Goal: Task Accomplishment & Management: Manage account settings

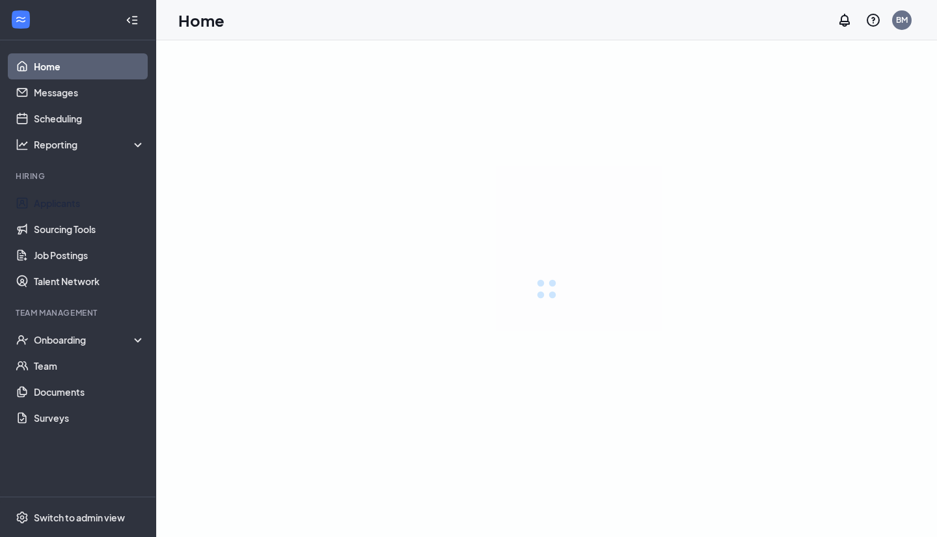
click at [37, 203] on link "Applicants" at bounding box center [89, 203] width 111 height 26
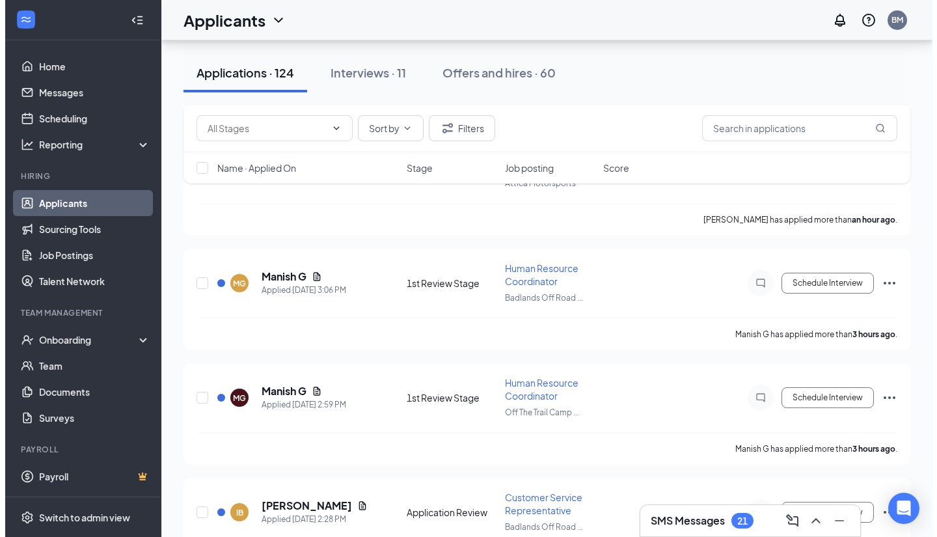
scroll to position [325, 0]
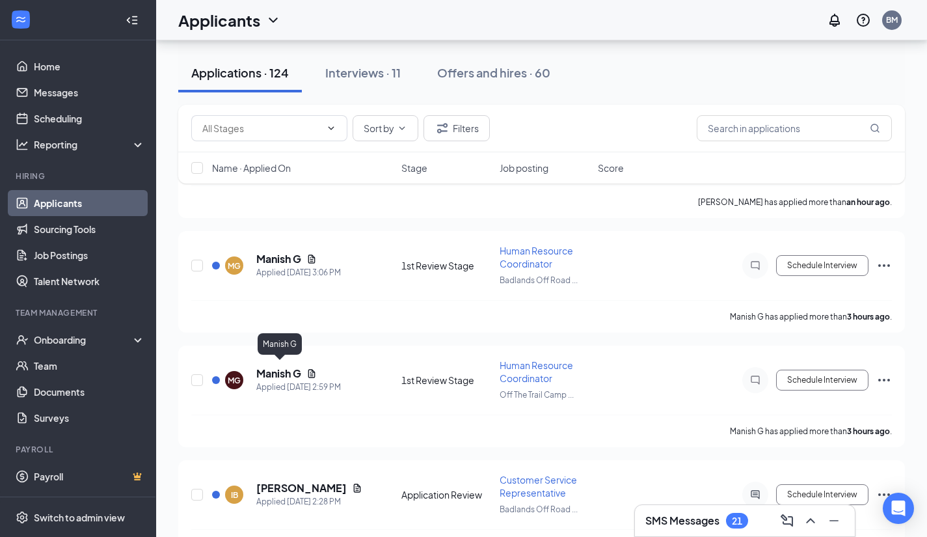
click at [271, 370] on h5 "Manish G" at bounding box center [278, 373] width 45 height 14
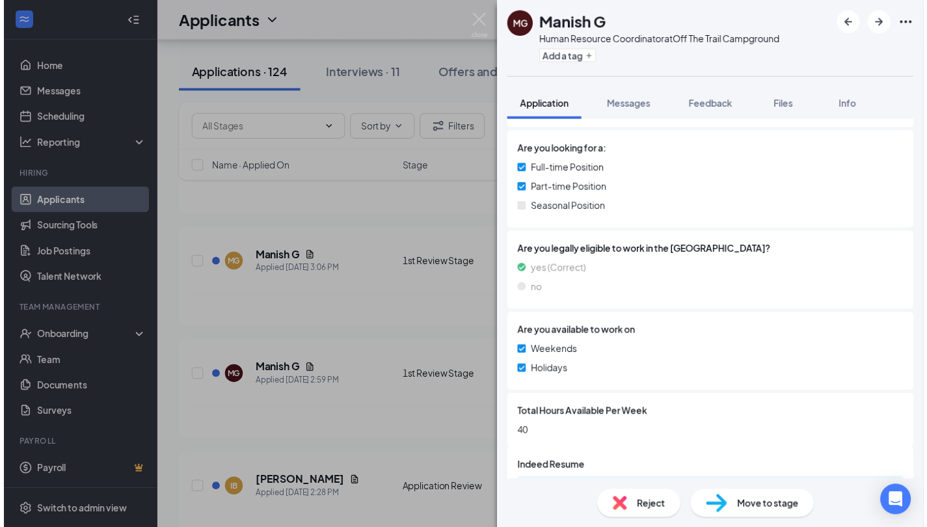
scroll to position [339, 0]
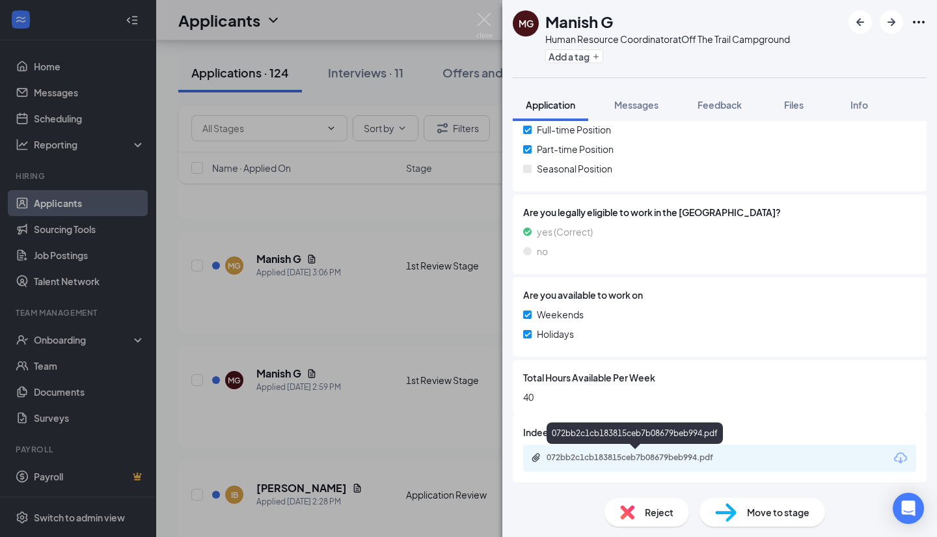
click at [567, 455] on div "072bb2c1cb183815ceb7b08679beb994.pdf" at bounding box center [637, 457] width 182 height 10
click at [390, 303] on div "MG Manish G Human Resource Coordinator at Off The Trail Campground Add a tag Ap…" at bounding box center [468, 268] width 937 height 537
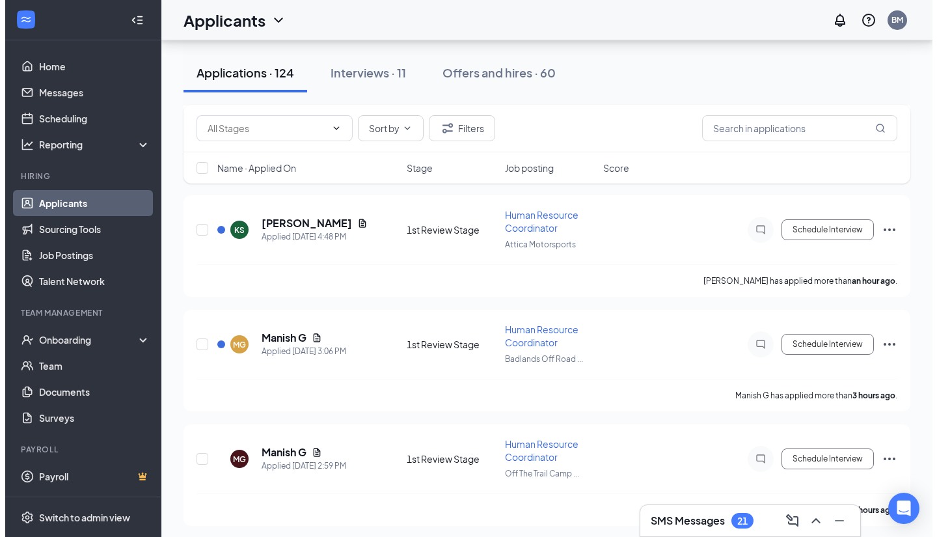
scroll to position [260, 0]
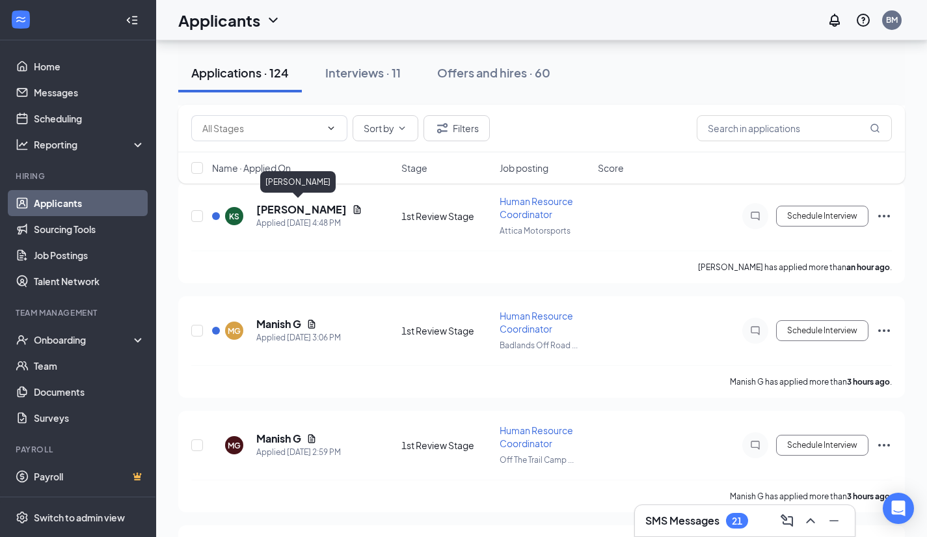
click at [271, 208] on h5 "[PERSON_NAME]" at bounding box center [301, 209] width 90 height 14
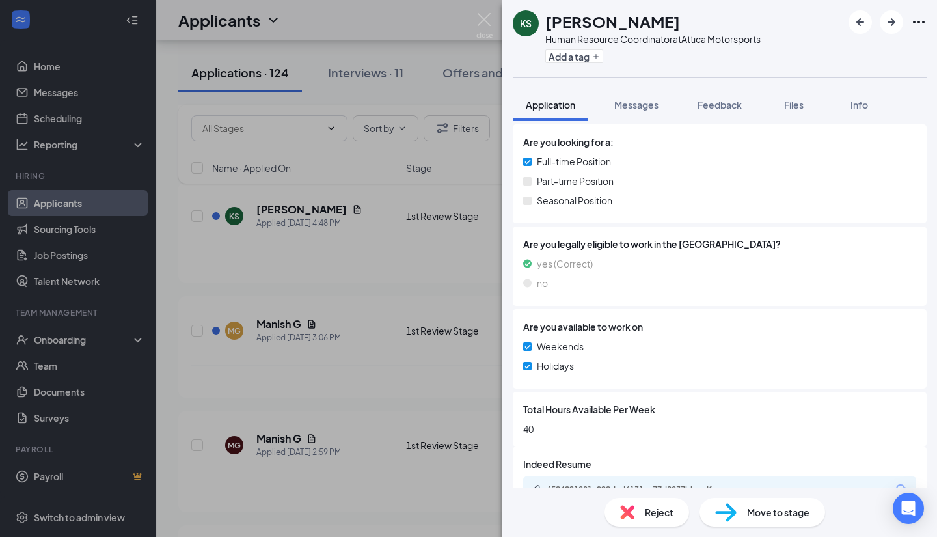
scroll to position [339, 0]
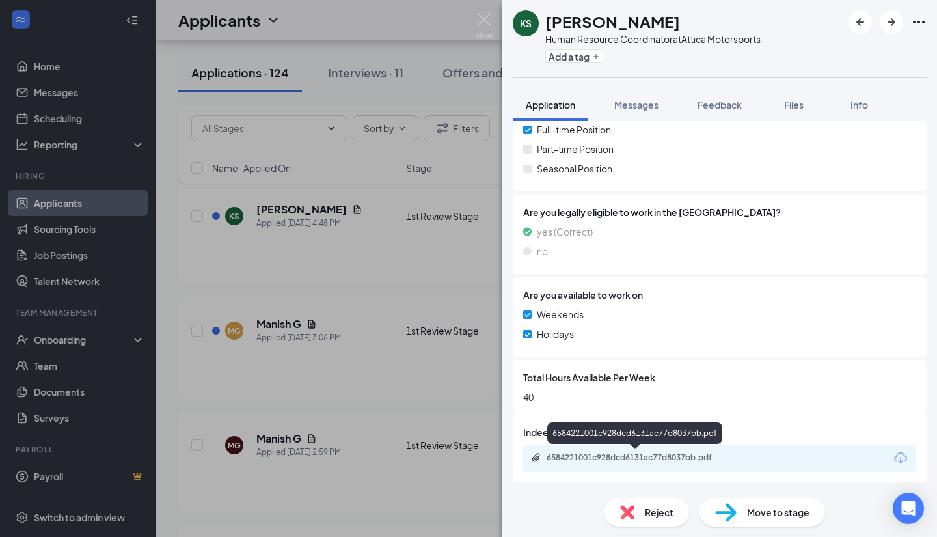
click at [613, 458] on div "6584221001c928dcd6131ac77d8037bb.pdf" at bounding box center [637, 457] width 182 height 10
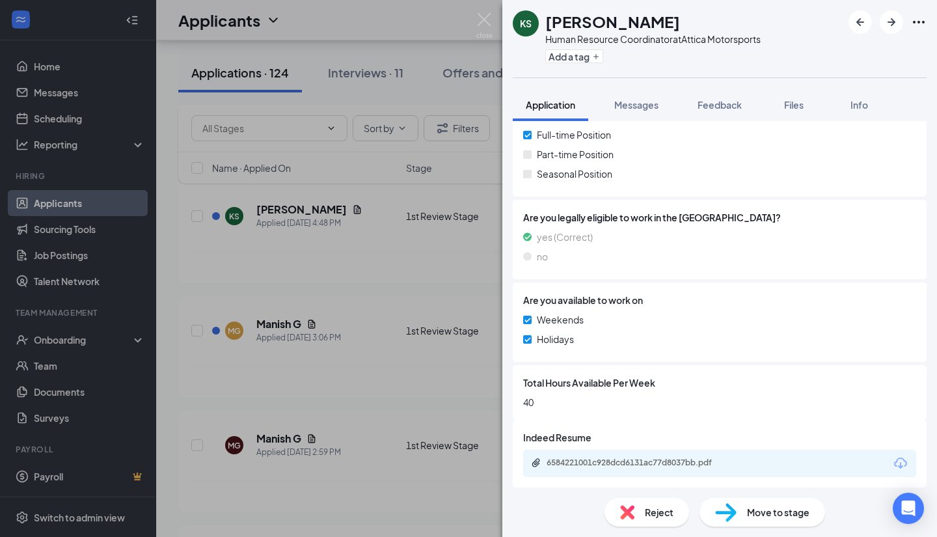
click at [653, 515] on span "Reject" at bounding box center [659, 512] width 29 height 14
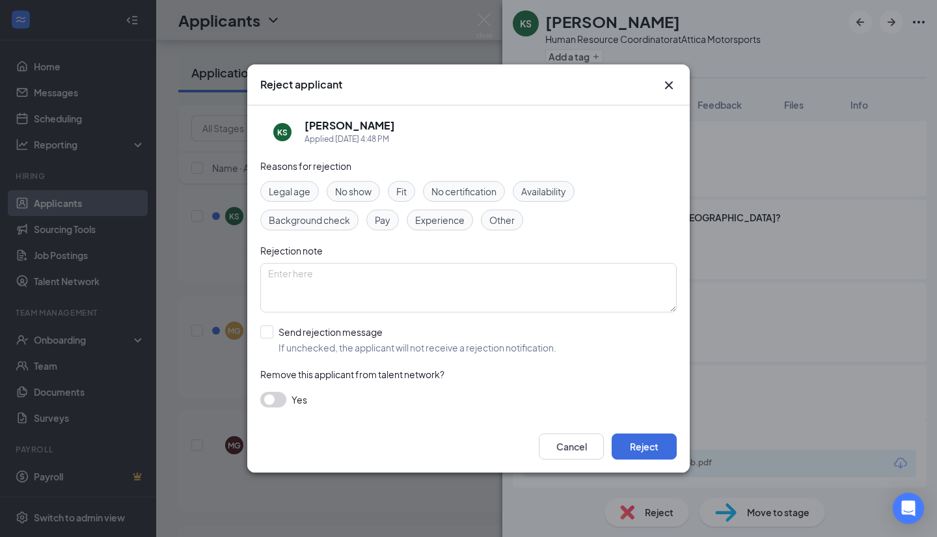
click at [407, 191] on span "Fit" at bounding box center [401, 191] width 10 height 14
click at [425, 220] on span "Experience" at bounding box center [439, 220] width 49 height 14
click at [453, 188] on span "No certification" at bounding box center [463, 191] width 65 height 14
click at [645, 447] on button "Reject" at bounding box center [644, 446] width 65 height 26
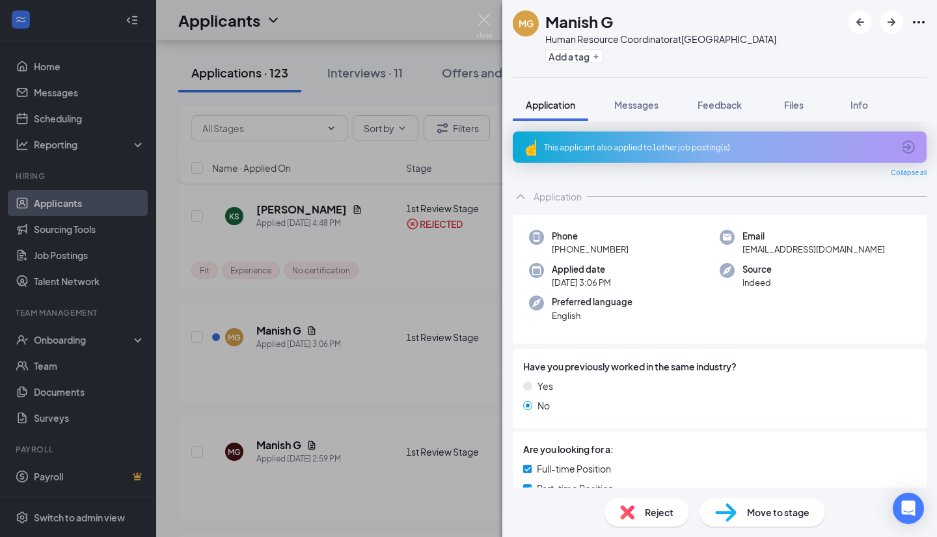
drag, startPoint x: 451, startPoint y: 301, endPoint x: 449, endPoint y: 268, distance: 32.6
click at [451, 301] on div "MG Manish G Human Resource Coordinator at Badlands Off Road Park Add a tag Appl…" at bounding box center [468, 268] width 937 height 537
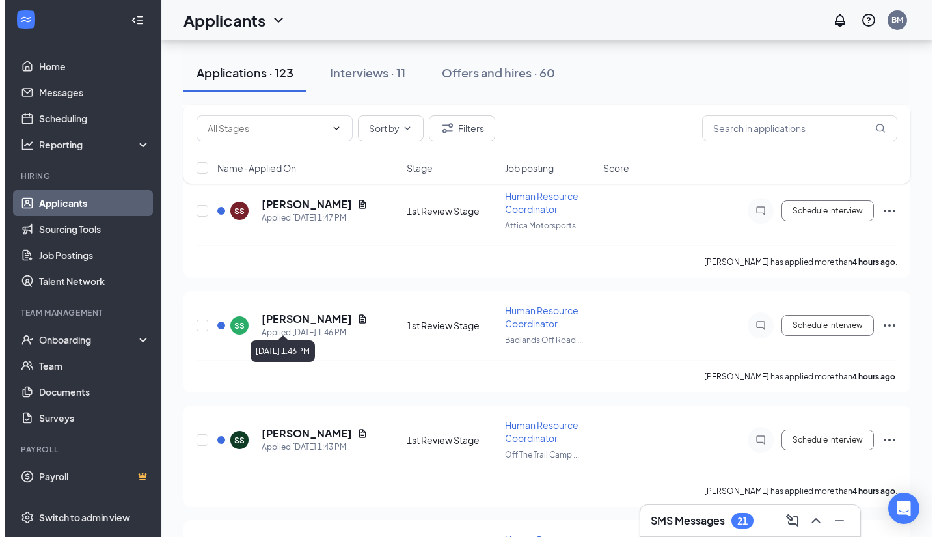
scroll to position [781, 0]
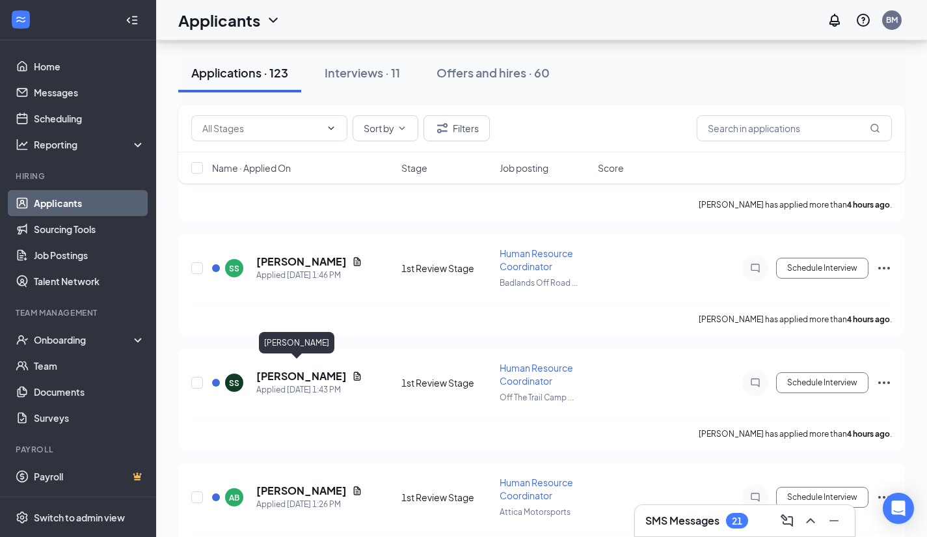
click at [293, 370] on h5 "[PERSON_NAME]" at bounding box center [301, 376] width 90 height 14
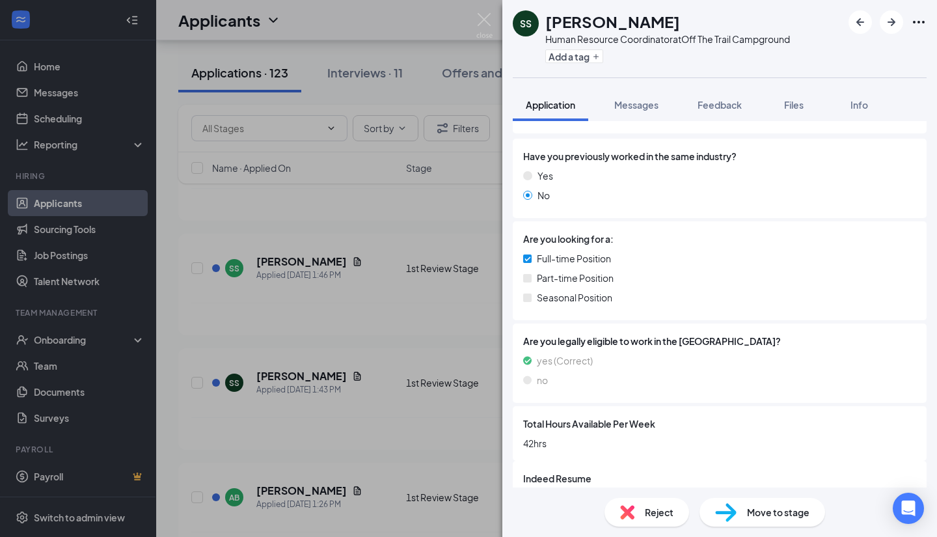
scroll to position [256, 0]
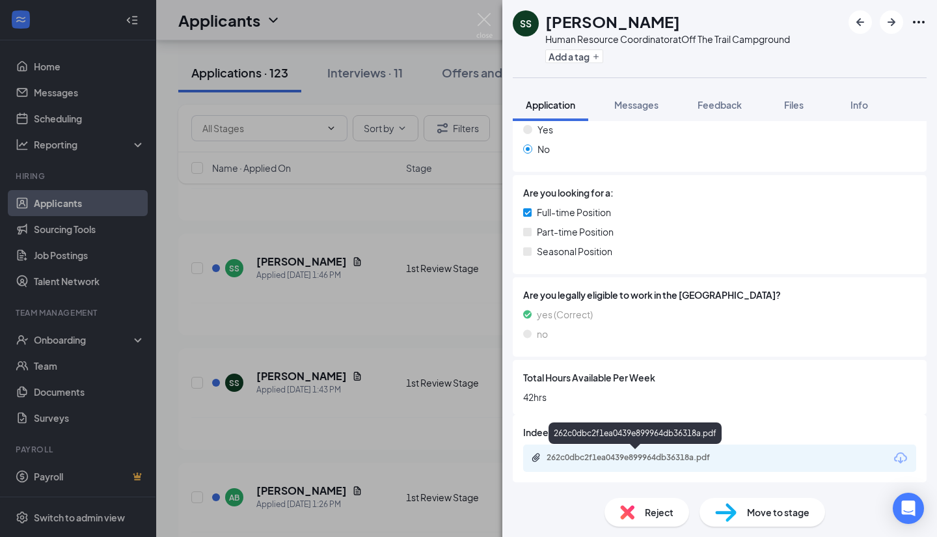
click at [613, 457] on div "262c0dbc2f1ea0439e899964db36318a.pdf" at bounding box center [637, 457] width 182 height 10
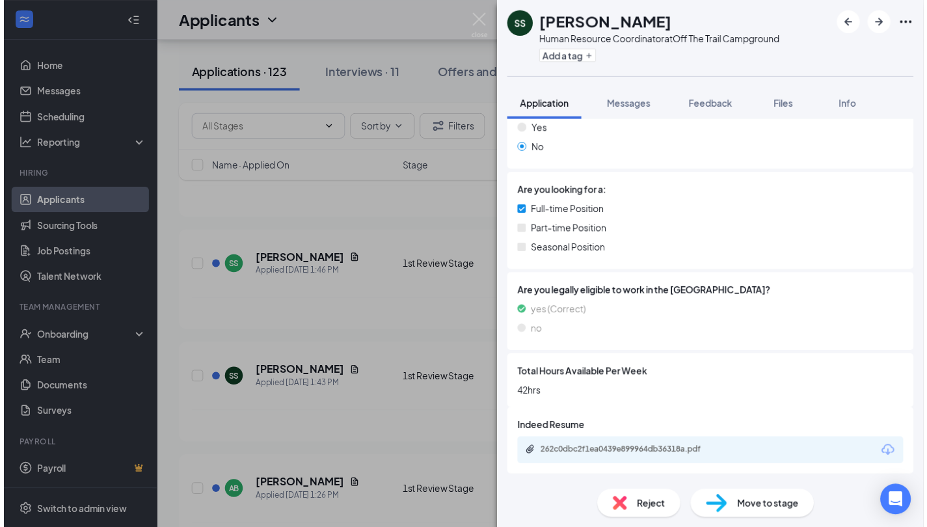
scroll to position [251, 0]
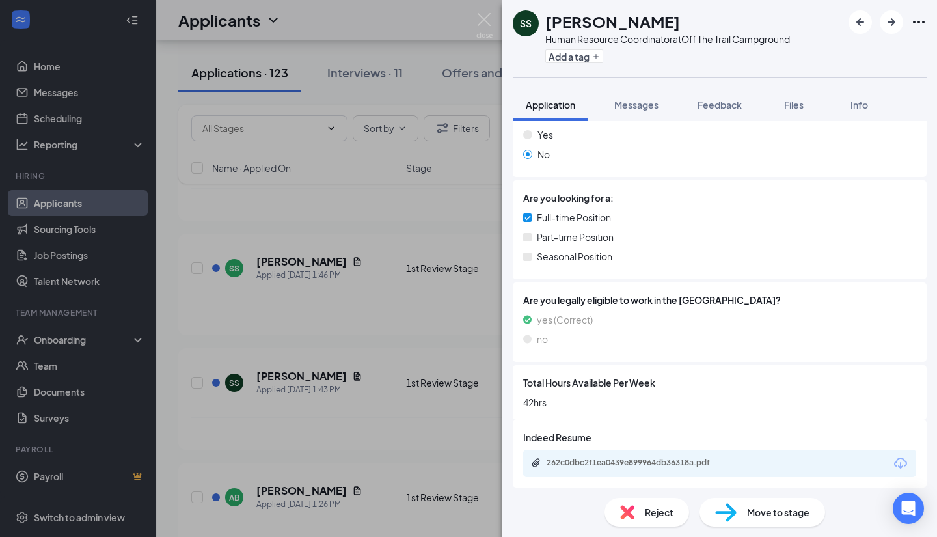
click at [321, 312] on div "SS Sai Shreyas Human Resource Coordinator at Off The Trail Campground Add a tag…" at bounding box center [468, 268] width 937 height 537
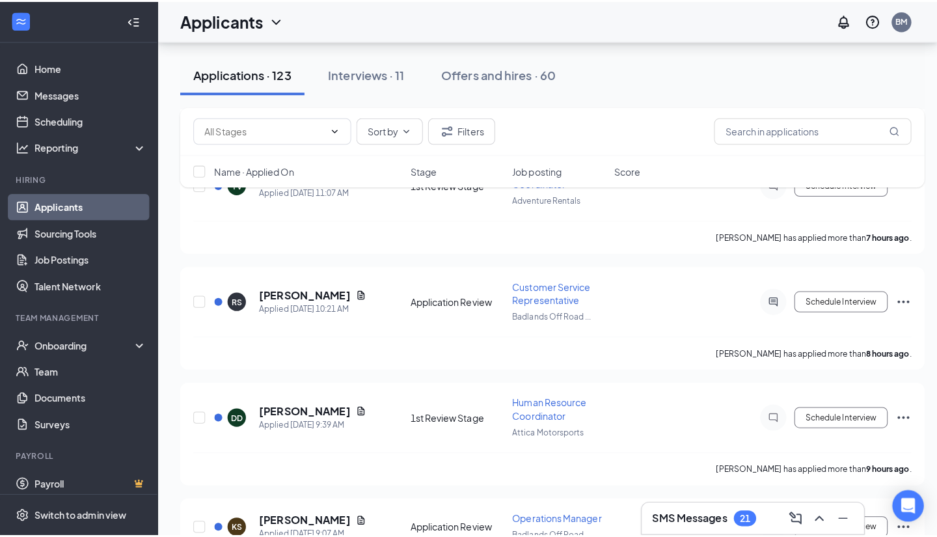
scroll to position [2147, 0]
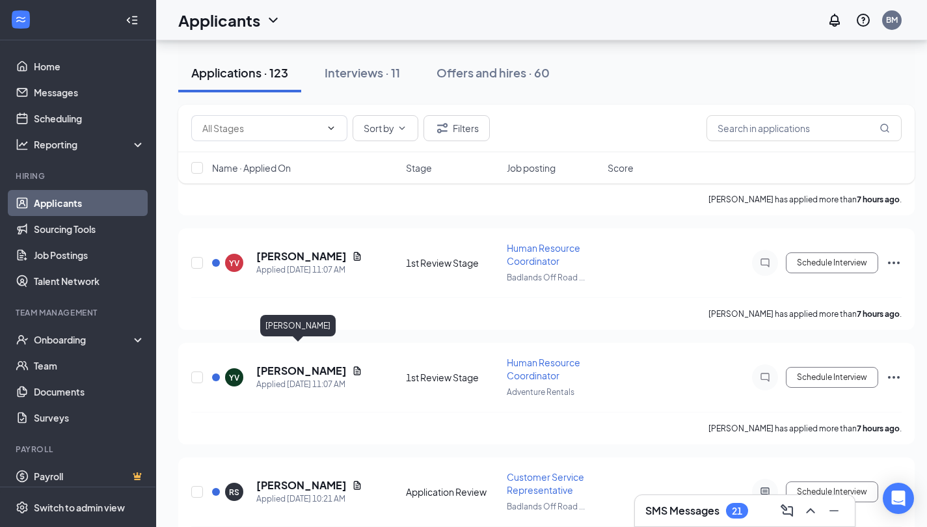
click at [296, 364] on h5 "[PERSON_NAME]" at bounding box center [301, 371] width 90 height 14
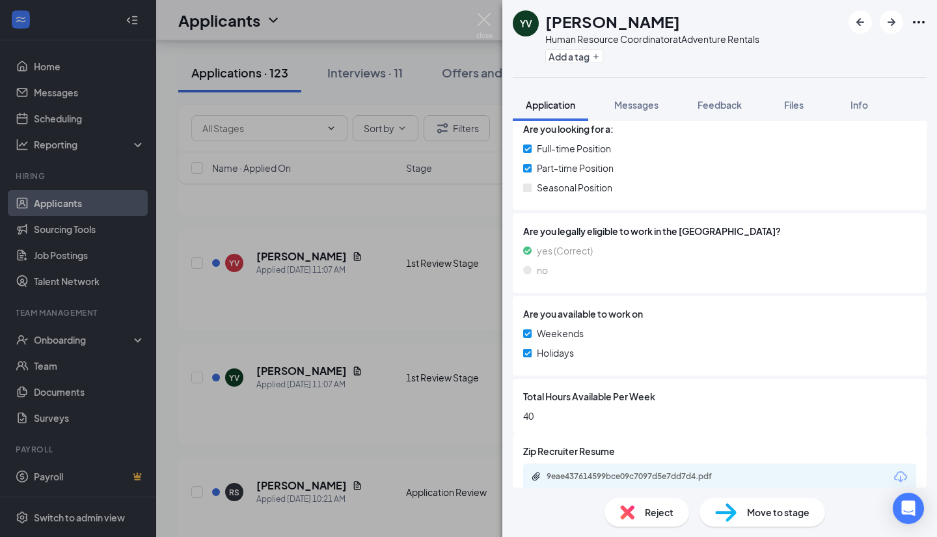
scroll to position [339, 0]
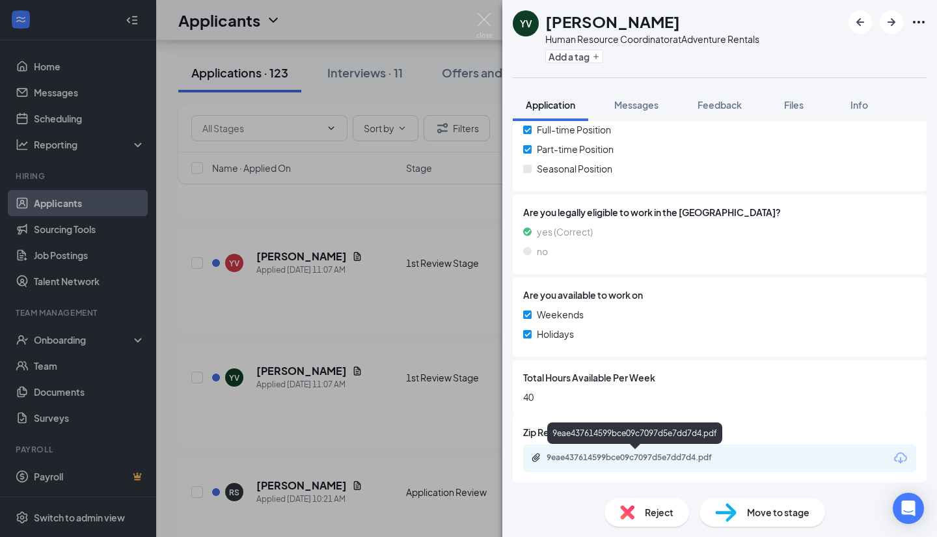
click at [686, 456] on div "9eae437614599bce09c7097d5e7dd7d4.pdf" at bounding box center [637, 457] width 182 height 10
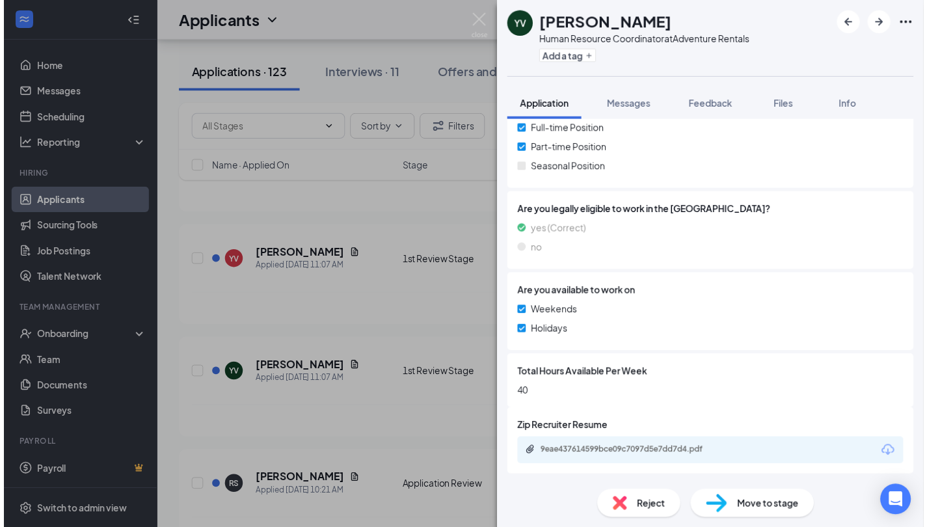
scroll to position [334, 0]
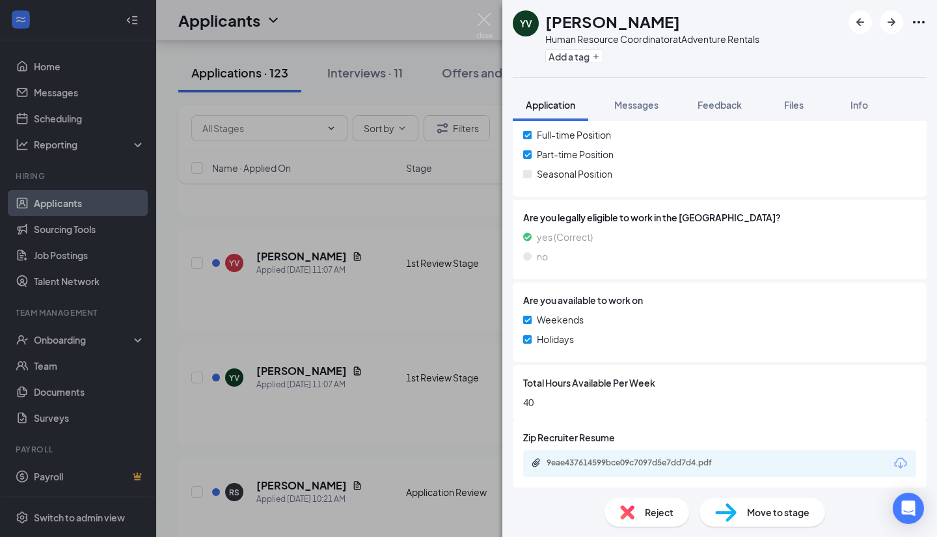
click at [384, 407] on div "YV Yesha Vasani Human Resource Coordinator at Adventure Rentals Add a tag Appli…" at bounding box center [468, 268] width 937 height 537
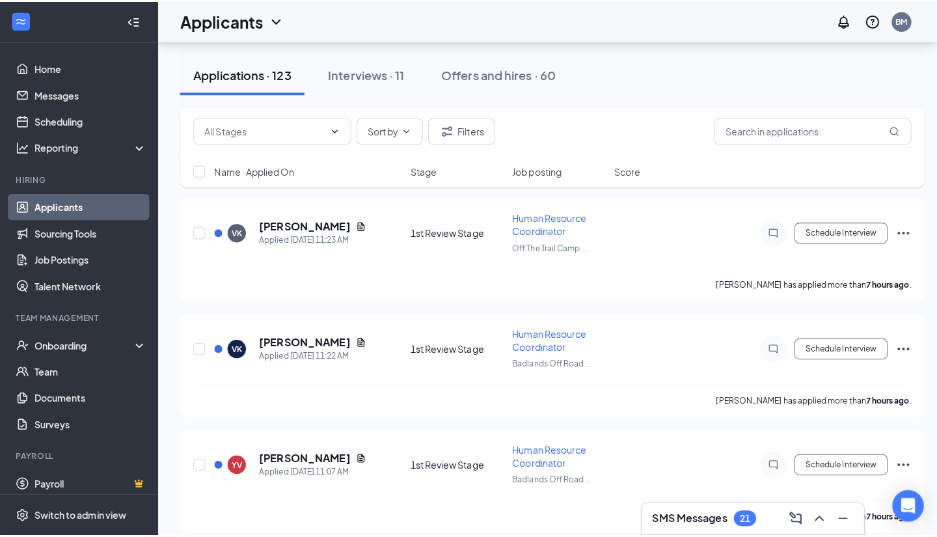
scroll to position [1822, 0]
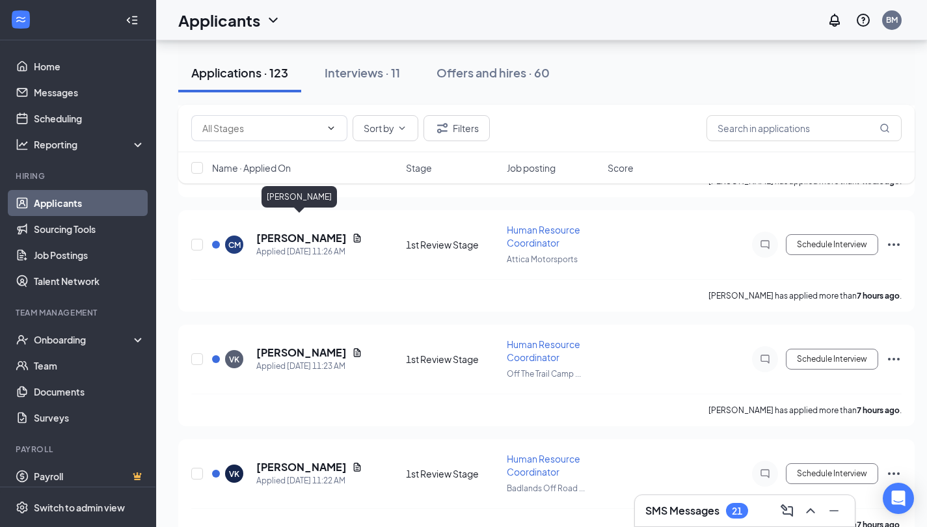
click at [313, 231] on h5 "[PERSON_NAME]" at bounding box center [301, 238] width 90 height 14
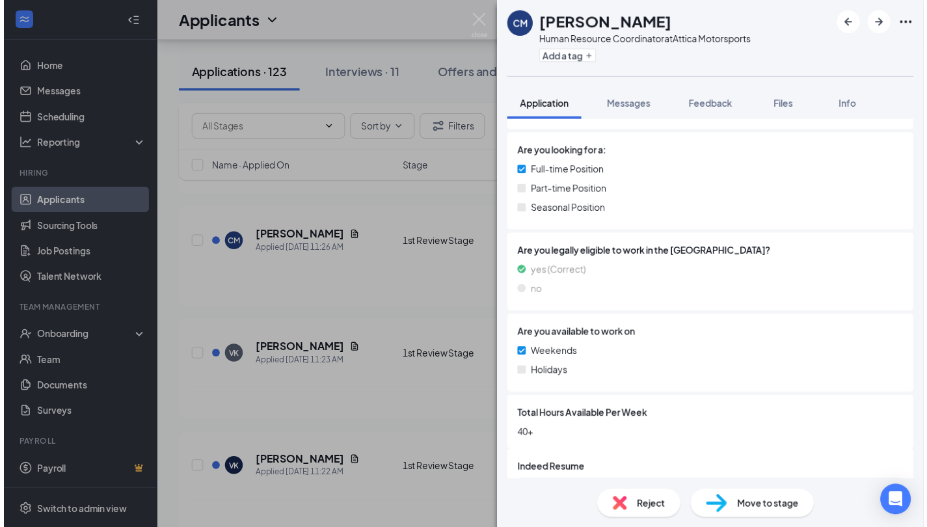
scroll to position [303, 0]
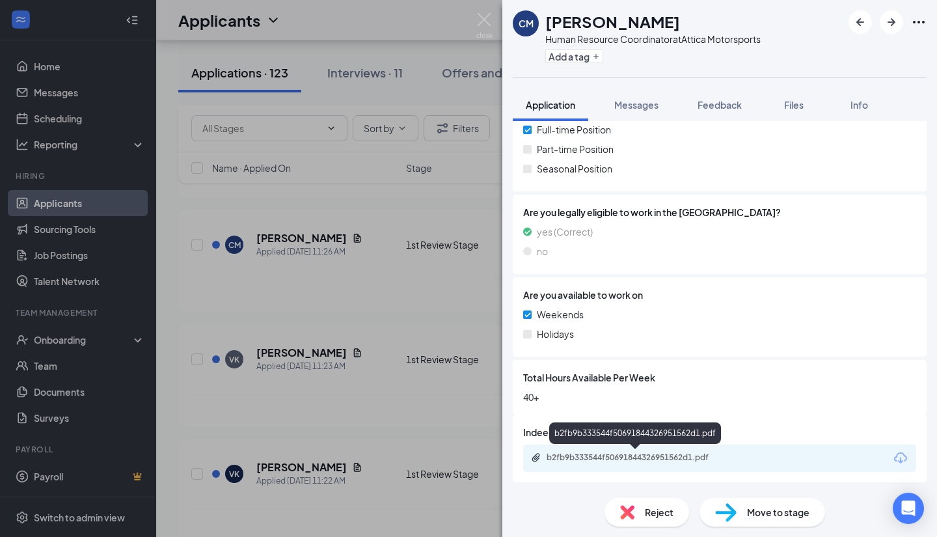
click at [614, 457] on div "b2fb9b333544f50691844326951562d1.pdf" at bounding box center [637, 457] width 182 height 10
click at [284, 393] on div "CM Crystal Mitton Human Resource Coordinator at Attica Motorsports Add a tag Ap…" at bounding box center [468, 268] width 937 height 537
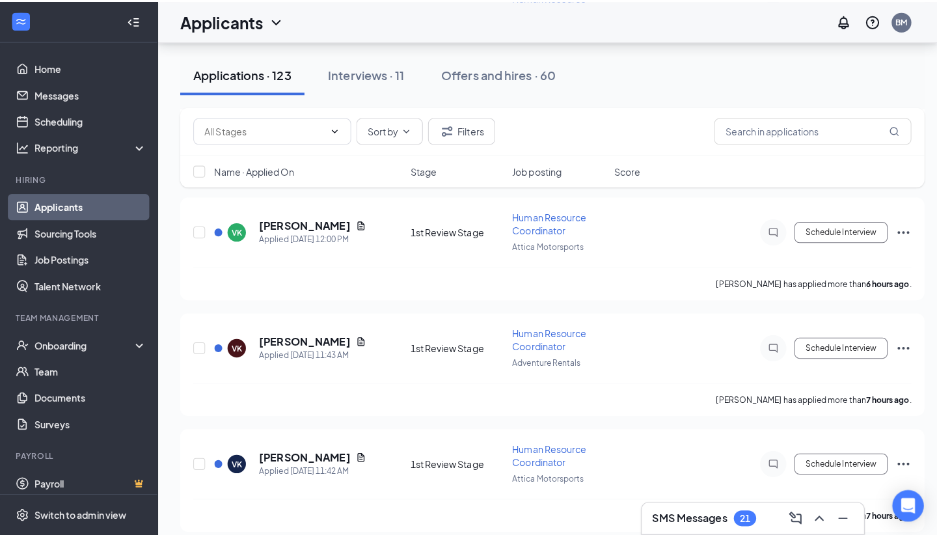
scroll to position [1366, 0]
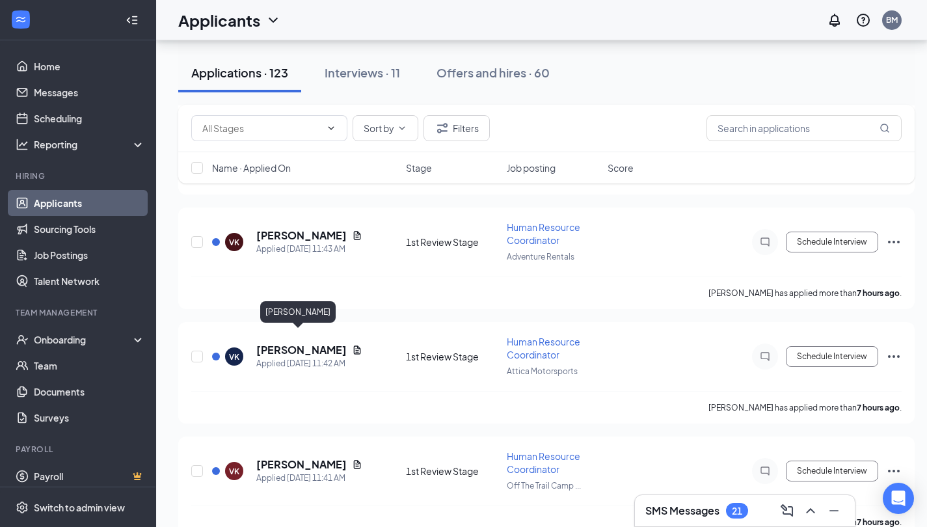
click at [296, 343] on h5 "[PERSON_NAME]" at bounding box center [301, 350] width 90 height 14
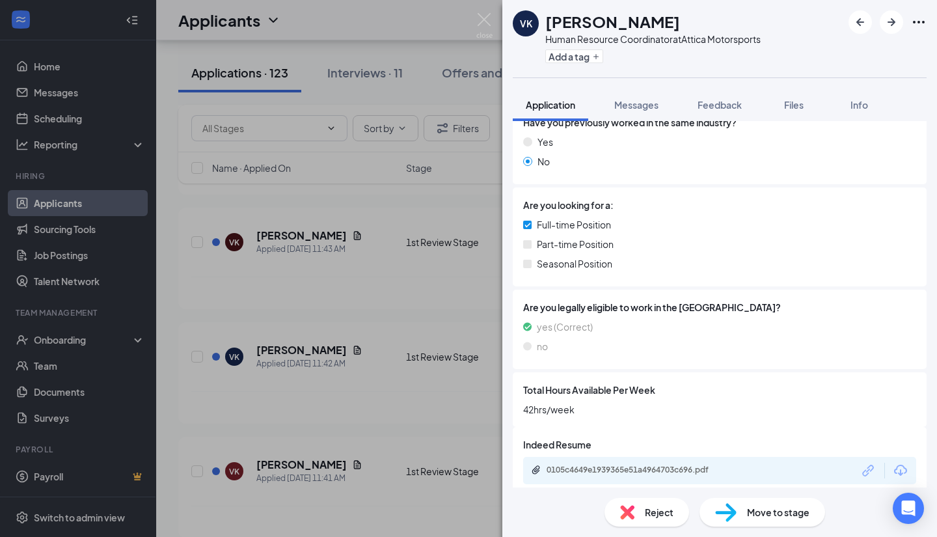
scroll to position [256, 0]
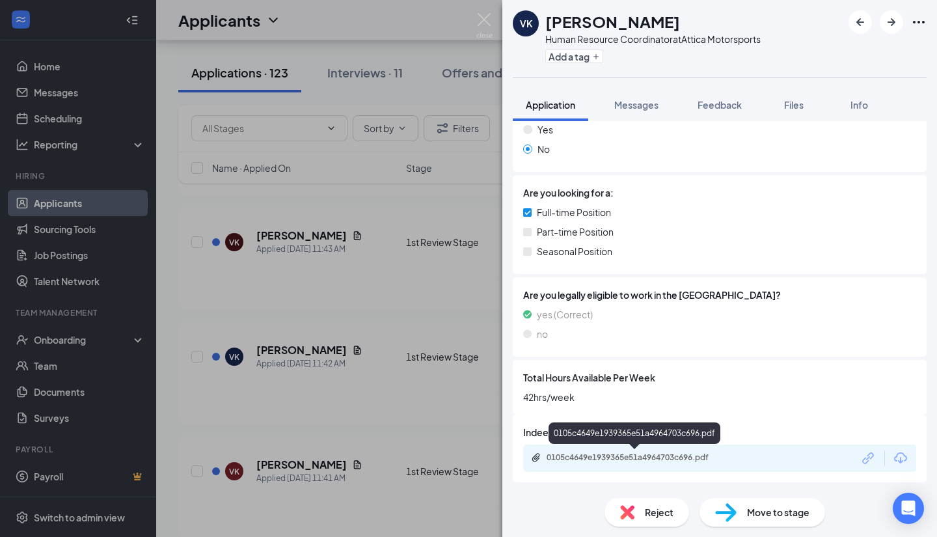
click at [628, 458] on div "0105c4649e1939365e51a4964703c696.pdf" at bounding box center [637, 457] width 182 height 10
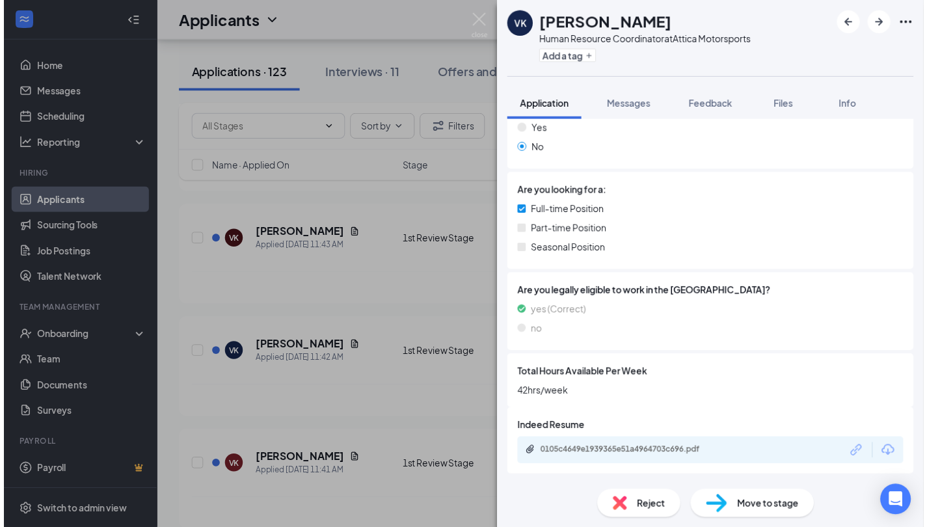
scroll to position [251, 0]
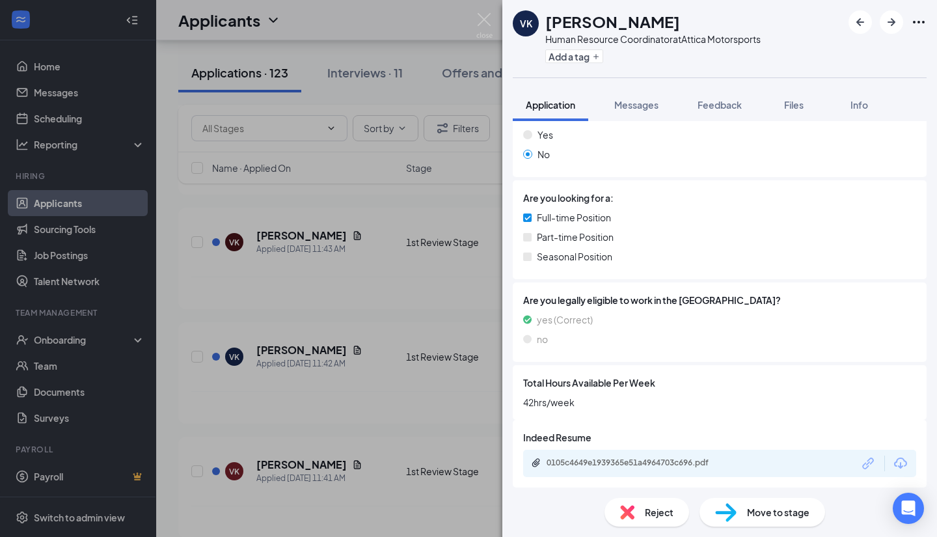
click at [310, 265] on div "VK Vijaya Kurva Human Resource Coordinator at Attica Motorsports Add a tag Appl…" at bounding box center [468, 268] width 937 height 537
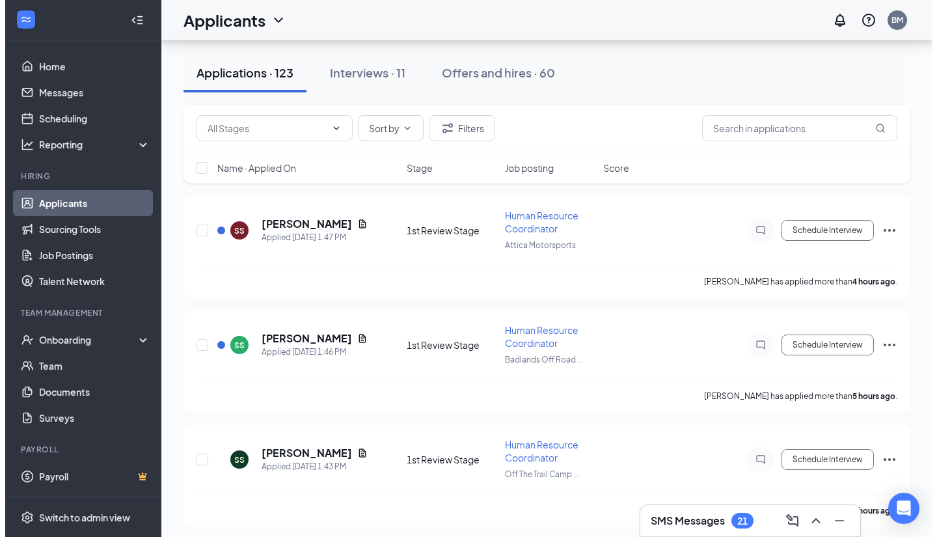
scroll to position [716, 0]
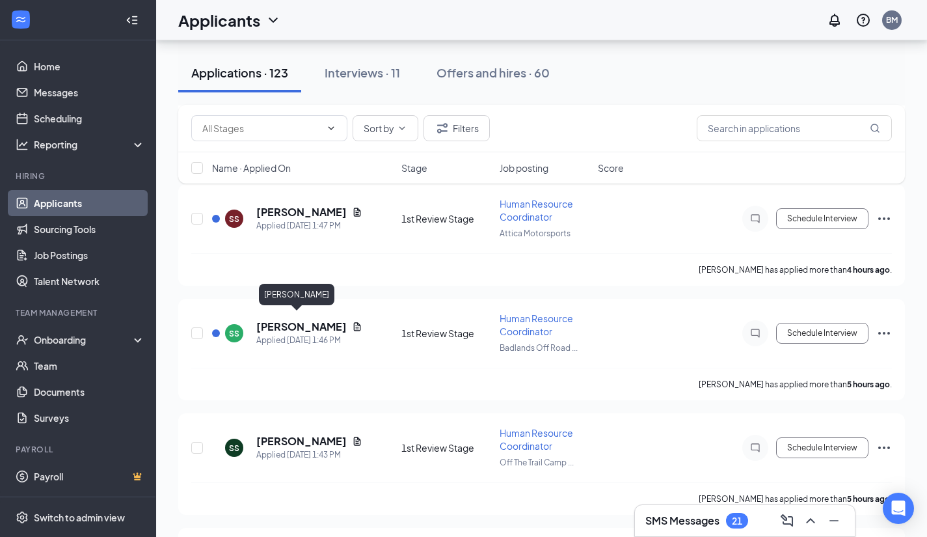
click at [288, 325] on h5 "[PERSON_NAME]" at bounding box center [301, 326] width 90 height 14
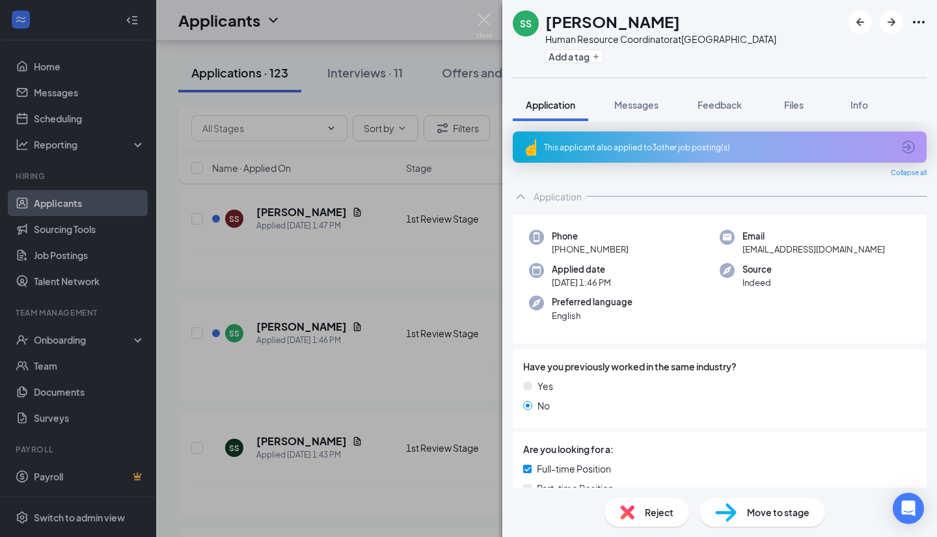
click at [660, 509] on span "Reject" at bounding box center [659, 512] width 29 height 14
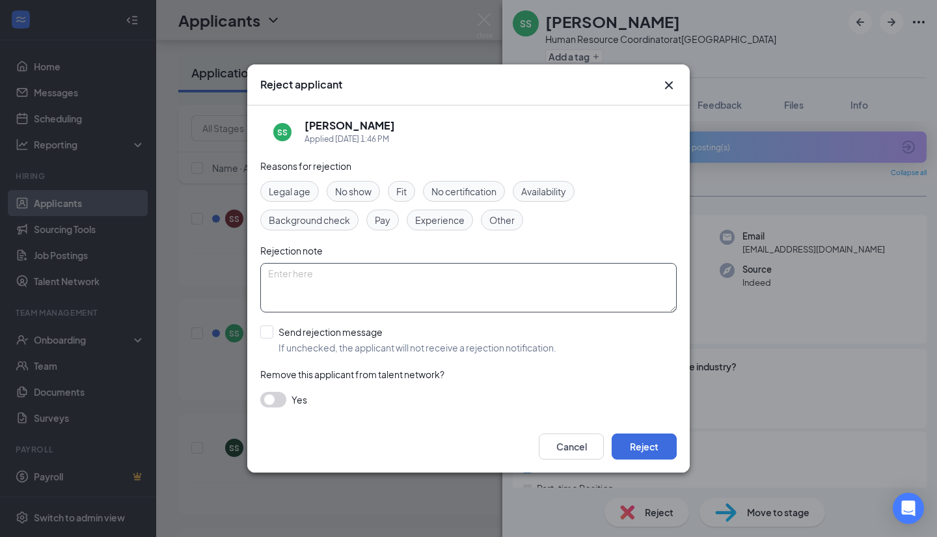
click at [318, 279] on textarea at bounding box center [468, 287] width 416 height 49
click at [267, 272] on textarea "Removed applied for all 4 companies" at bounding box center [468, 287] width 416 height 49
click at [453, 276] on textarea "RJM Removed applied for all 4 companies" at bounding box center [468, 287] width 416 height 49
drag, startPoint x: 444, startPoint y: 272, endPoint x: 289, endPoint y: 280, distance: 155.0
click at [289, 280] on textarea "RJM Removed applied for all 4 companies" at bounding box center [468, 287] width 416 height 49
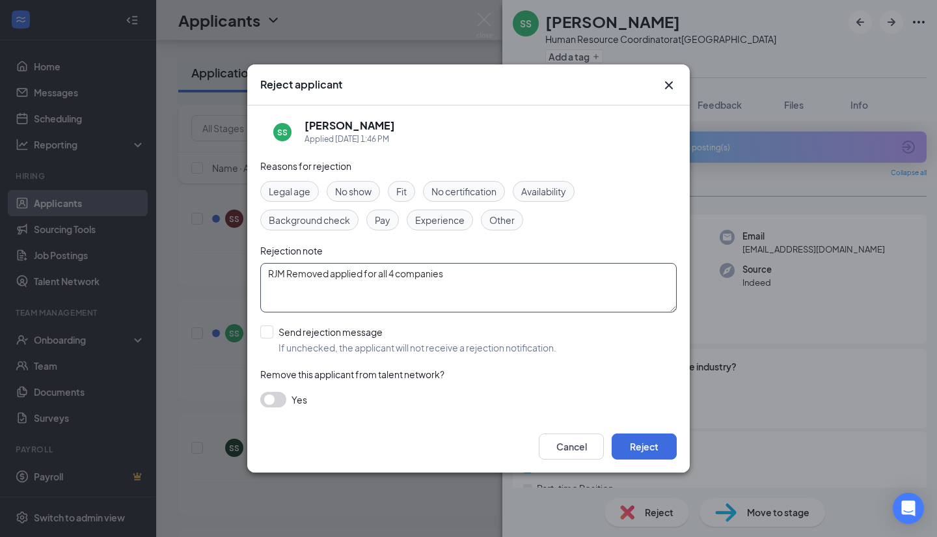
click at [472, 271] on textarea "RJM Removed applied for all 4 companies" at bounding box center [468, 287] width 416 height 49
drag, startPoint x: 451, startPoint y: 282, endPoint x: 330, endPoint y: 282, distance: 120.4
click at [330, 282] on textarea "RJM Removed applied for all 4 companies" at bounding box center [468, 287] width 416 height 49
type textarea "RJM Condensed Application to just AMS"
click at [652, 445] on button "Reject" at bounding box center [644, 446] width 65 height 26
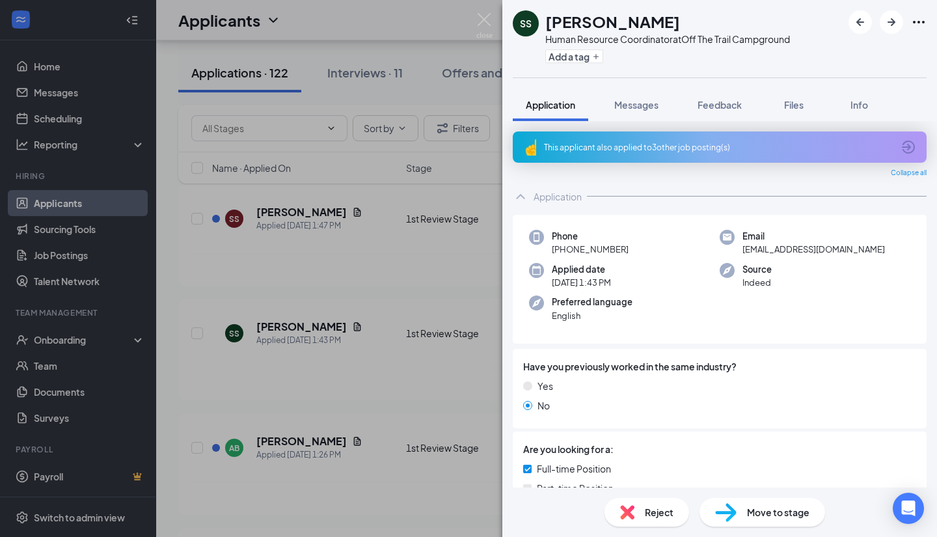
click at [289, 370] on div "SS Sai Shreyas Human Resource Coordinator at Off The Trail Campground Add a tag…" at bounding box center [468, 268] width 937 height 537
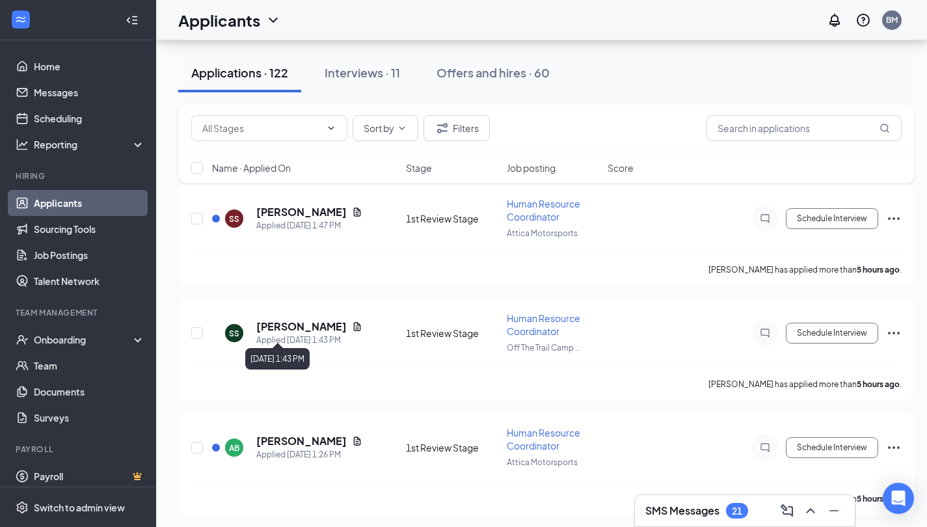
click at [300, 336] on div "Applied Today 1:43 PM" at bounding box center [309, 340] width 106 height 13
click at [310, 358] on div "October 15, 2025 1:43 PM" at bounding box center [277, 358] width 64 height 21
click at [377, 343] on div "SS Sai Shreyas Applied Today 1:43 PM 1st Review Stage Human Resource Coordinato…" at bounding box center [546, 340] width 710 height 56
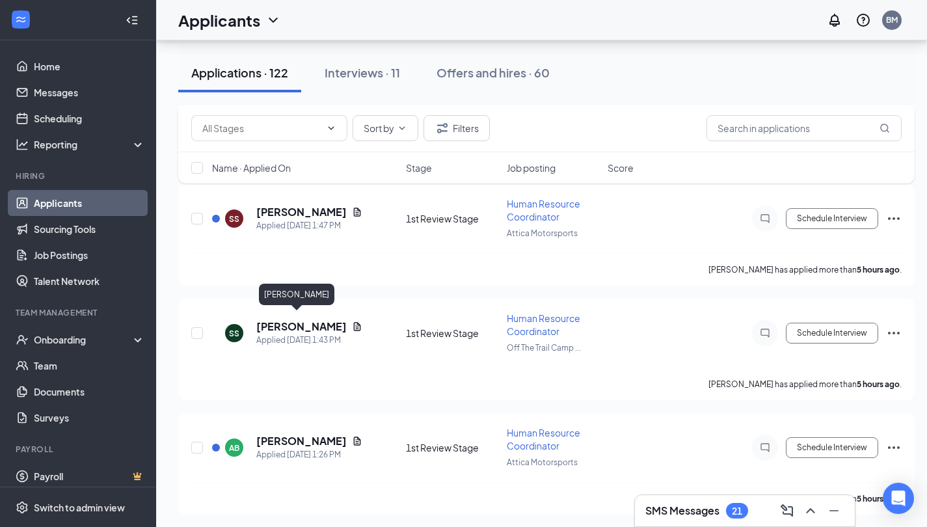
click at [302, 322] on h5 "[PERSON_NAME]" at bounding box center [301, 326] width 90 height 14
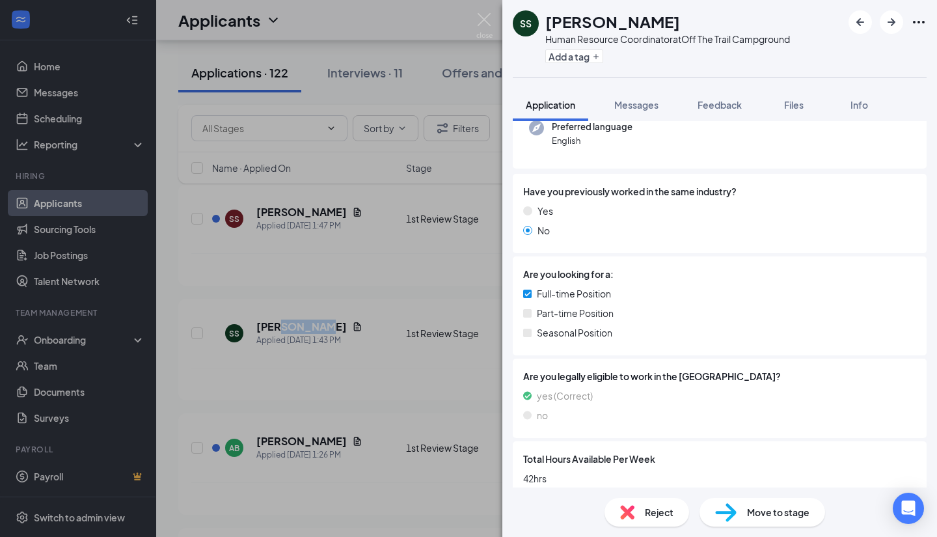
scroll to position [195, 0]
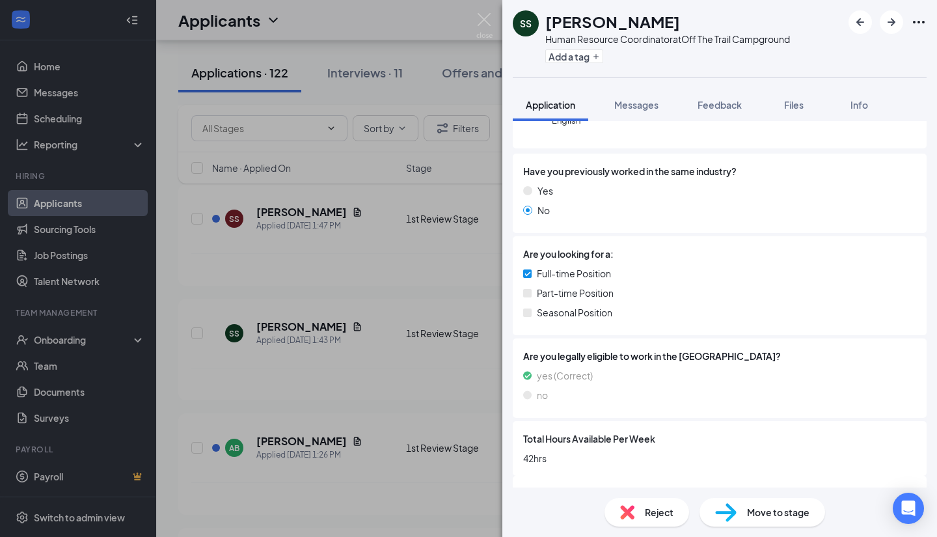
click at [650, 509] on span "Reject" at bounding box center [659, 512] width 29 height 14
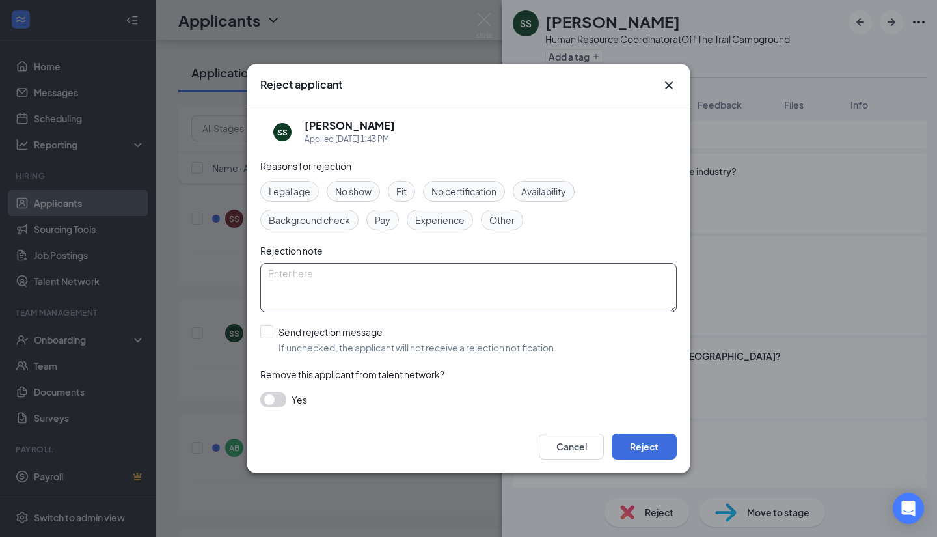
click at [297, 281] on textarea at bounding box center [468, 287] width 416 height 49
drag, startPoint x: 448, startPoint y: 276, endPoint x: 263, endPoint y: 273, distance: 184.1
click at [263, 273] on textarea "RJM Condensed applications to just AMS" at bounding box center [468, 287] width 416 height 49
type textarea "RJM Condensed applications to just AMS"
click at [639, 444] on button "Reject" at bounding box center [644, 446] width 65 height 26
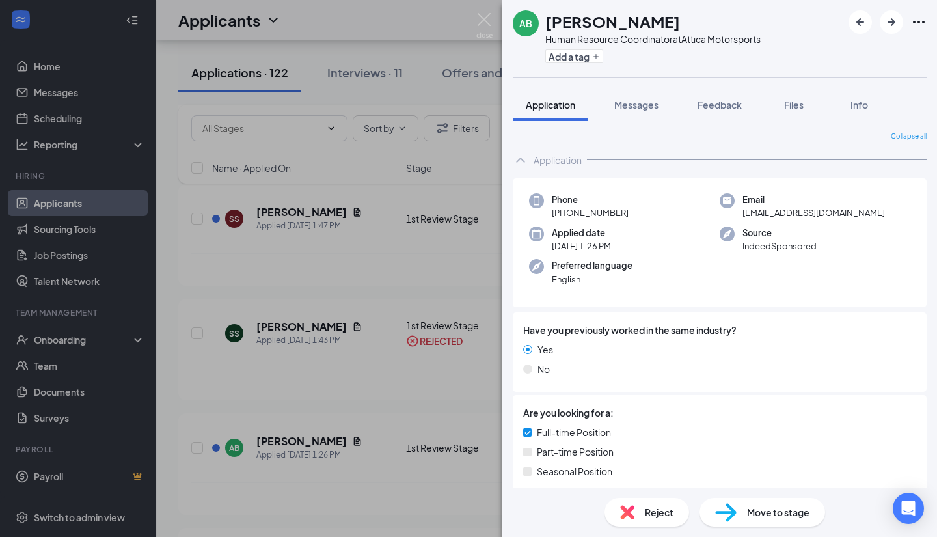
click at [250, 248] on div "AB [PERSON_NAME] Human Resource Coordinator at Attica Motorsports Add a tag App…" at bounding box center [468, 268] width 937 height 537
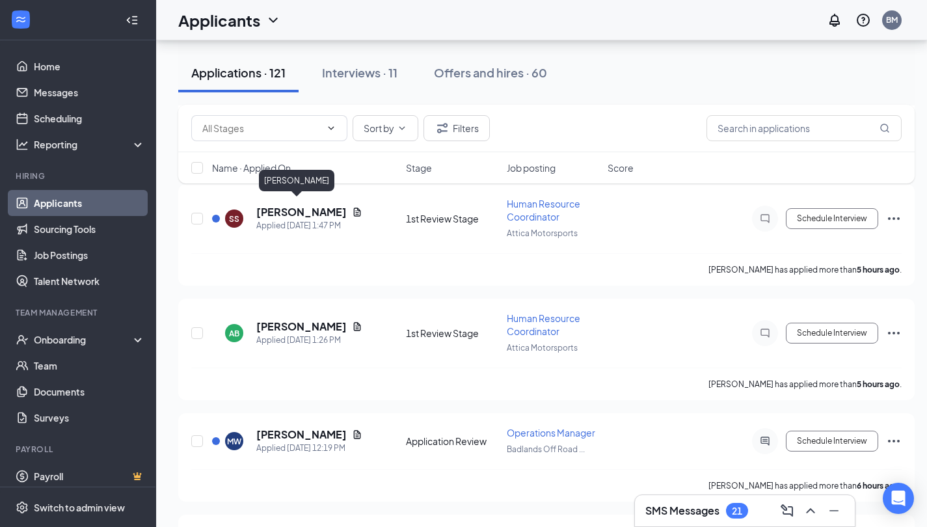
click at [275, 205] on h5 "[PERSON_NAME]" at bounding box center [301, 212] width 90 height 14
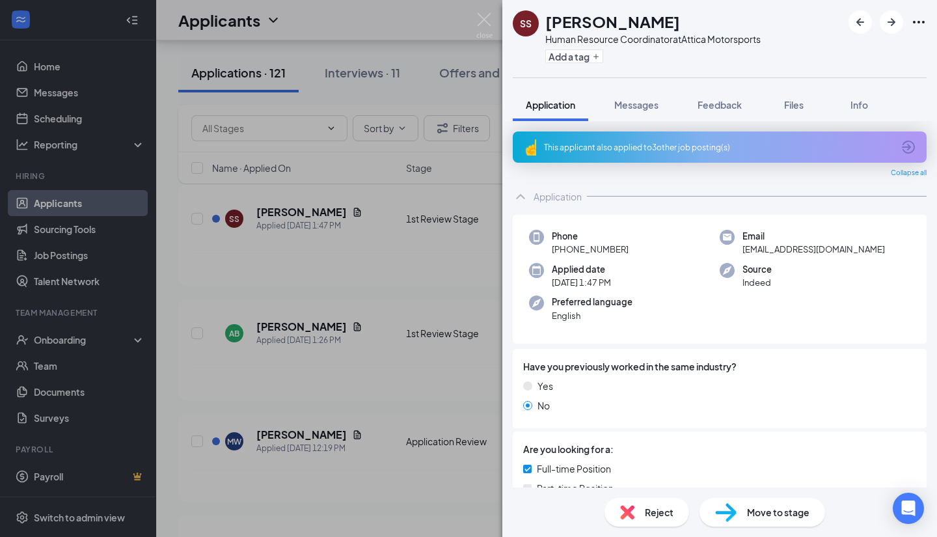
click at [292, 258] on div "SS Sai Shreyas Human Resource Coordinator at Attica Motorsports Add a tag Appli…" at bounding box center [468, 268] width 937 height 537
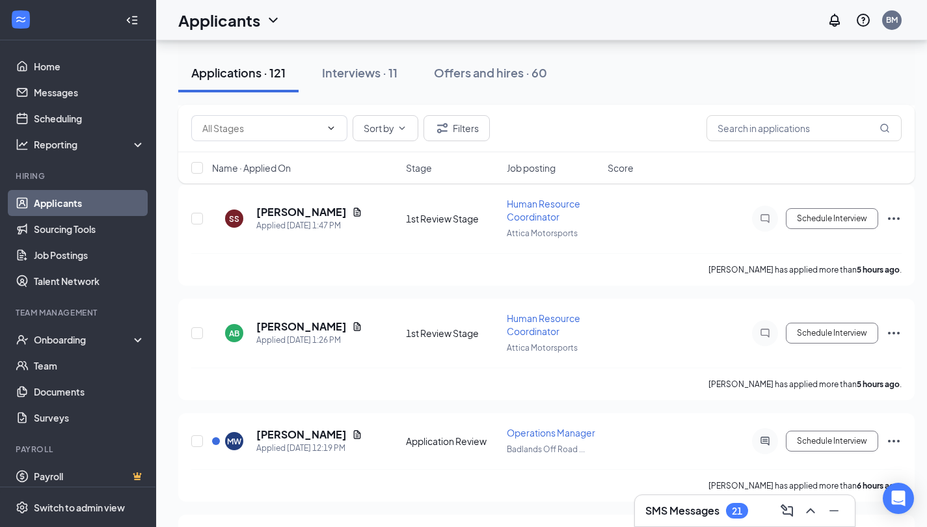
scroll to position [586, 0]
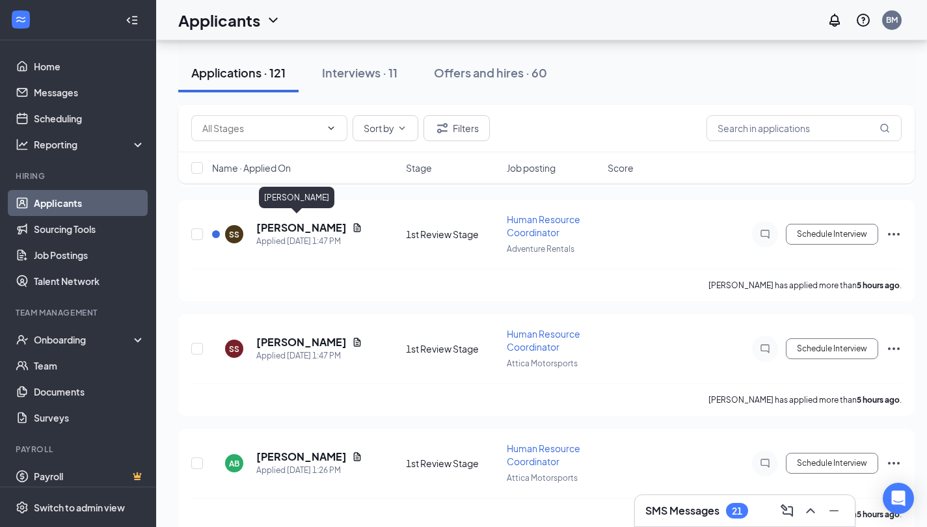
click at [286, 224] on h5 "[PERSON_NAME]" at bounding box center [301, 228] width 90 height 14
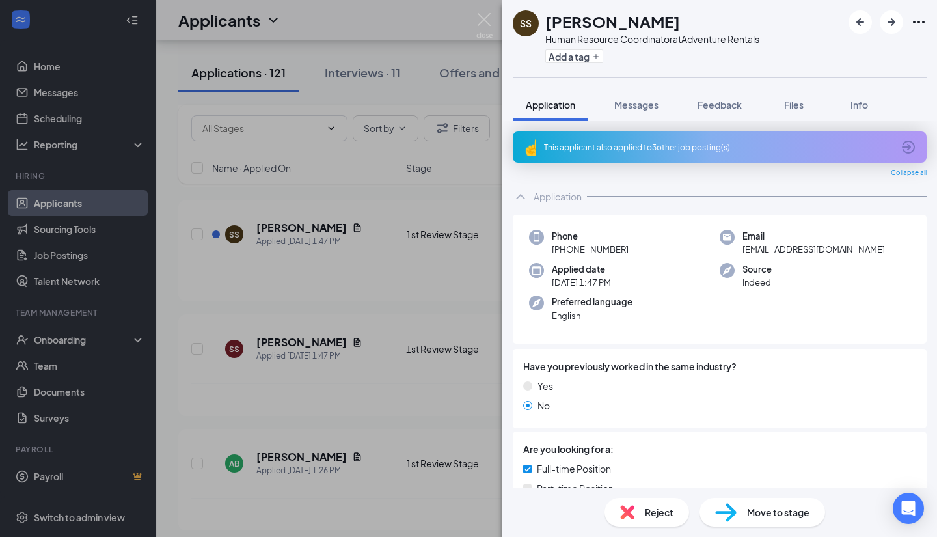
click at [648, 511] on span "Reject" at bounding box center [659, 512] width 29 height 14
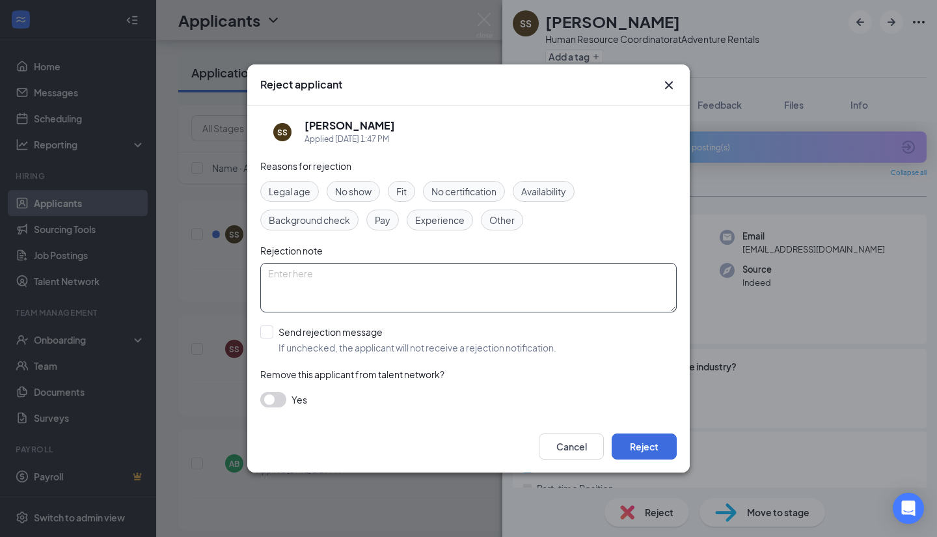
click at [284, 280] on textarea at bounding box center [468, 287] width 416 height 49
paste textarea "RJM Condensed applications to just AMS"
type textarea "RJM Condensed applications to just AMS"
click at [633, 443] on button "Reject" at bounding box center [644, 446] width 65 height 26
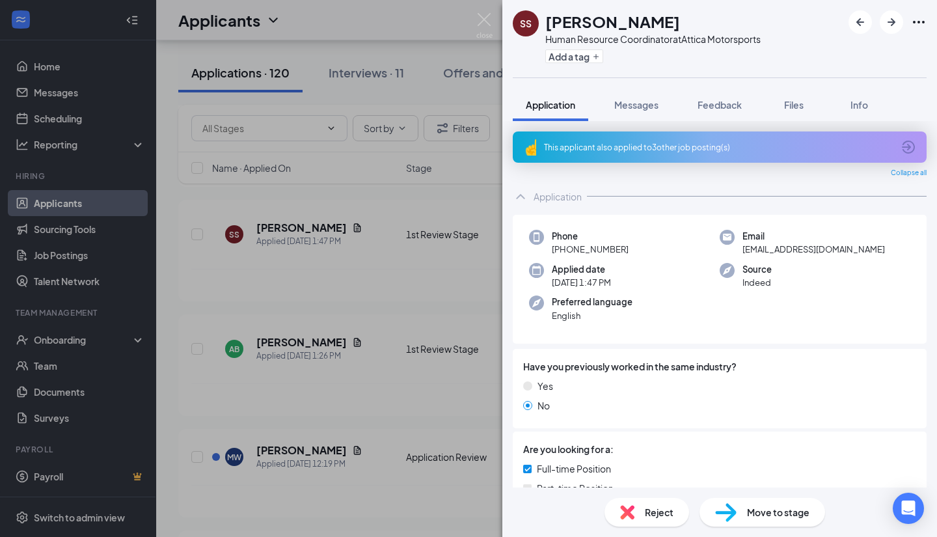
click at [332, 392] on div "SS Sai Shreyas Human Resource Coordinator at Attica Motorsports Add a tag Appli…" at bounding box center [468, 268] width 937 height 537
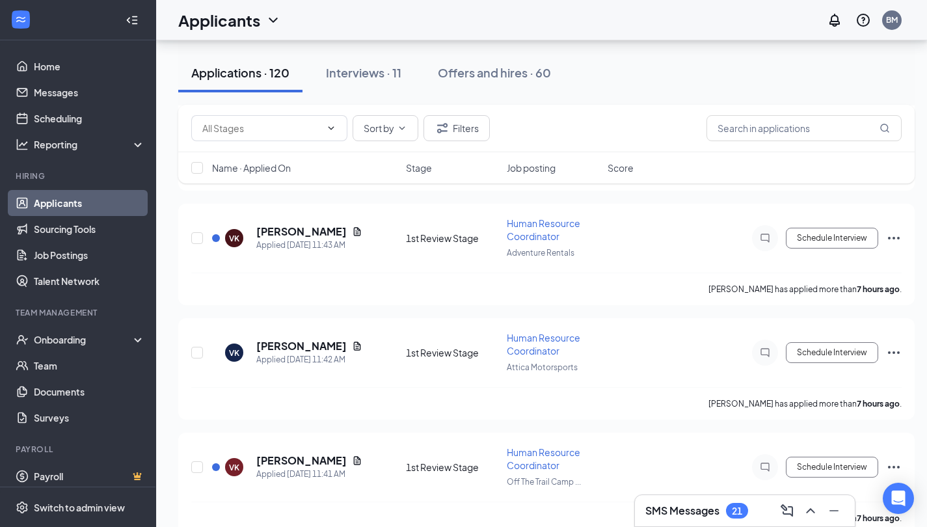
scroll to position [1041, 0]
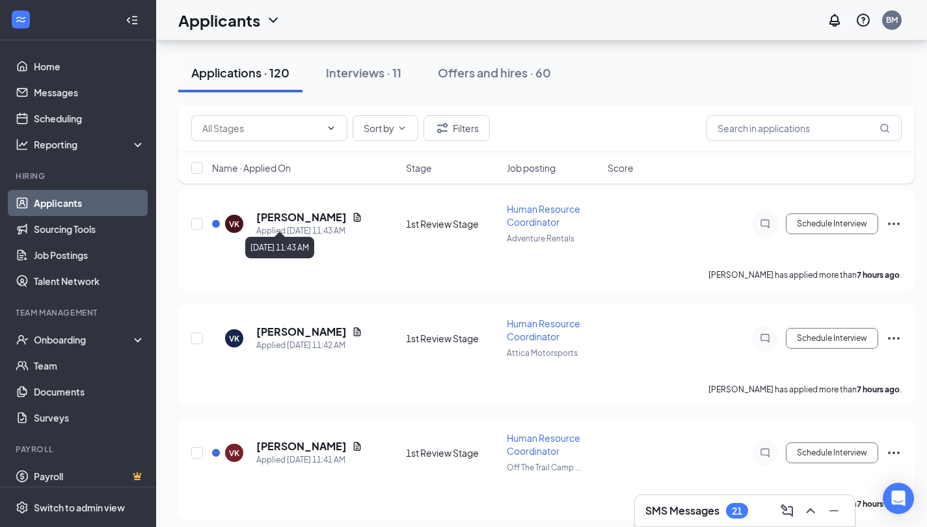
click at [279, 224] on div "Applied Today 11:43 AM" at bounding box center [309, 230] width 106 height 13
click at [282, 210] on h5 "[PERSON_NAME]" at bounding box center [301, 217] width 90 height 14
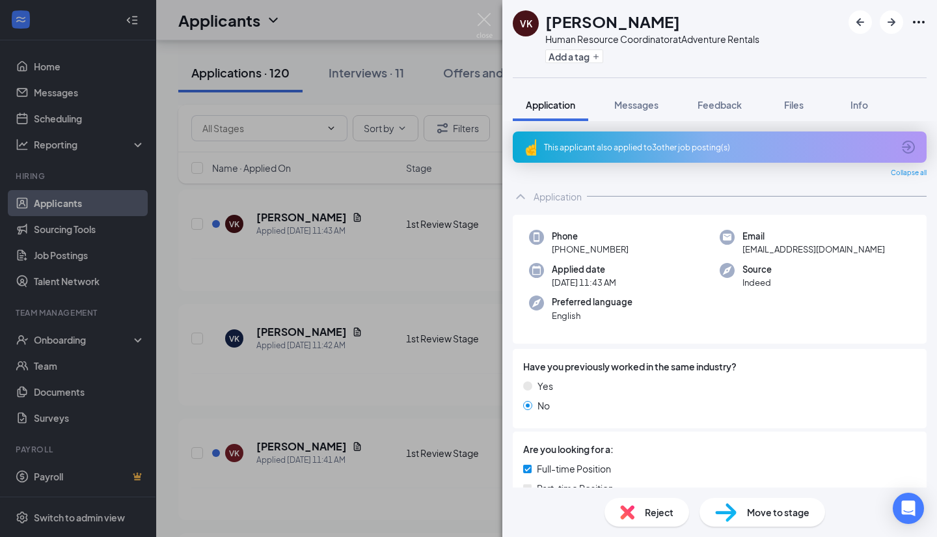
click at [653, 515] on span "Reject" at bounding box center [659, 512] width 29 height 14
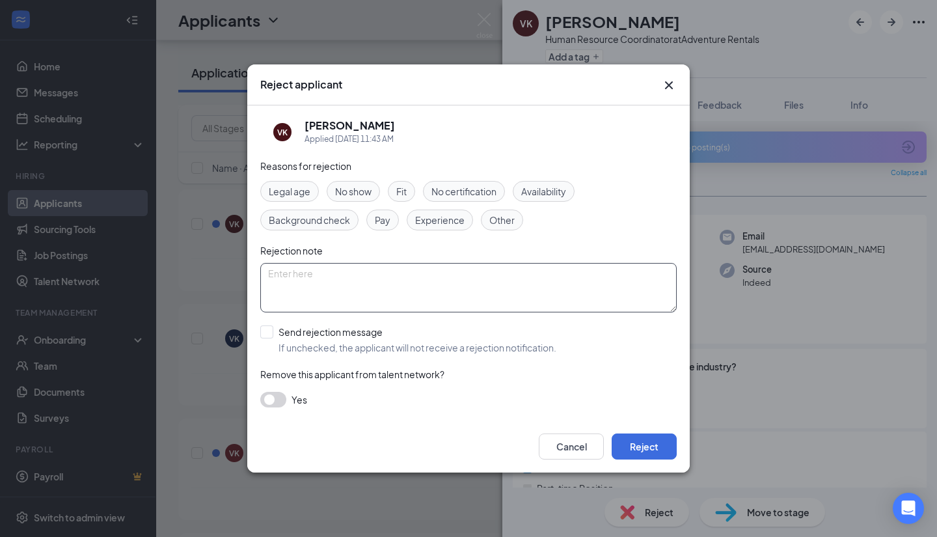
click at [345, 286] on textarea at bounding box center [468, 287] width 416 height 49
paste textarea "RJM Condensed applications to just AMS"
type textarea "RJM Condensed applications to just AMS"
click at [637, 446] on button "Reject" at bounding box center [644, 446] width 65 height 26
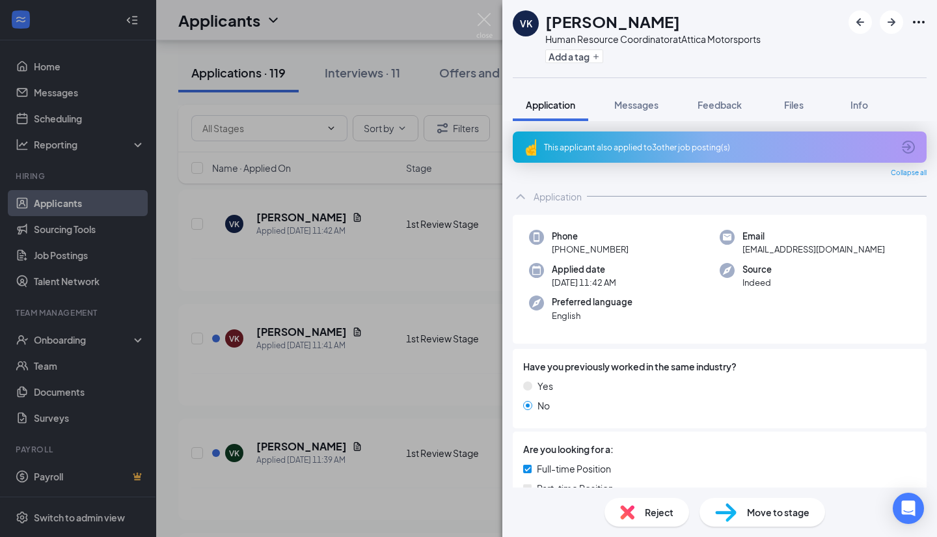
click at [271, 368] on div "VK Vijaya Kurva Human Resource Coordinator at Attica Motorsports Add a tag Appl…" at bounding box center [468, 268] width 937 height 537
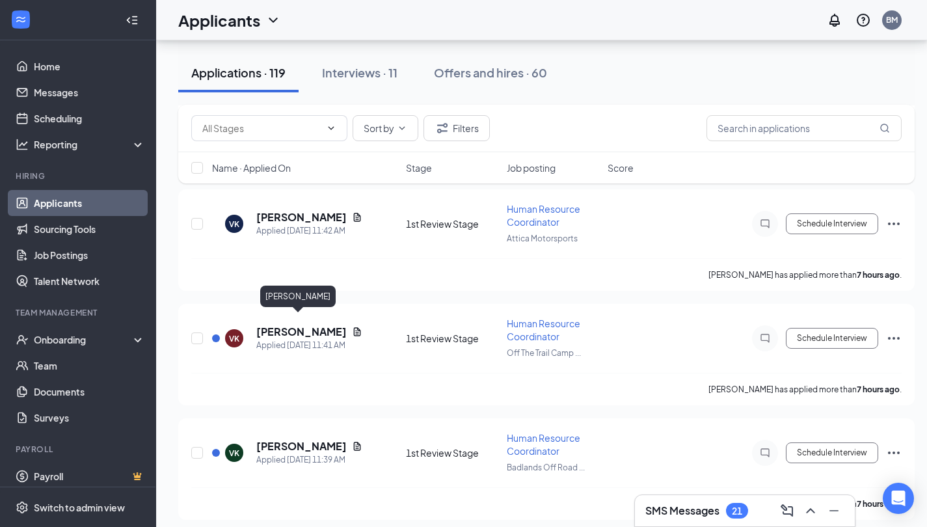
click at [290, 325] on h5 "[PERSON_NAME]" at bounding box center [301, 332] width 90 height 14
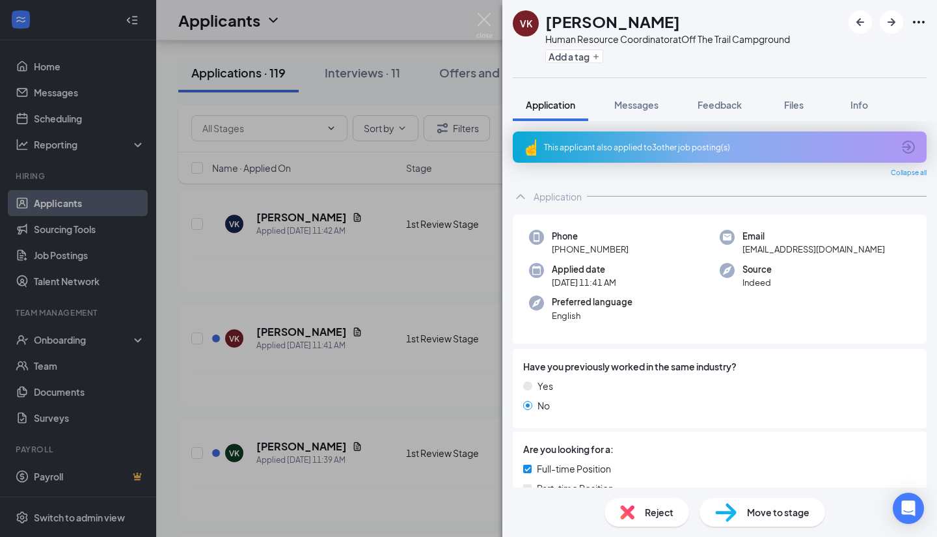
click at [654, 515] on span "Reject" at bounding box center [659, 512] width 29 height 14
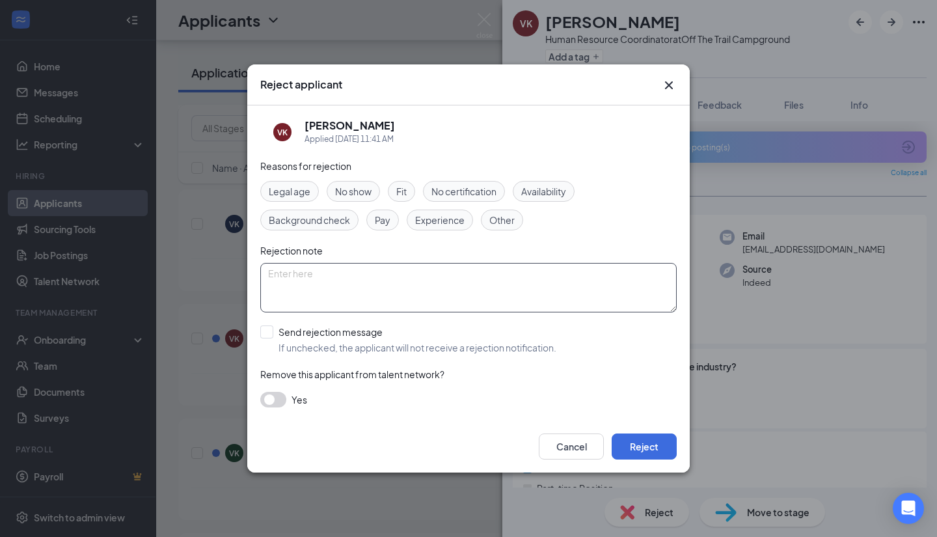
click at [351, 282] on textarea at bounding box center [468, 287] width 416 height 49
paste textarea "RJM Condensed applications to just AMS"
type textarea "RJM Condensed applications to just AMS"
click at [640, 449] on button "Reject" at bounding box center [644, 446] width 65 height 26
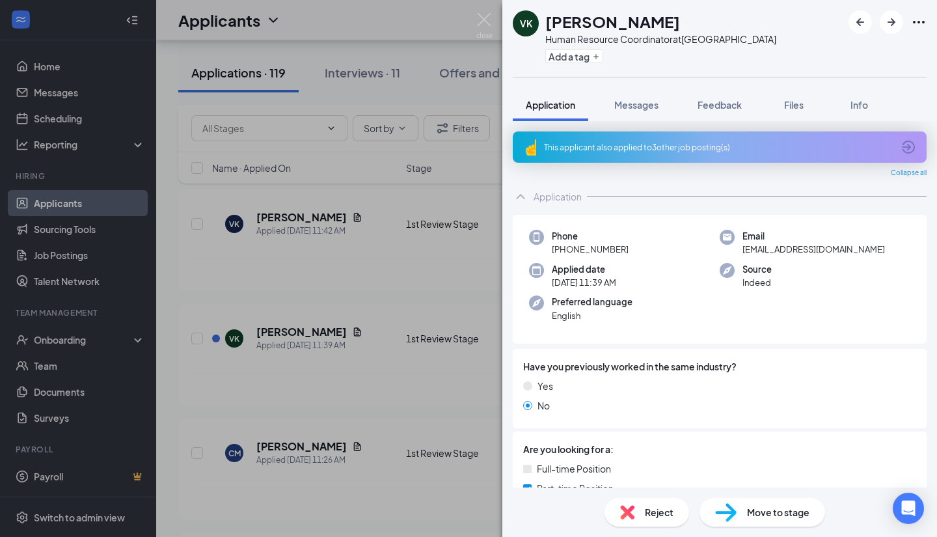
click at [325, 360] on div "VK Vijaya Kurva Human Resource Coordinator at Badlands Off Road Park Add a tag …" at bounding box center [468, 268] width 937 height 537
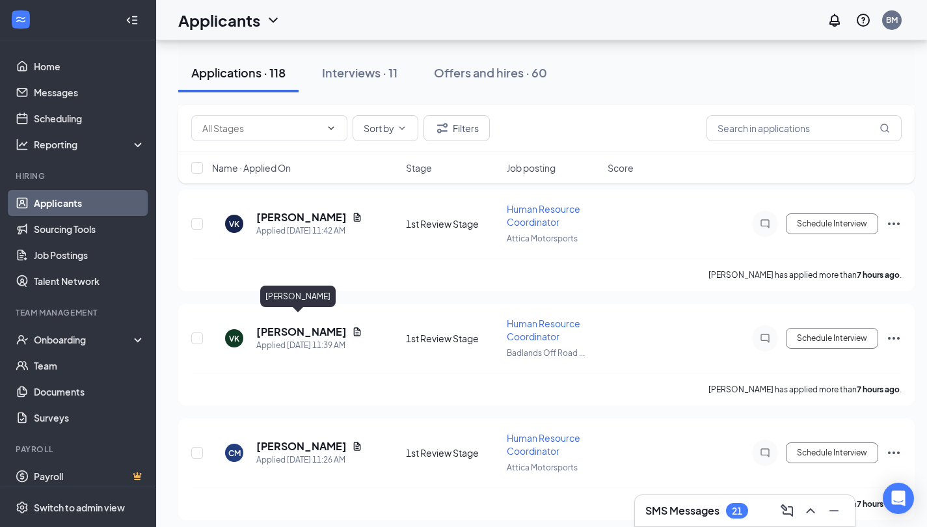
click at [288, 325] on h5 "[PERSON_NAME]" at bounding box center [301, 332] width 90 height 14
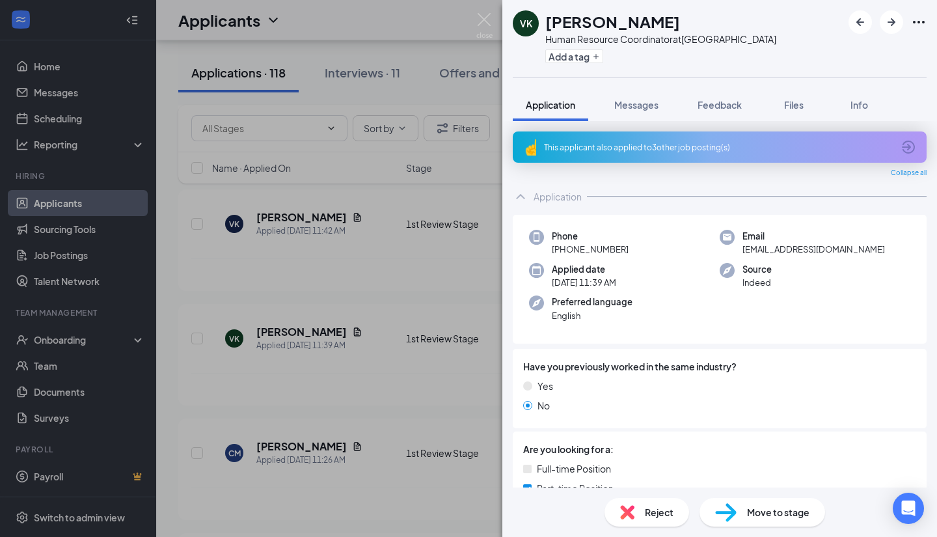
click at [647, 515] on span "Reject" at bounding box center [659, 512] width 29 height 14
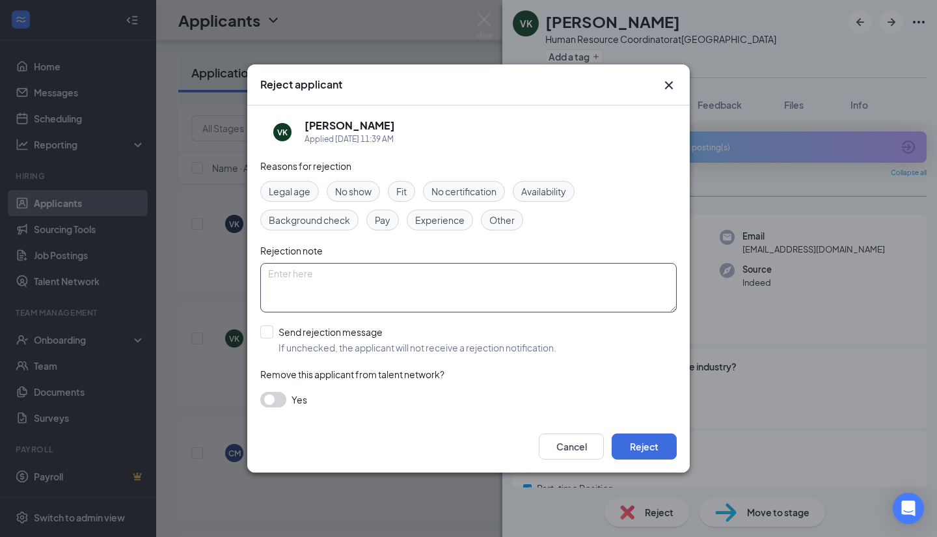
click at [327, 276] on textarea at bounding box center [468, 287] width 416 height 49
paste textarea "RJM Condensed applications to just AMS"
type textarea "RJM Condensed applications to just AMS"
click at [644, 448] on button "Reject" at bounding box center [644, 446] width 65 height 26
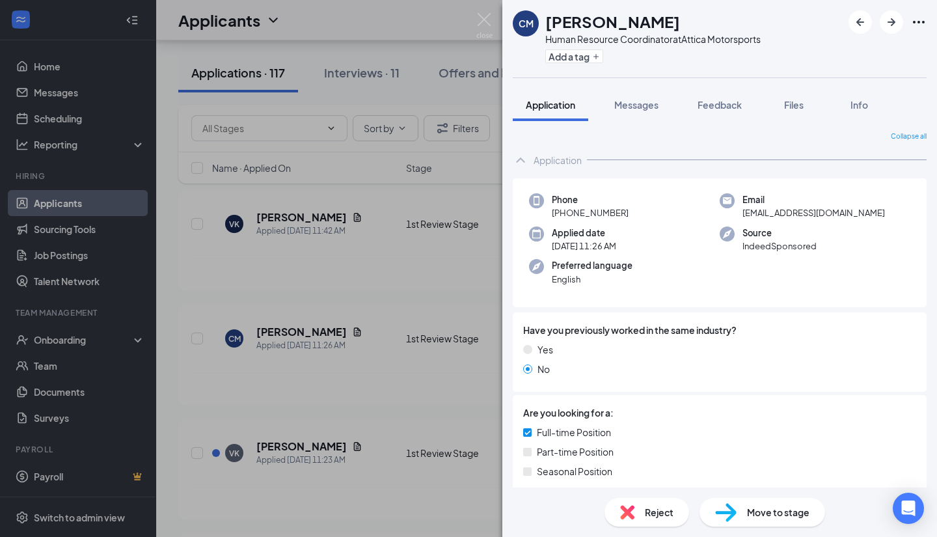
click at [349, 386] on div "CM Crystal Mitton Human Resource Coordinator at Attica Motorsports Add a tag Ap…" at bounding box center [468, 268] width 937 height 537
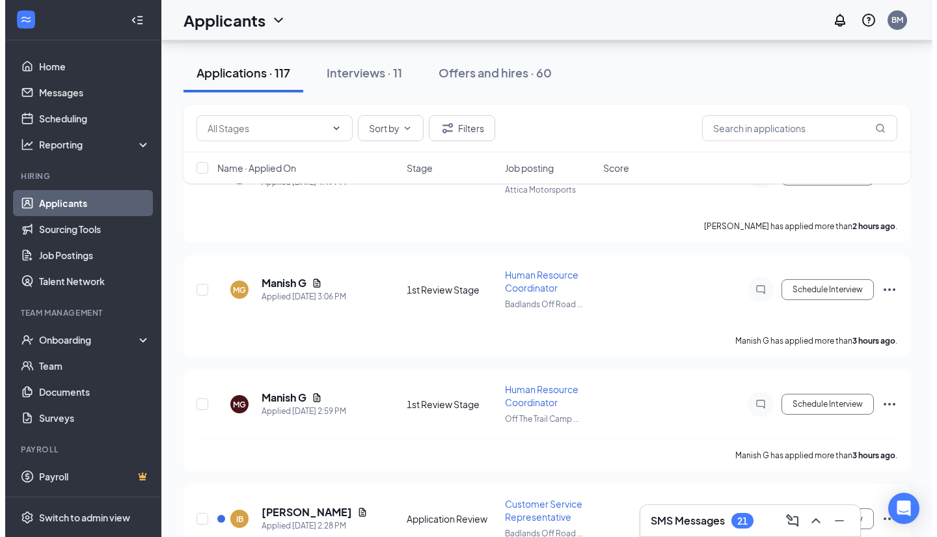
scroll to position [195, 0]
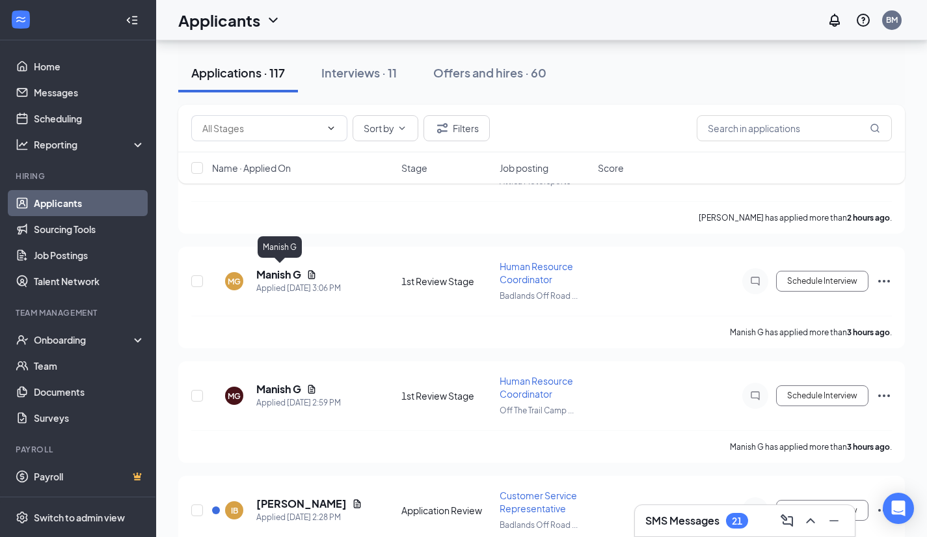
click at [267, 274] on h5 "Manish G" at bounding box center [278, 274] width 45 height 14
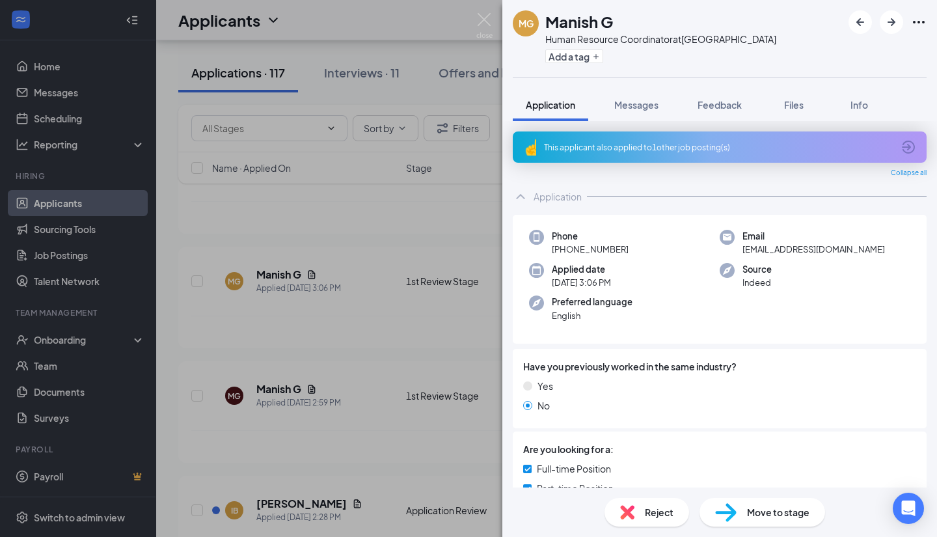
scroll to position [256, 0]
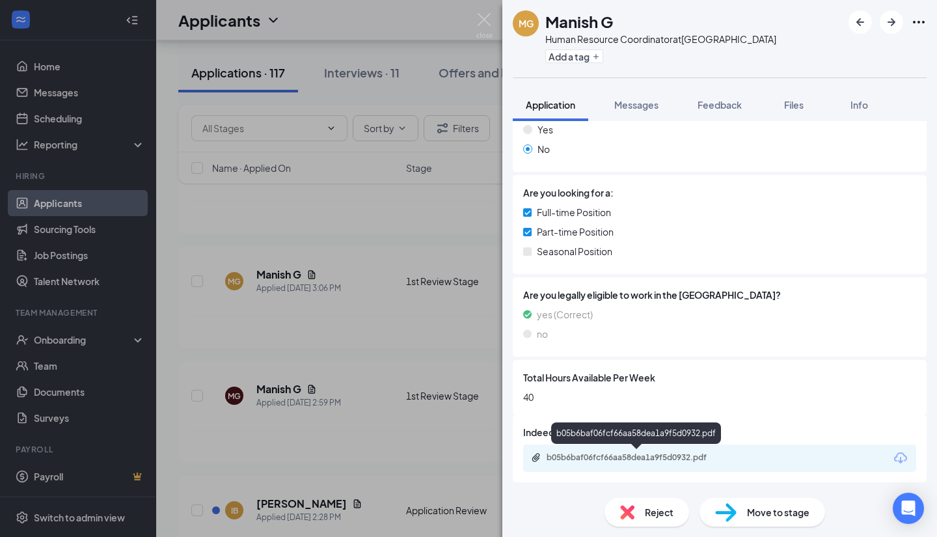
click at [586, 457] on div "b05b6baf06fcf66aa58dea1a9f5d0932.pdf" at bounding box center [637, 457] width 182 height 10
click at [364, 195] on div "MG Manish G Human Resource Coordinator at Badlands Off Road Park Add a tag Appl…" at bounding box center [468, 268] width 937 height 537
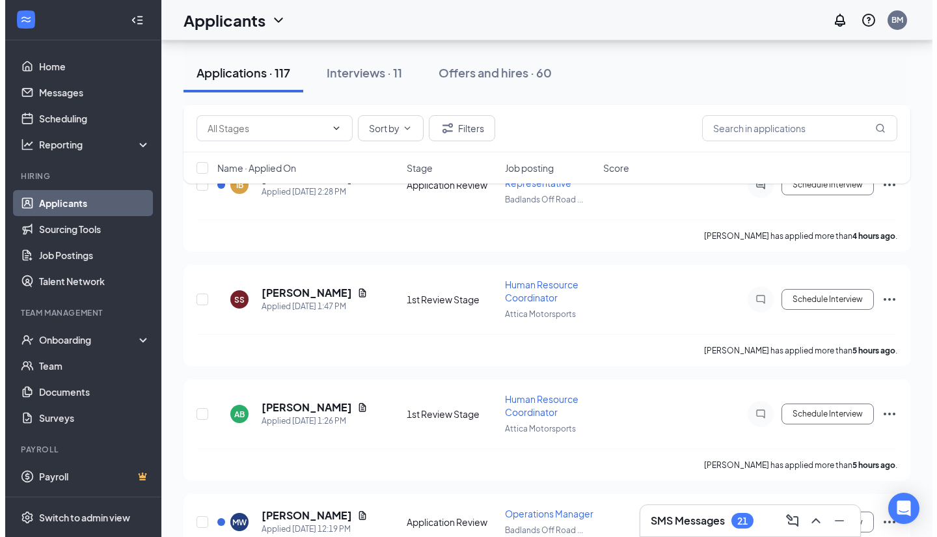
scroll to position [586, 0]
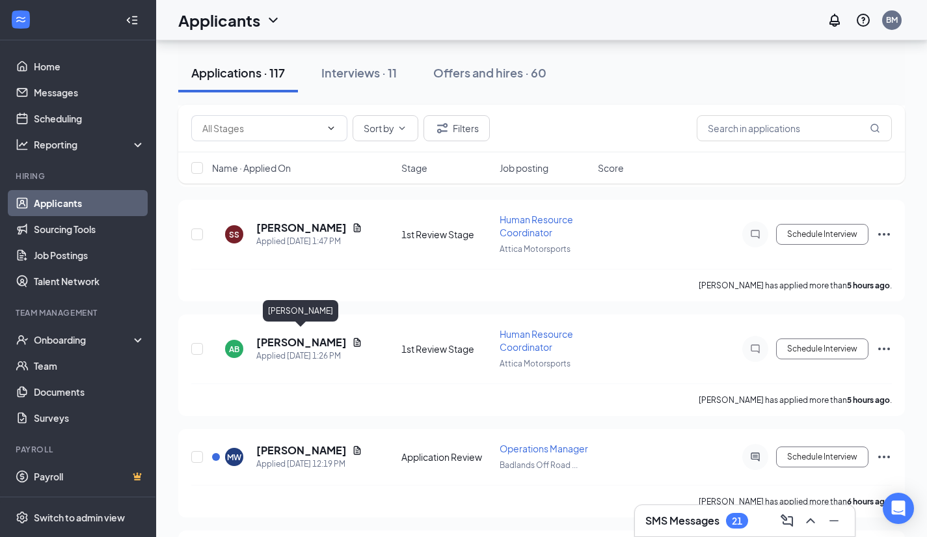
click at [265, 340] on h5 "[PERSON_NAME]" at bounding box center [301, 342] width 90 height 14
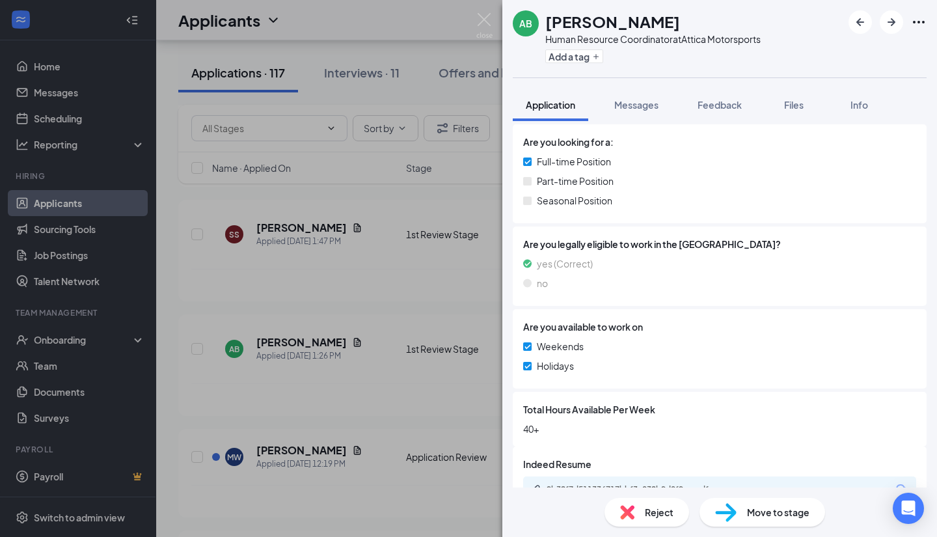
scroll to position [303, 0]
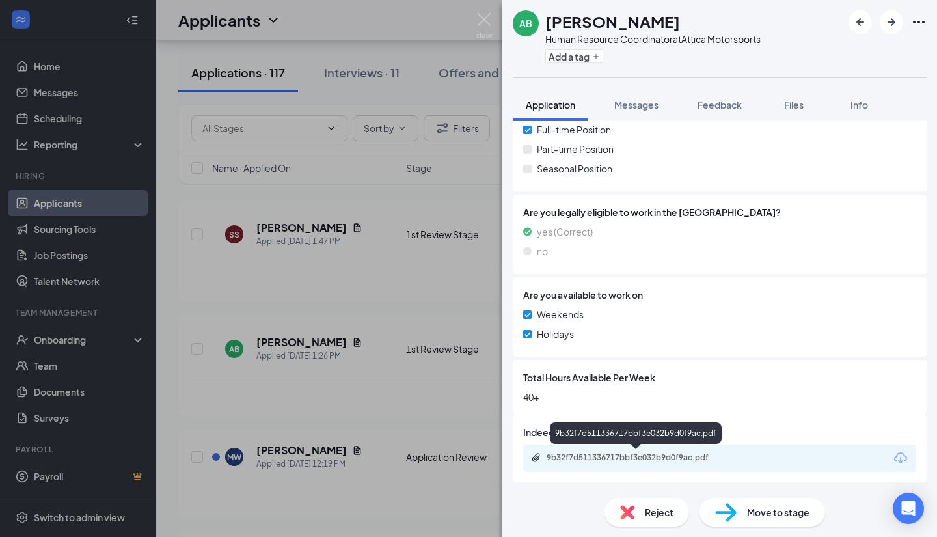
click at [607, 457] on div "9b32f7d511336717bbf3e032b9d0f9ac.pdf" at bounding box center [637, 457] width 182 height 10
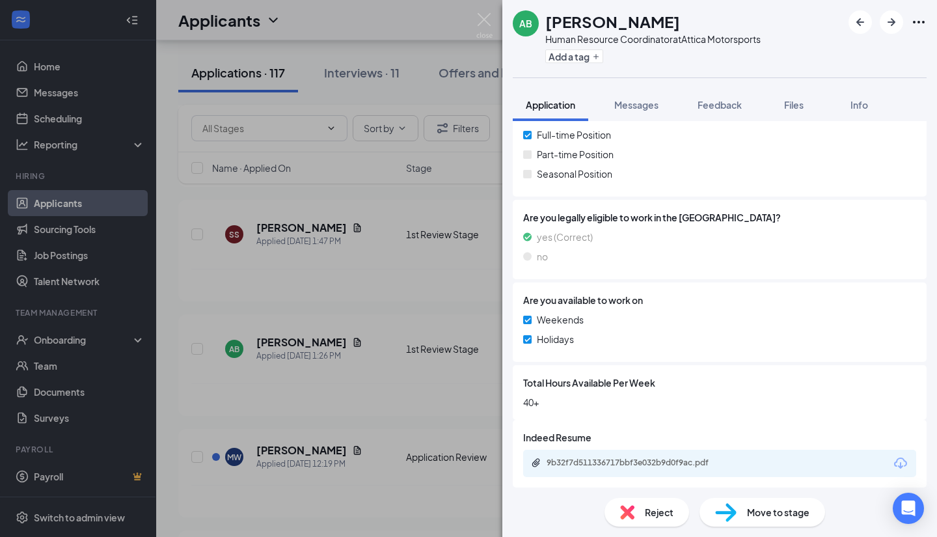
scroll to position [586, 0]
click at [642, 515] on div "Reject" at bounding box center [646, 512] width 85 height 29
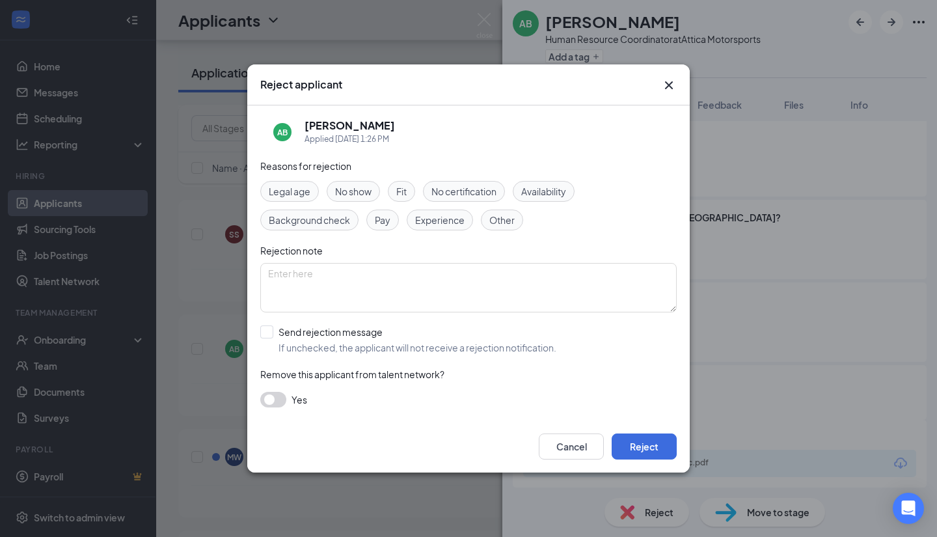
click at [450, 221] on span "Experience" at bounding box center [439, 220] width 49 height 14
click at [403, 191] on span "Fit" at bounding box center [401, 191] width 10 height 14
click at [301, 284] on textarea at bounding box center [468, 287] width 416 height 49
type textarea "O"
type textarea "no official HR experience"
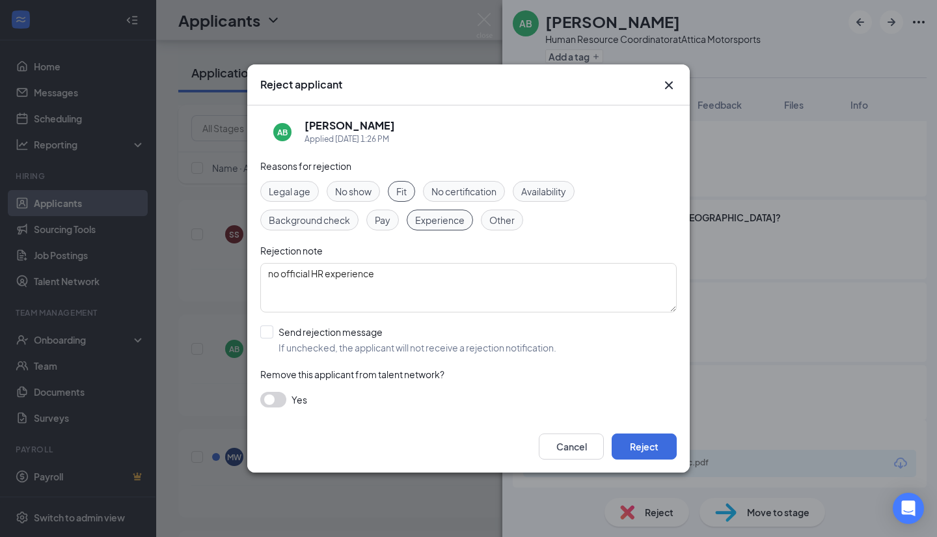
click at [267, 330] on input "Send rejection message If unchecked, the applicant will not receive a rejection…" at bounding box center [408, 339] width 296 height 29
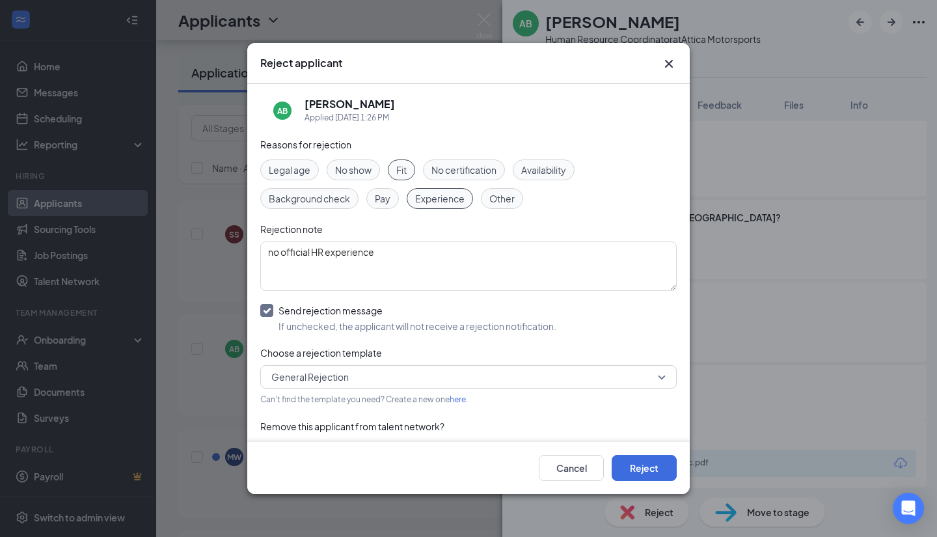
click at [270, 308] on input "Send rejection message If unchecked, the applicant will not receive a rejection…" at bounding box center [408, 318] width 296 height 29
checkbox input "false"
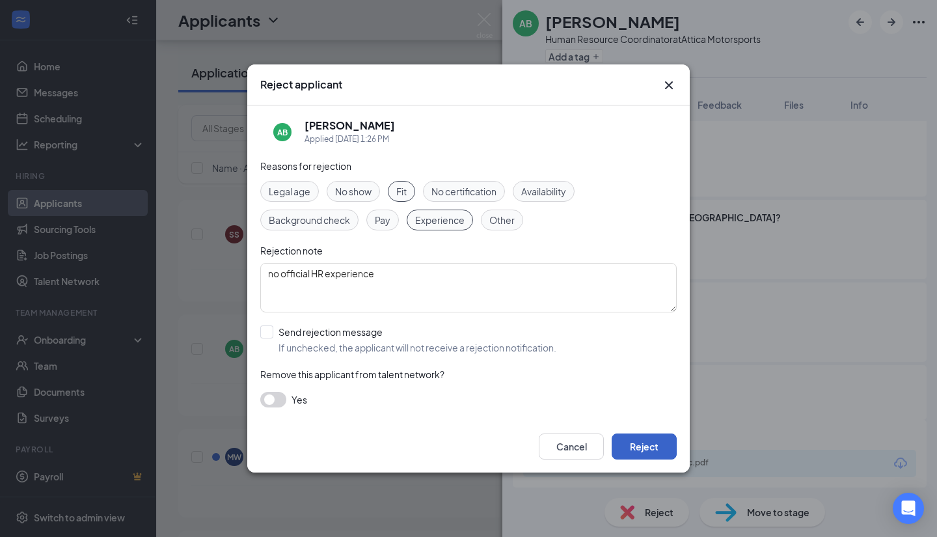
click at [637, 449] on button "Reject" at bounding box center [644, 446] width 65 height 26
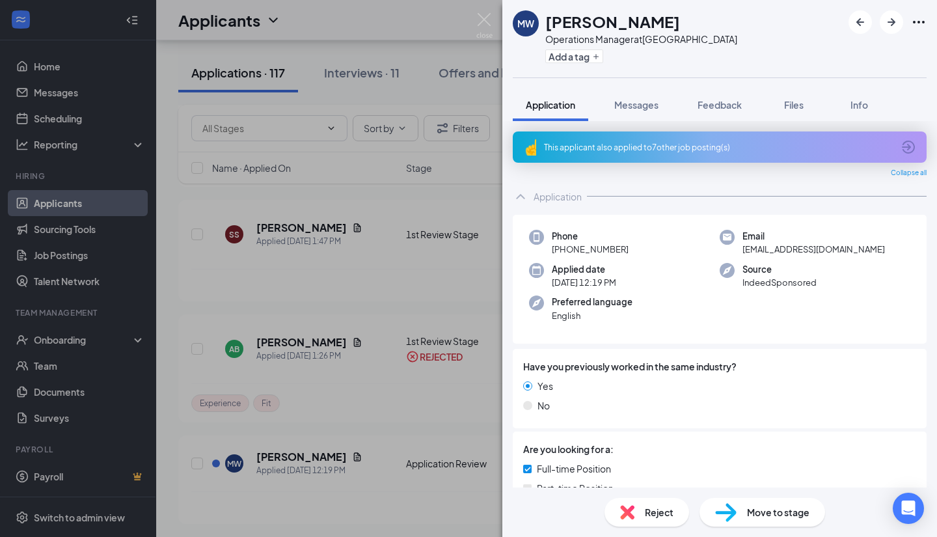
click at [332, 264] on div "[PERSON_NAME] Operations Manager at [GEOGRAPHIC_DATA] Add a tag Application Mes…" at bounding box center [468, 268] width 937 height 537
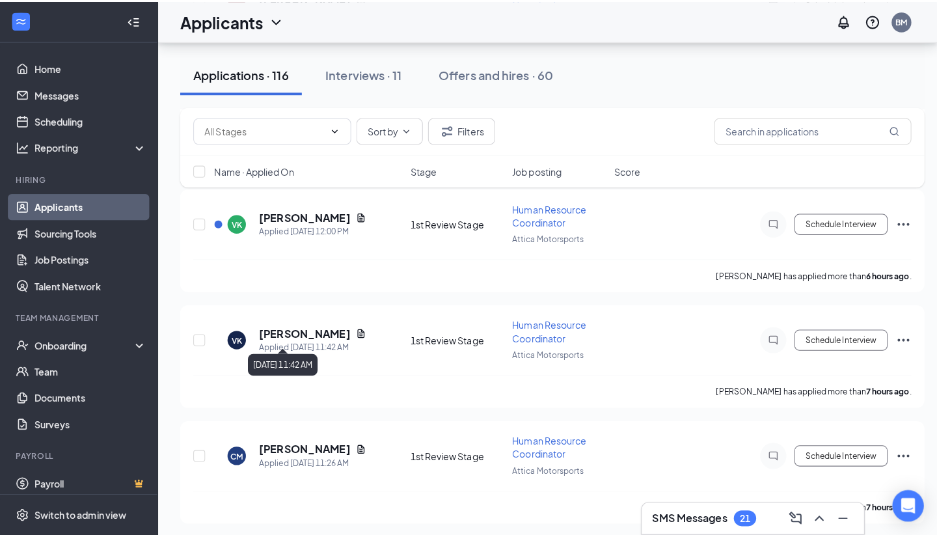
scroll to position [781, 0]
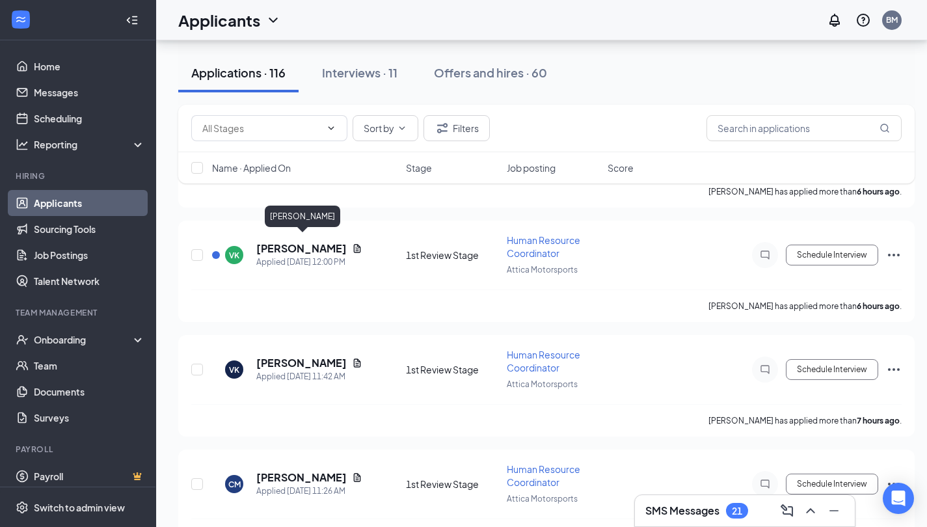
click at [287, 245] on h5 "[PERSON_NAME]" at bounding box center [301, 248] width 90 height 14
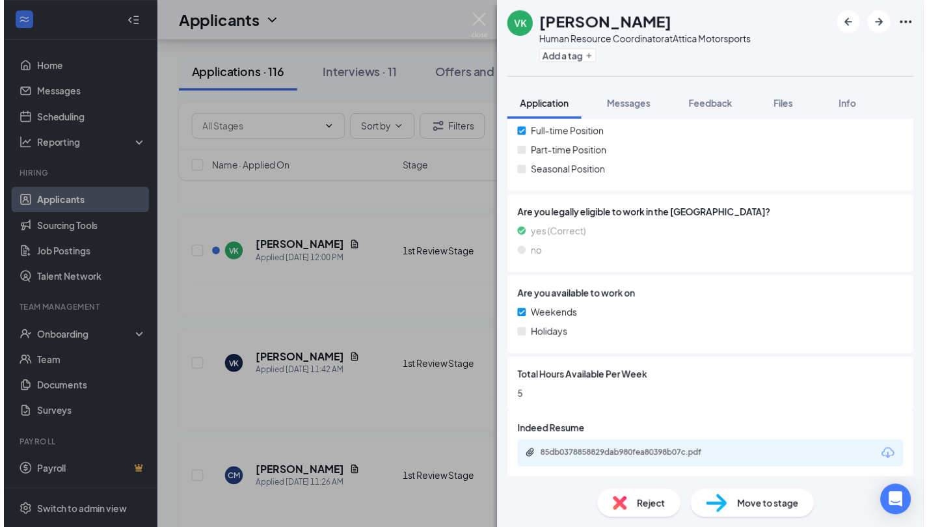
scroll to position [339, 0]
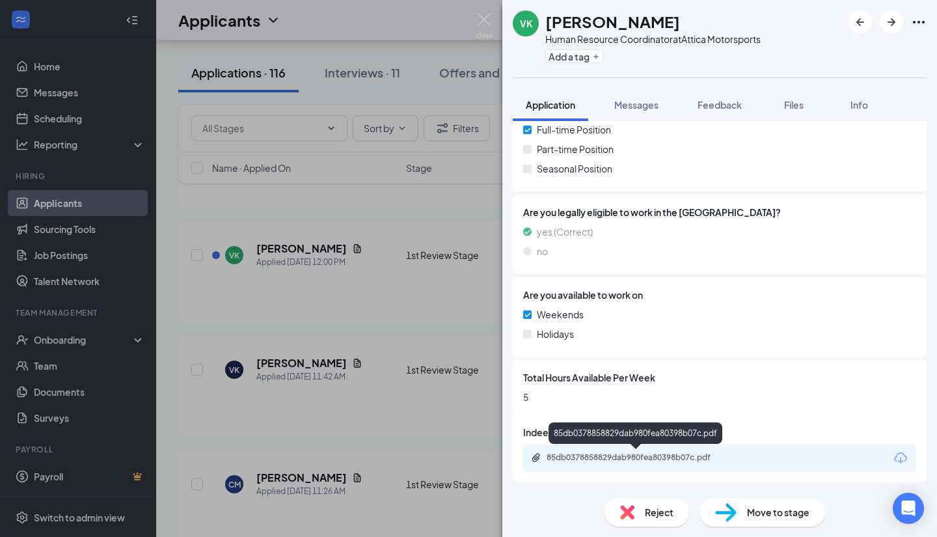
click at [577, 453] on div "85db0378858829dab980fea80398b07c.pdf" at bounding box center [637, 457] width 182 height 10
click at [303, 203] on div "[PERSON_NAME] Kyatham Human Resource Coordinator at Attica Motorsports Add a ta…" at bounding box center [468, 268] width 937 height 537
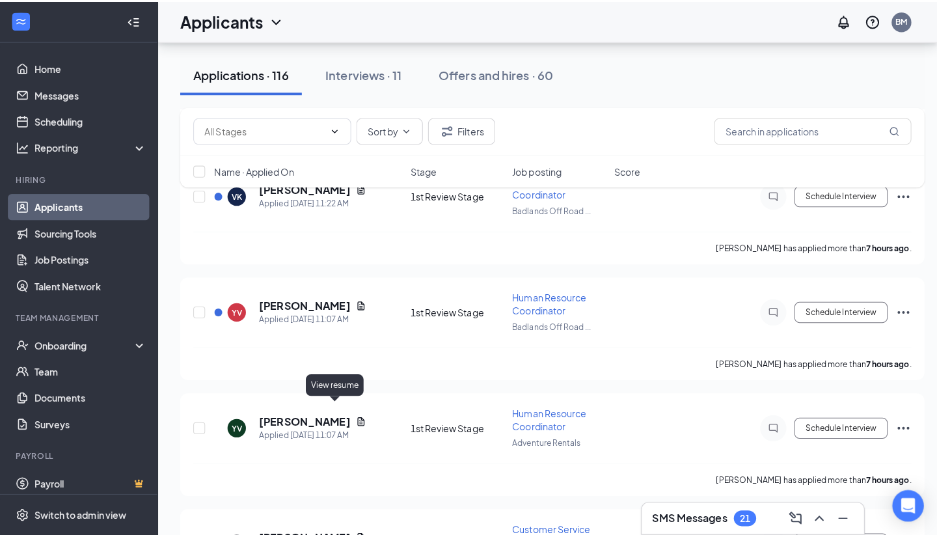
scroll to position [1236, 0]
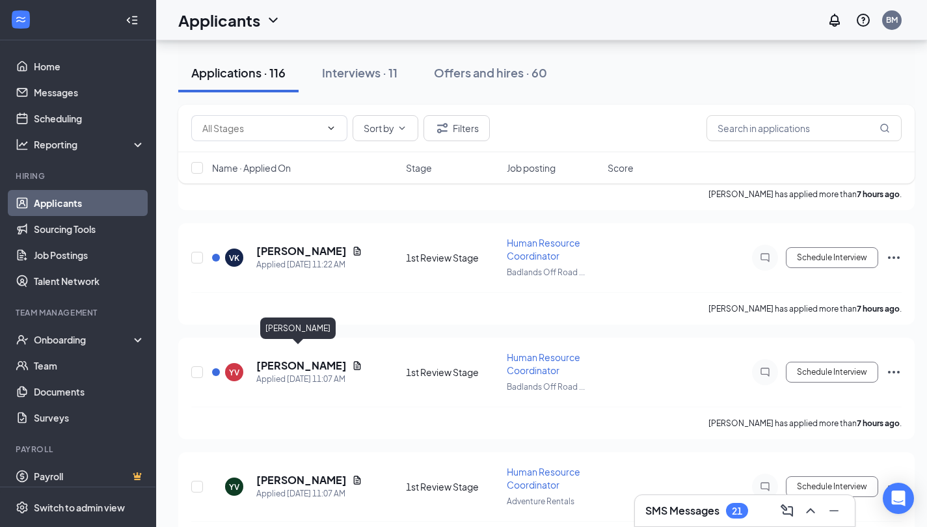
click at [293, 358] on h5 "[PERSON_NAME]" at bounding box center [301, 365] width 90 height 14
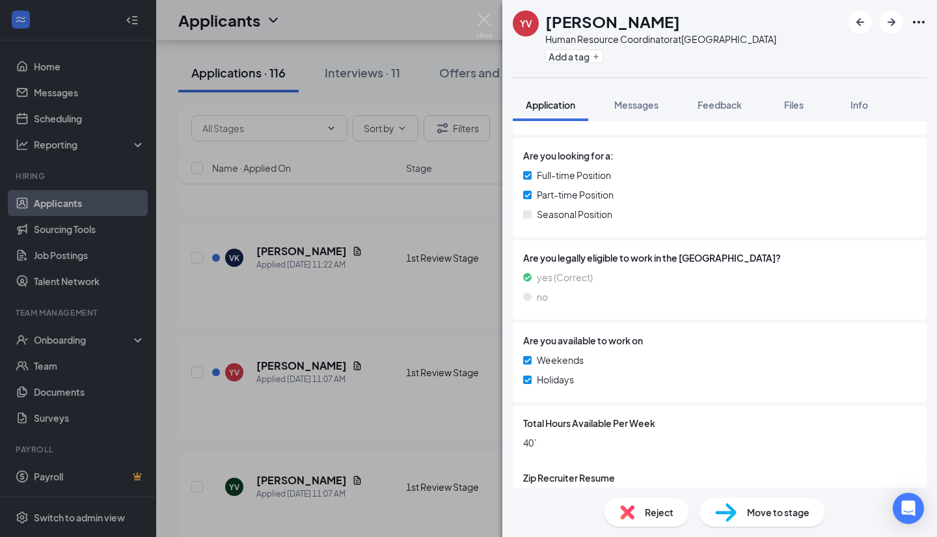
scroll to position [339, 0]
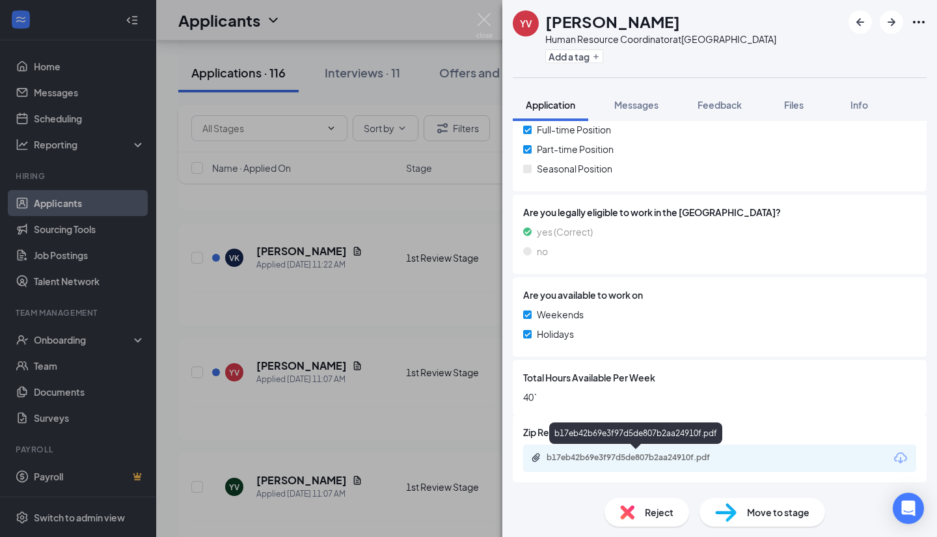
click at [606, 458] on div "b17eb42b69e3f97d5de807b2aa24910f.pdf" at bounding box center [637, 457] width 182 height 10
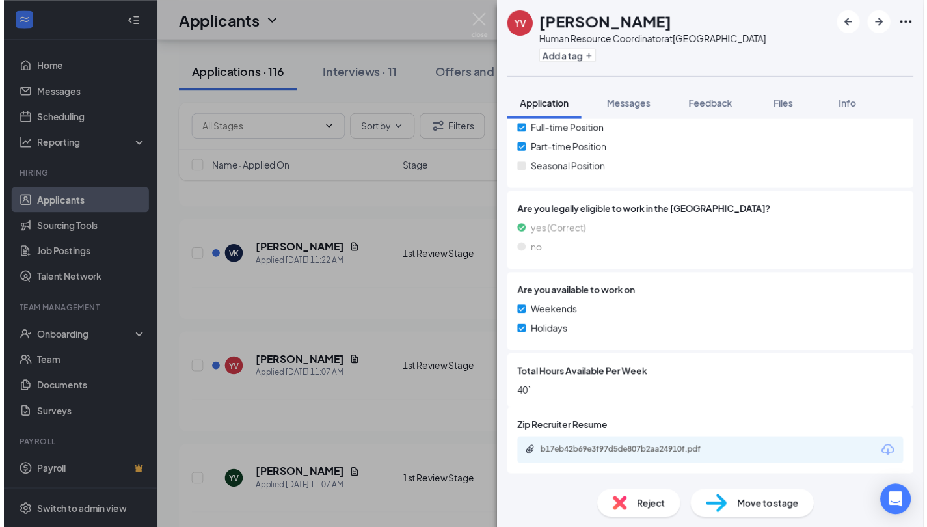
scroll to position [334, 0]
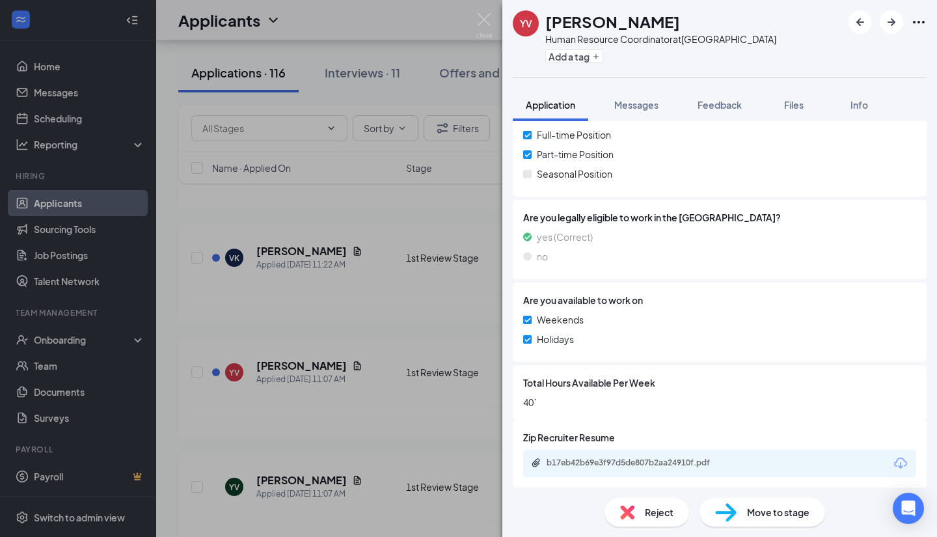
click at [294, 373] on div "YV [PERSON_NAME] Human Resource Coordinator at [GEOGRAPHIC_DATA] Add a tag Appl…" at bounding box center [468, 268] width 937 height 537
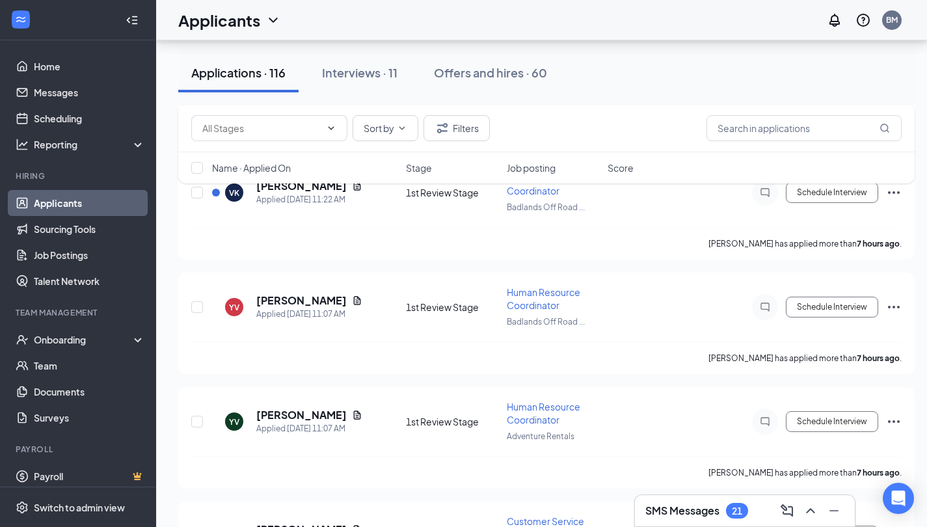
scroll to position [1366, 0]
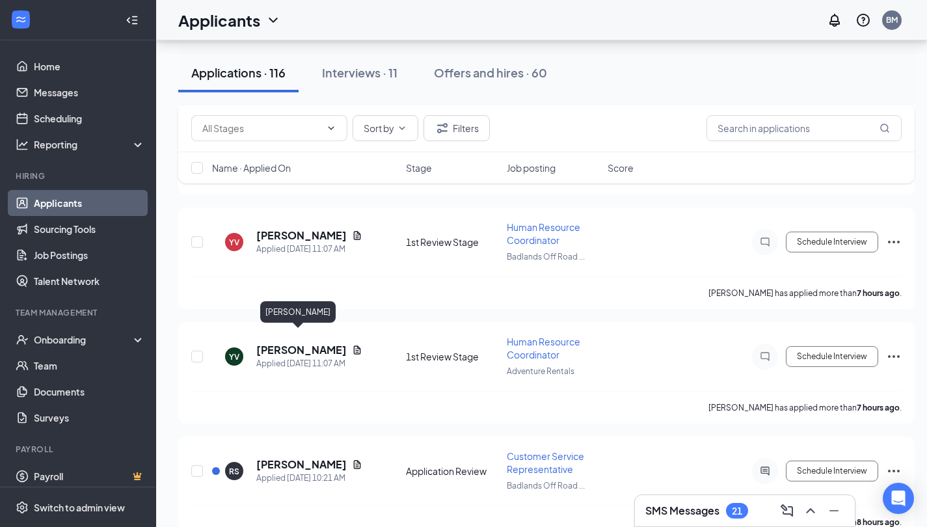
click at [303, 343] on h5 "[PERSON_NAME]" at bounding box center [301, 350] width 90 height 14
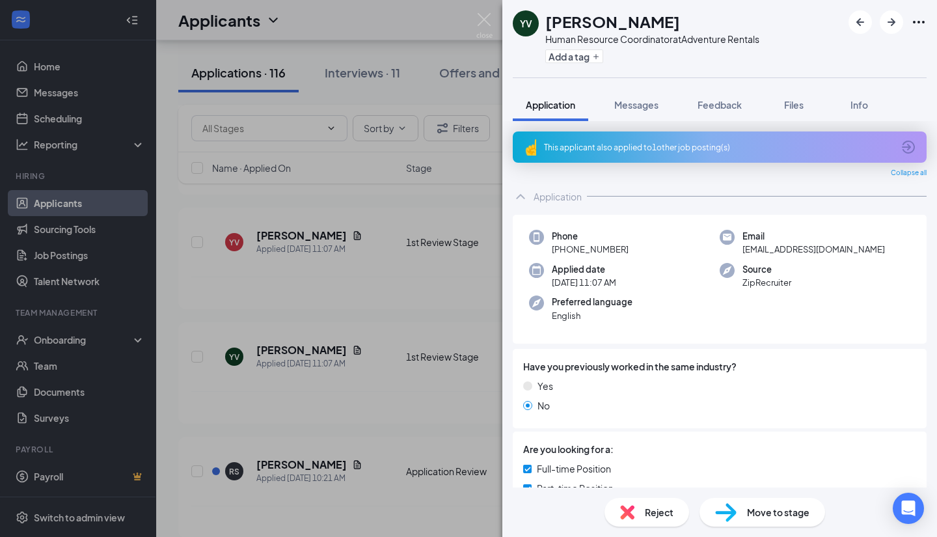
click at [660, 516] on span "Reject" at bounding box center [659, 512] width 29 height 14
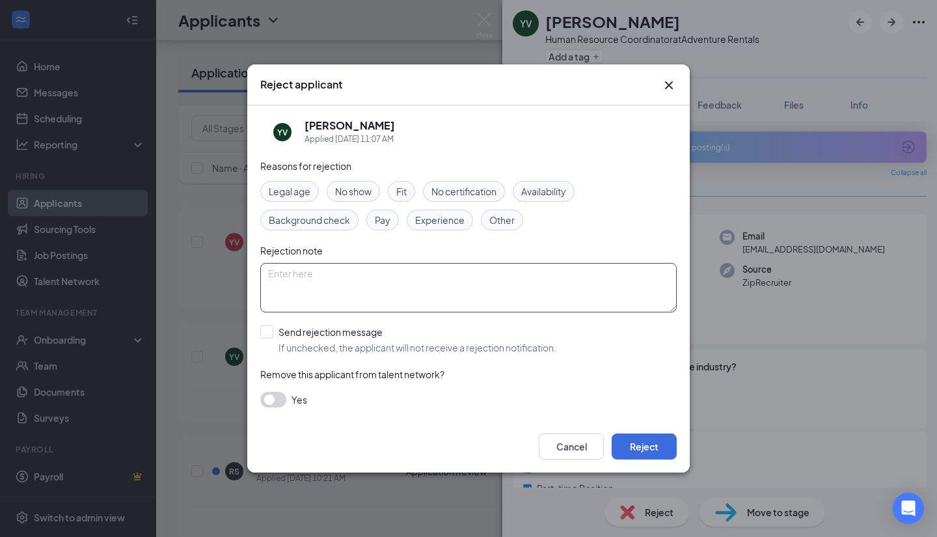
click at [338, 291] on textarea at bounding box center [468, 287] width 416 height 49
paste textarea "RJM Condensed applications to just AMS"
click at [407, 273] on textarea "RJM Condensed applications to just AMS" at bounding box center [468, 287] width 416 height 49
drag, startPoint x: 424, startPoint y: 273, endPoint x: 517, endPoint y: 268, distance: 93.1
click at [517, 268] on textarea "RJM Condensed applications to just AMS" at bounding box center [468, 287] width 416 height 49
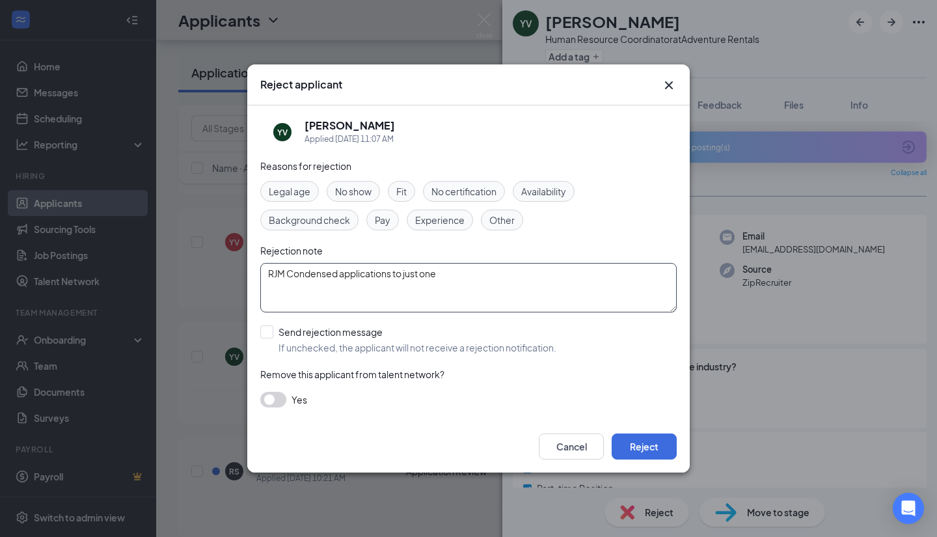
type textarea "RJM Condensed applications to just one"
click at [640, 448] on button "Reject" at bounding box center [644, 446] width 65 height 26
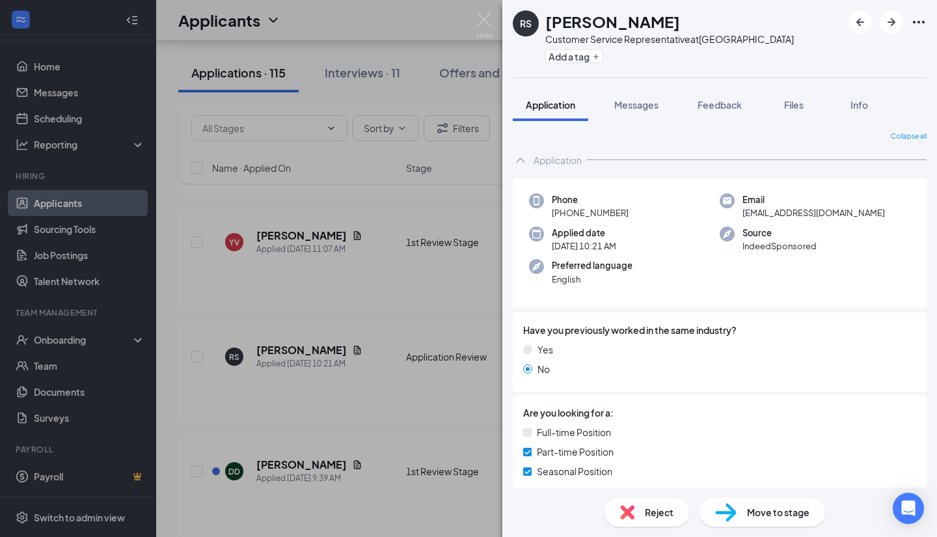
click at [330, 396] on div "RS [PERSON_NAME] Customer Service Representative at [GEOGRAPHIC_DATA] Add a tag…" at bounding box center [468, 268] width 937 height 537
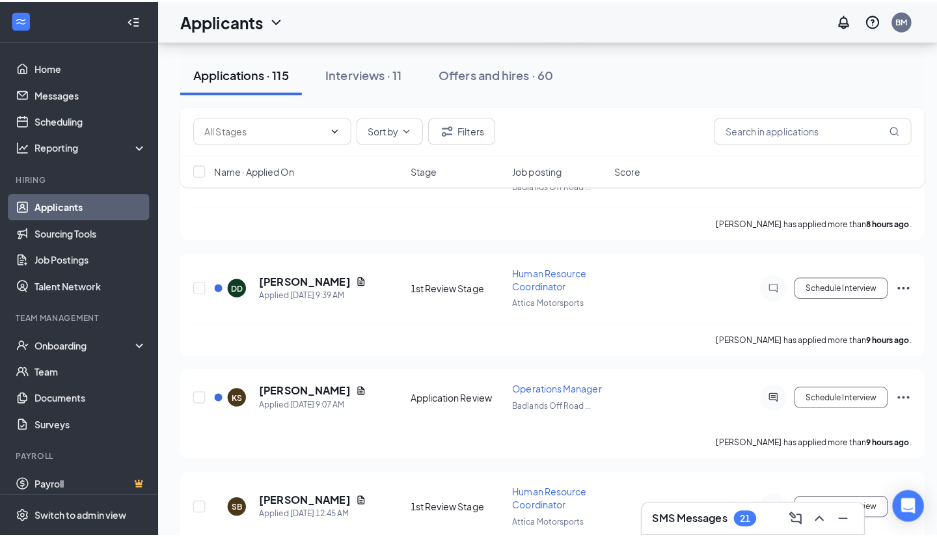
scroll to position [1496, 0]
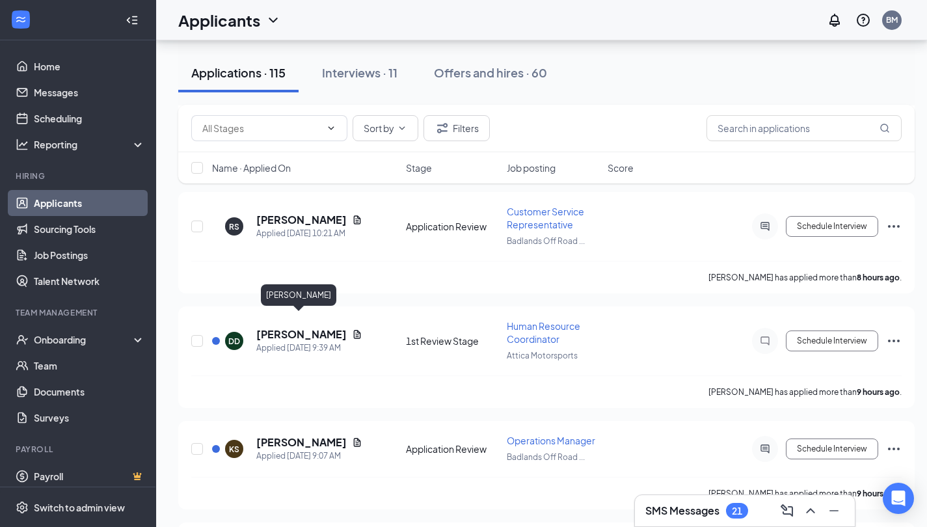
click at [291, 327] on h5 "[PERSON_NAME]" at bounding box center [301, 334] width 90 height 14
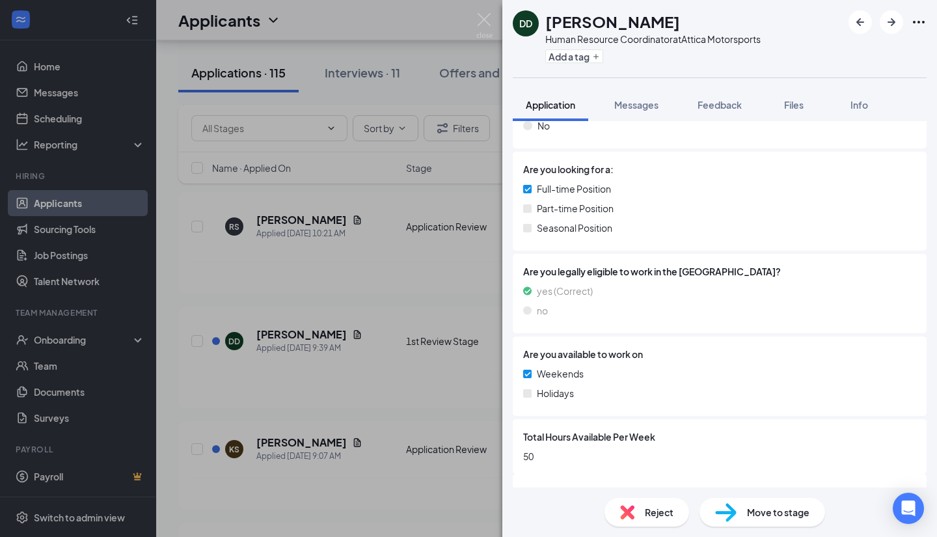
scroll to position [339, 0]
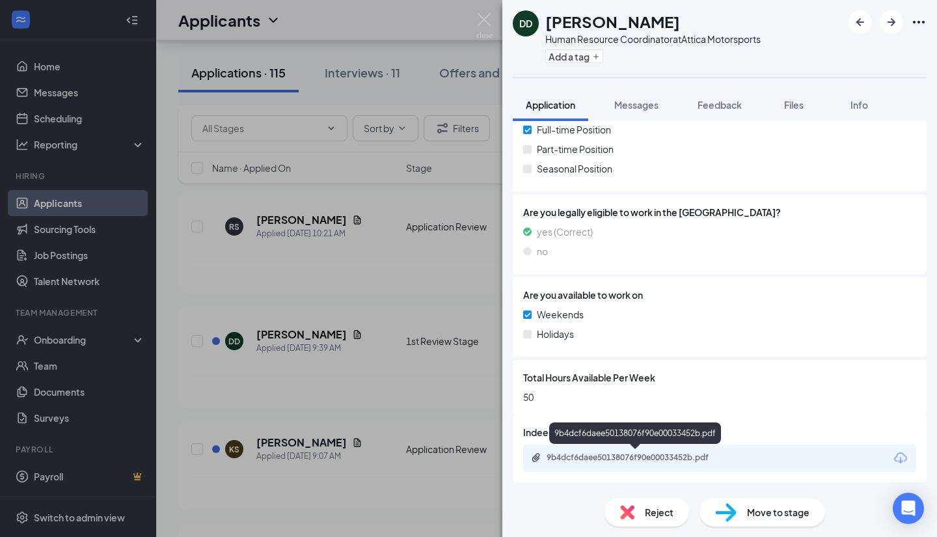
click at [626, 457] on div "9b4dcf6daee50138076f90e00033452b.pdf" at bounding box center [637, 457] width 182 height 10
click at [433, 244] on div "DD [PERSON_NAME] Human Resource Coordinator at Attica Motorsports Add a tag App…" at bounding box center [468, 268] width 937 height 537
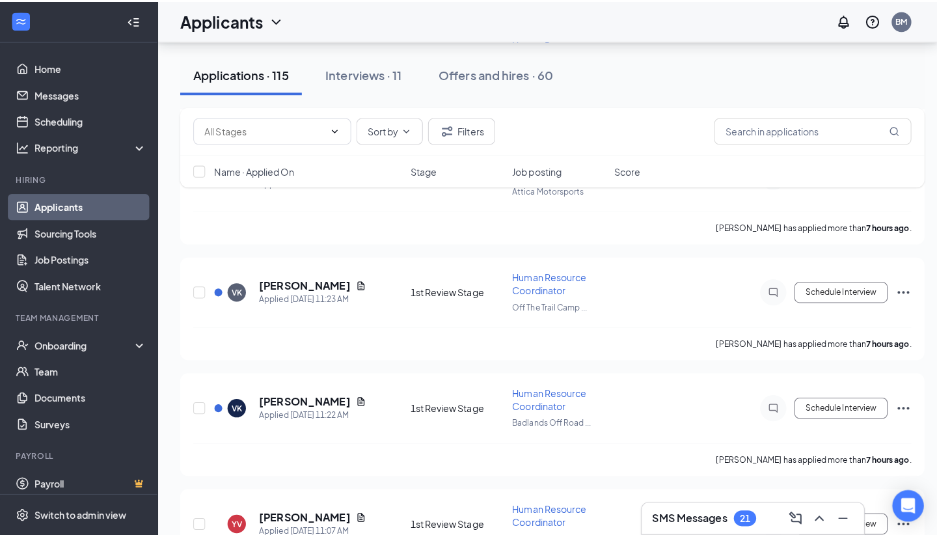
scroll to position [1106, 0]
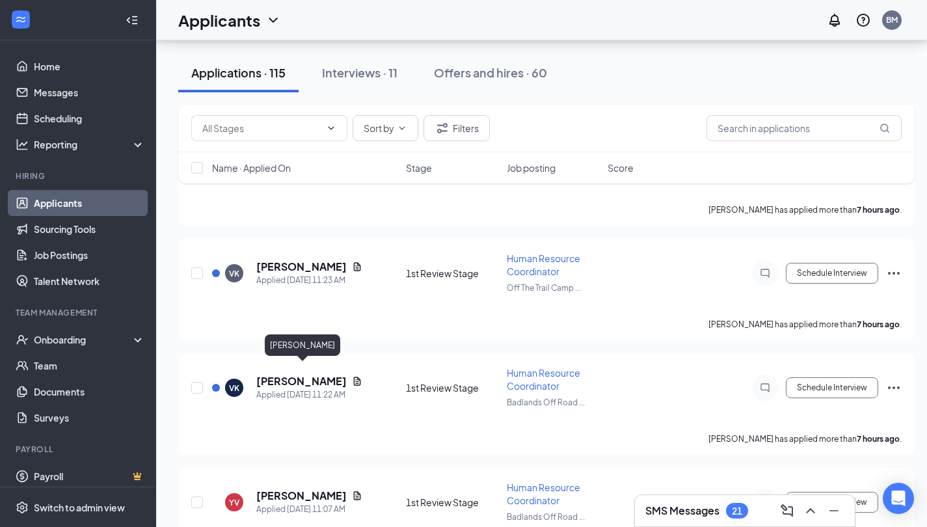
click at [271, 374] on h5 "[PERSON_NAME]" at bounding box center [301, 381] width 90 height 14
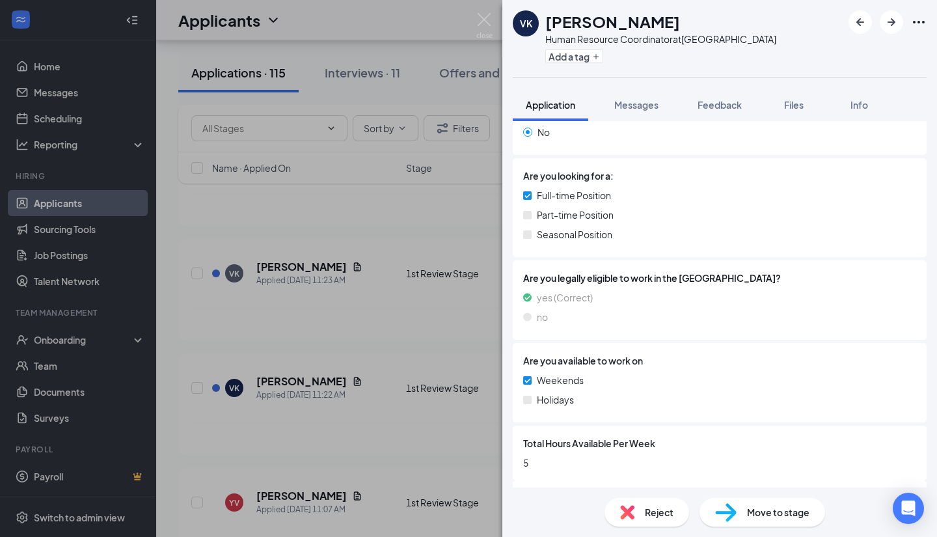
scroll to position [339, 0]
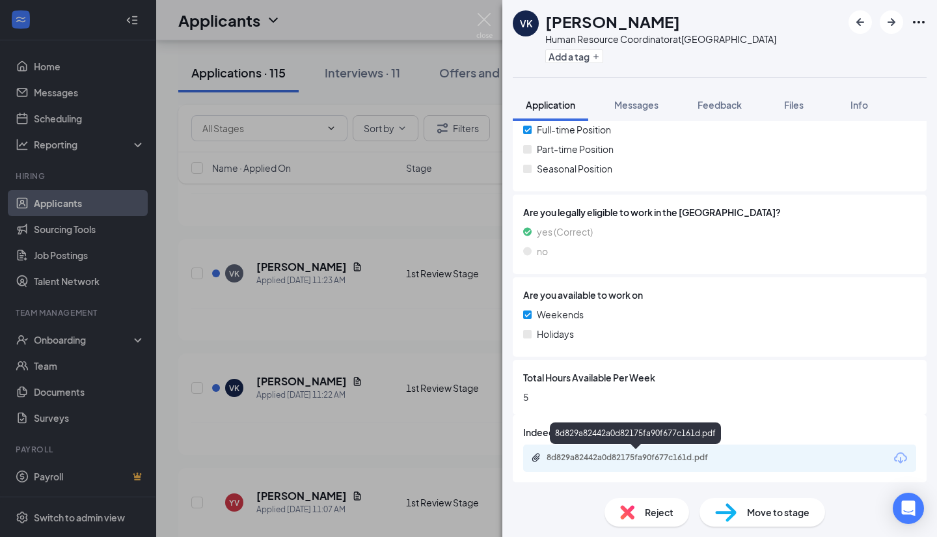
click at [577, 460] on div "8d829a82442a0d82175fa90f677c161d.pdf" at bounding box center [637, 457] width 182 height 10
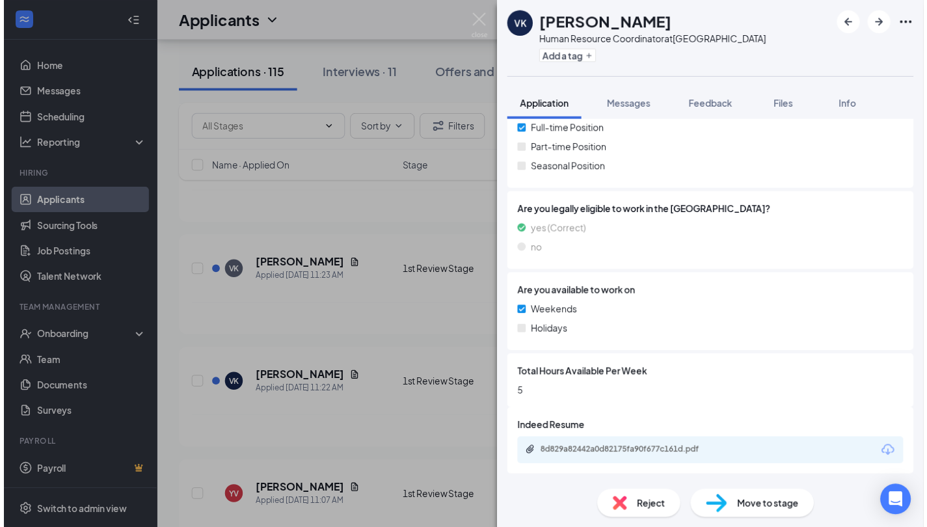
scroll to position [334, 0]
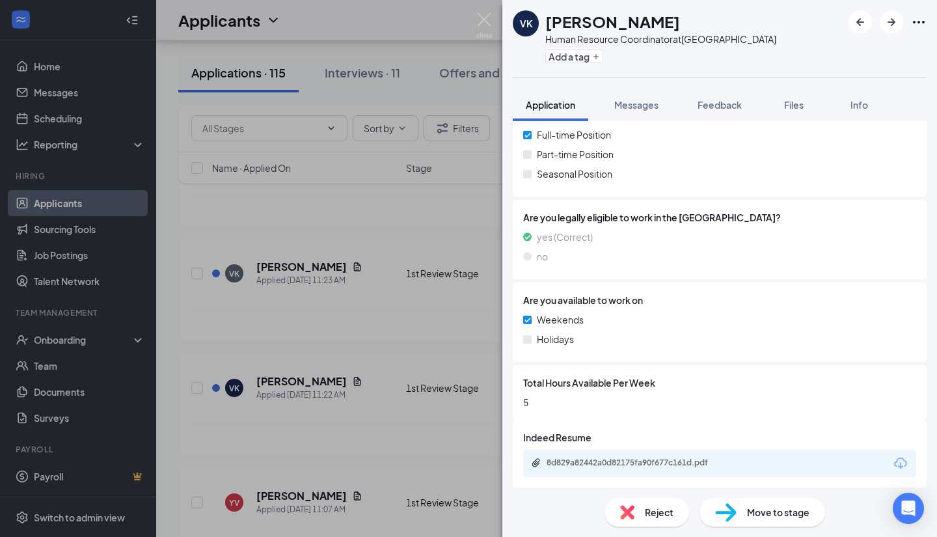
click at [341, 296] on div "[PERSON_NAME] Kyatham Human Resource Coordinator at [GEOGRAPHIC_DATA] Add a tag…" at bounding box center [468, 268] width 937 height 537
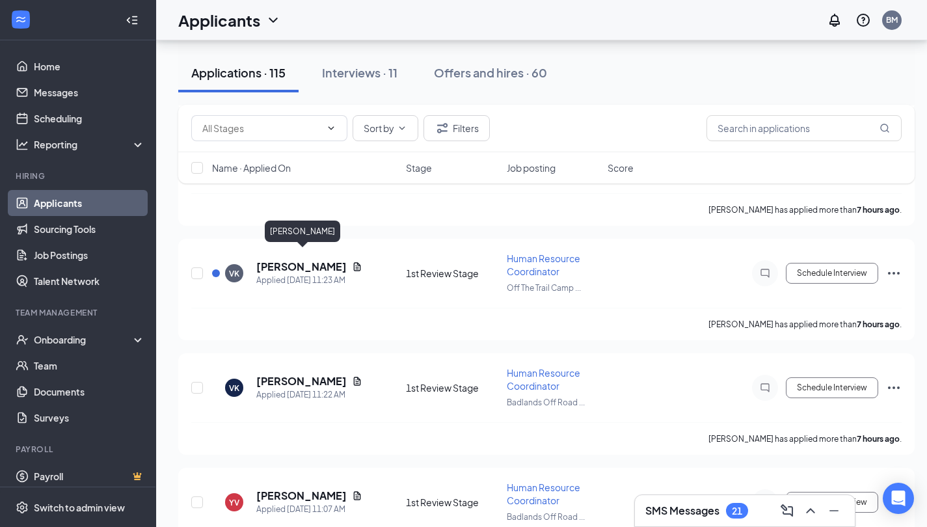
click at [301, 262] on h5 "[PERSON_NAME]" at bounding box center [301, 267] width 90 height 14
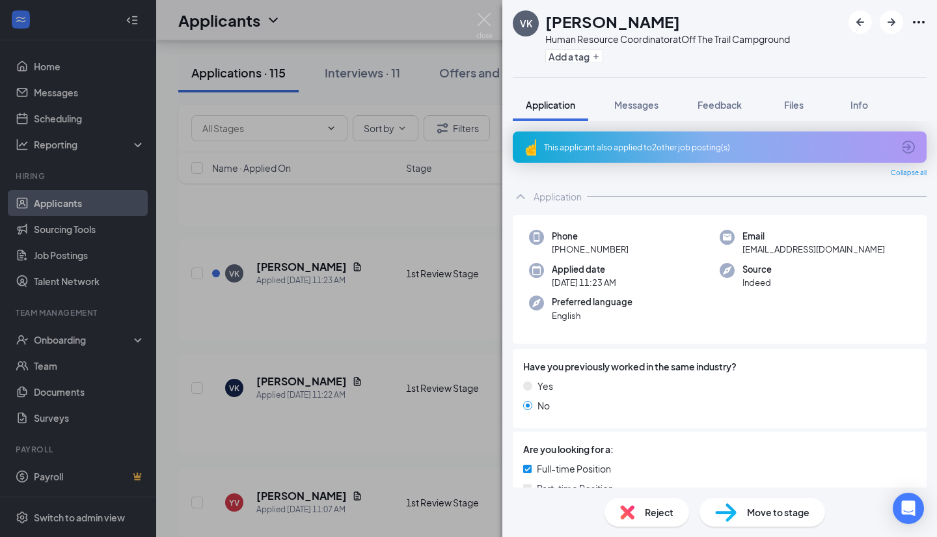
click at [651, 511] on span "Reject" at bounding box center [659, 512] width 29 height 14
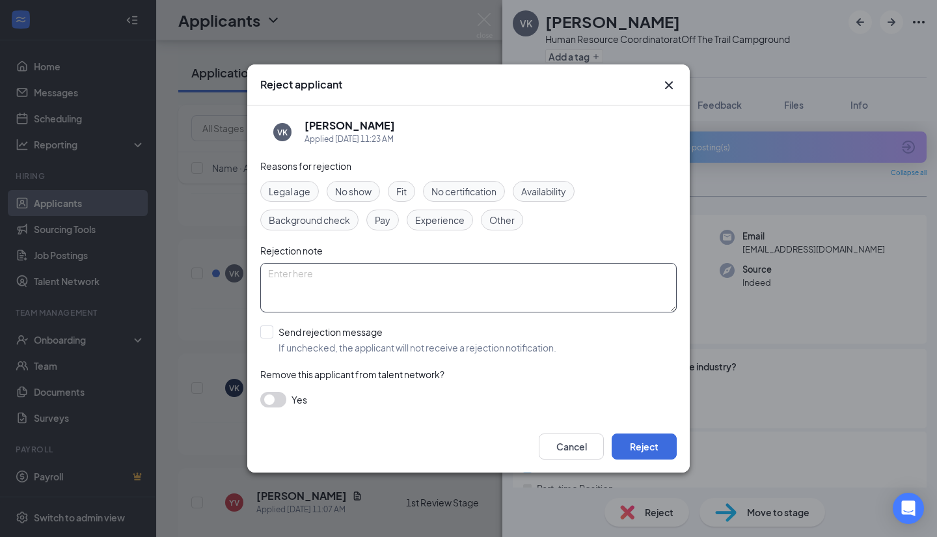
click at [322, 269] on textarea at bounding box center [468, 287] width 416 height 49
paste textarea "RJM Condensed applications to just AMS"
drag, startPoint x: 423, startPoint y: 273, endPoint x: 485, endPoint y: 282, distance: 62.5
click at [485, 282] on textarea "RJM Condensed applications to just AMS" at bounding box center [468, 287] width 416 height 49
type textarea "RJM Condensed applications to just one"
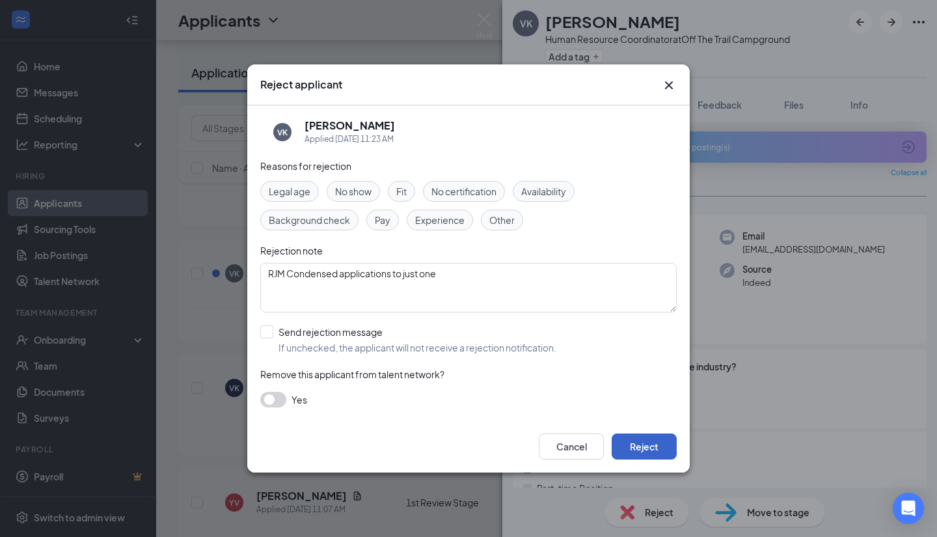
click at [643, 447] on button "Reject" at bounding box center [644, 446] width 65 height 26
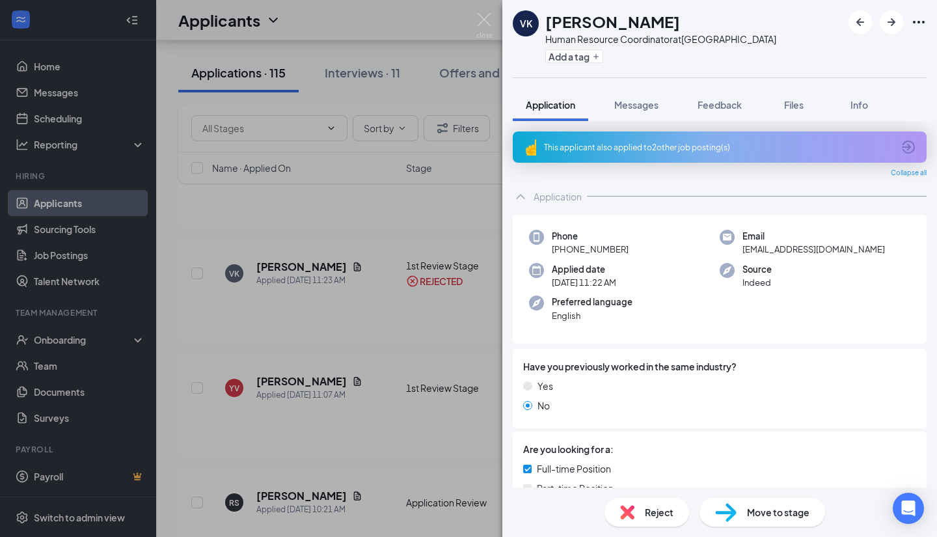
click at [353, 301] on div "[PERSON_NAME] Kyatham Human Resource Coordinator at [GEOGRAPHIC_DATA] Add a tag…" at bounding box center [468, 268] width 937 height 537
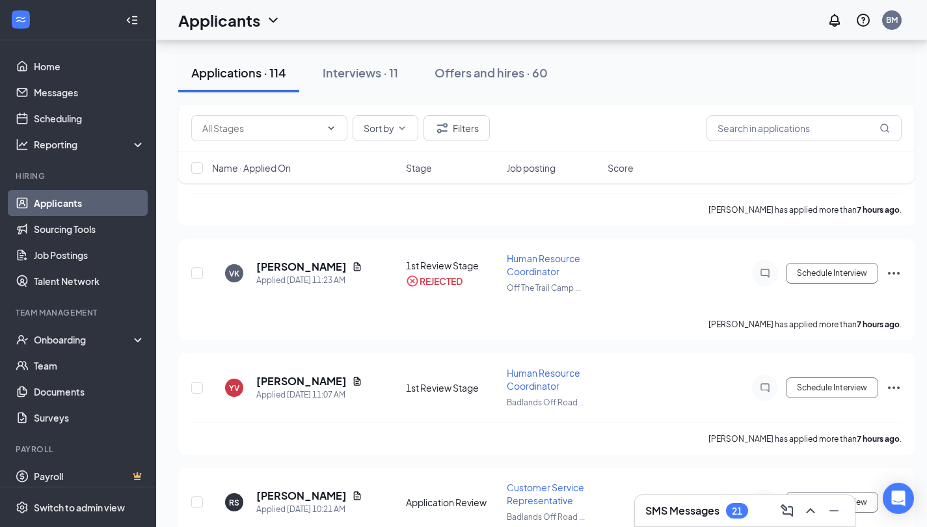
click at [299, 214] on div "[PERSON_NAME] has applied more than 7 hours ago ." at bounding box center [546, 209] width 710 height 33
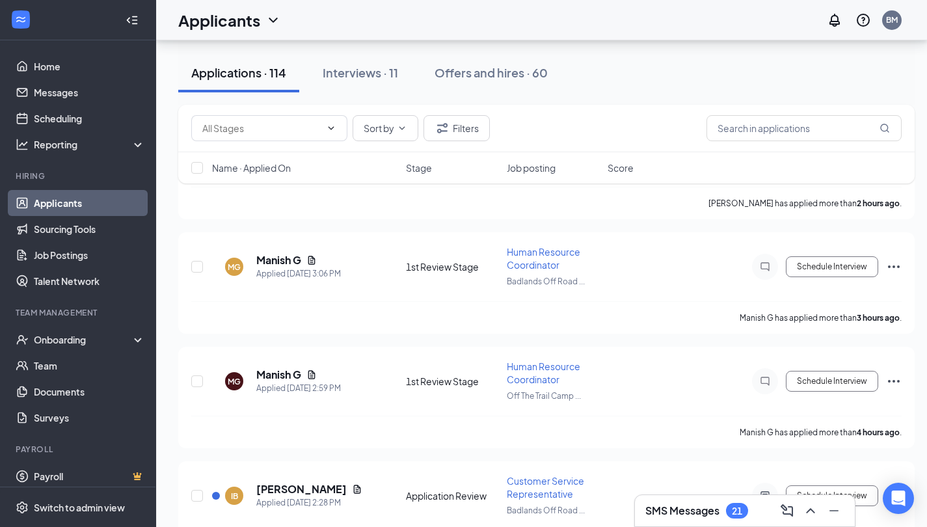
scroll to position [195, 0]
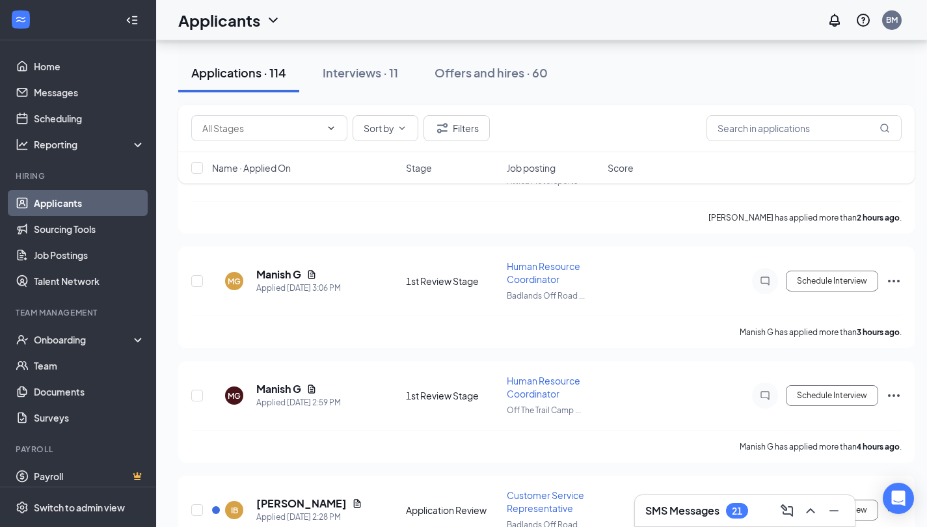
click at [513, 380] on span "Human Resource Coordinator" at bounding box center [544, 387] width 74 height 25
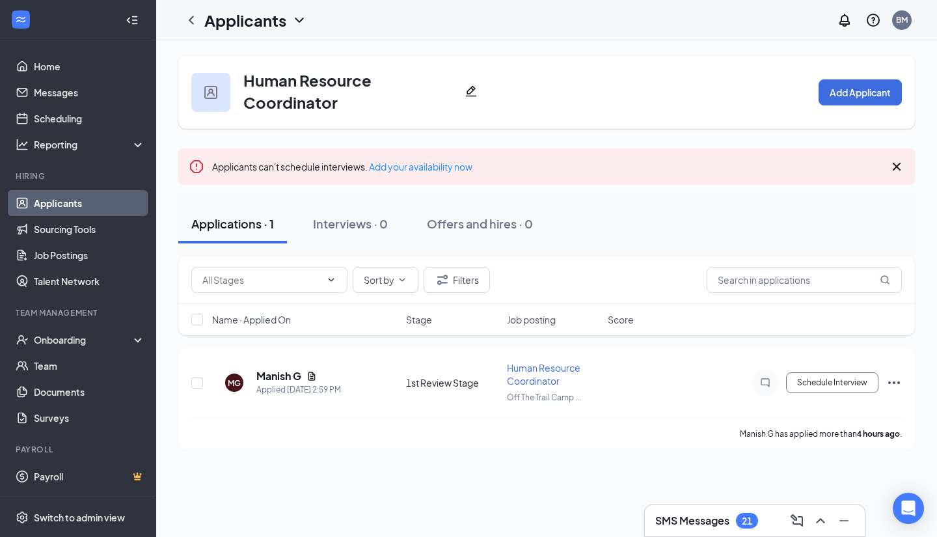
click at [561, 364] on span "Human Resource Coordinator" at bounding box center [544, 374] width 74 height 25
click at [560, 368] on span "Human Resource Coordinator" at bounding box center [544, 374] width 74 height 25
click at [44, 201] on link "Applicants" at bounding box center [89, 203] width 111 height 26
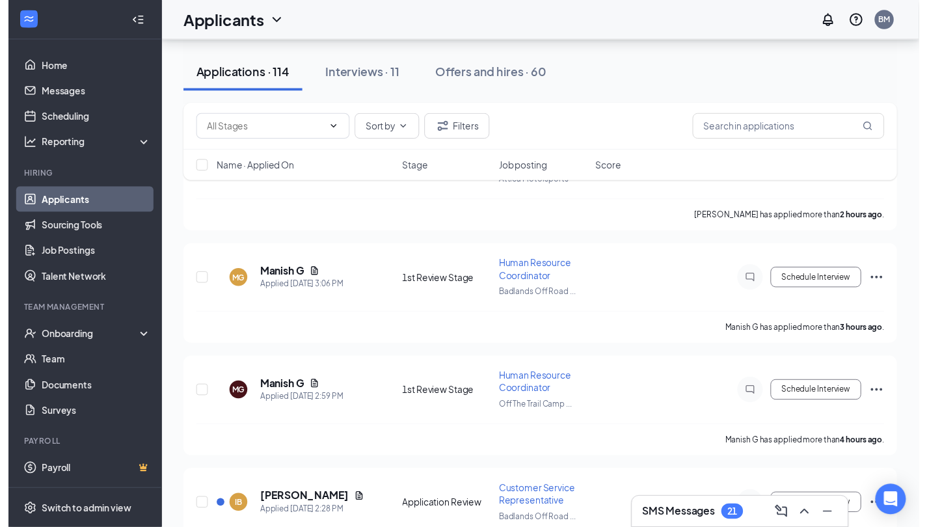
scroll to position [195, 0]
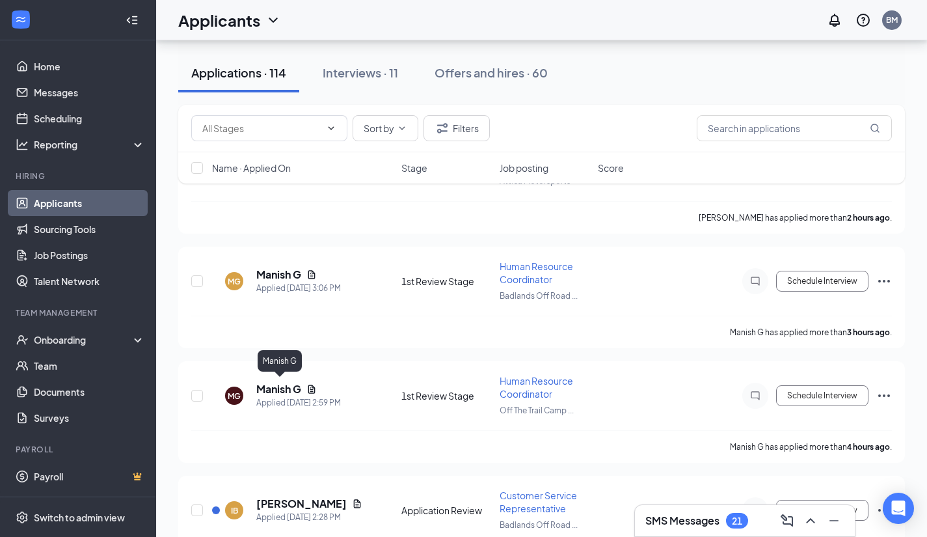
click at [286, 386] on h5 "Manish G" at bounding box center [278, 389] width 45 height 14
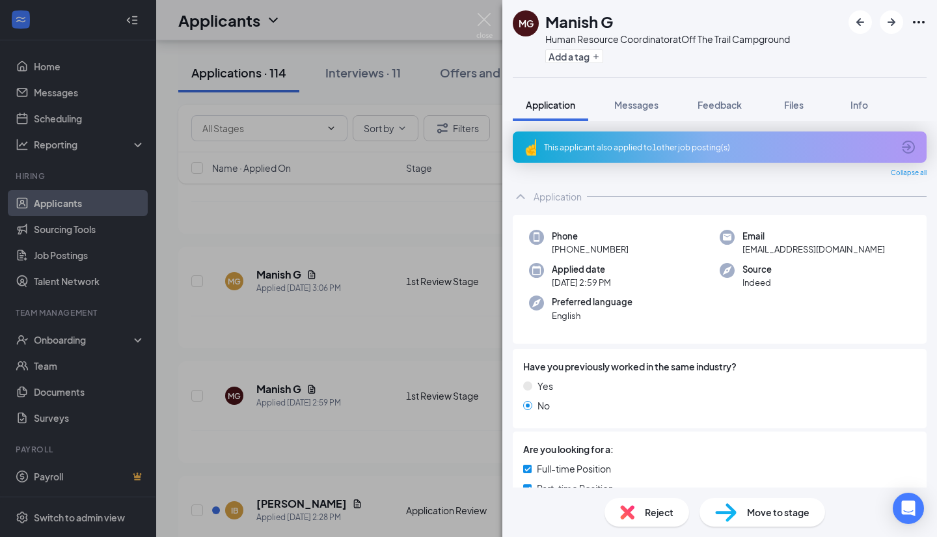
click at [651, 518] on span "Reject" at bounding box center [659, 512] width 29 height 14
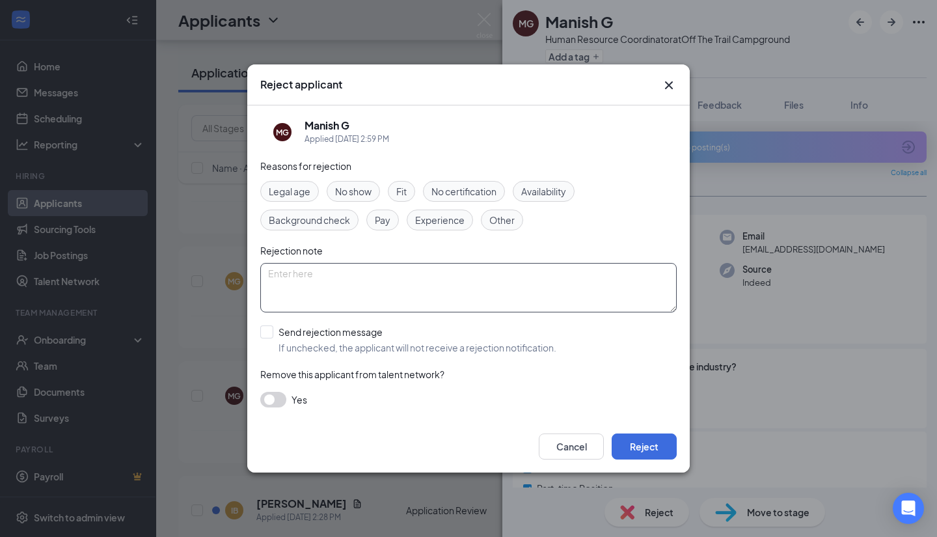
click at [353, 277] on textarea at bounding box center [468, 287] width 416 height 49
paste textarea "RJM Condensed applications to just AMS"
drag, startPoint x: 422, startPoint y: 269, endPoint x: 505, endPoint y: 288, distance: 84.7
click at [505, 288] on textarea "RJM Condensed applications to just AMS" at bounding box center [468, 287] width 416 height 49
type textarea "RJM Condensed applications to just one"
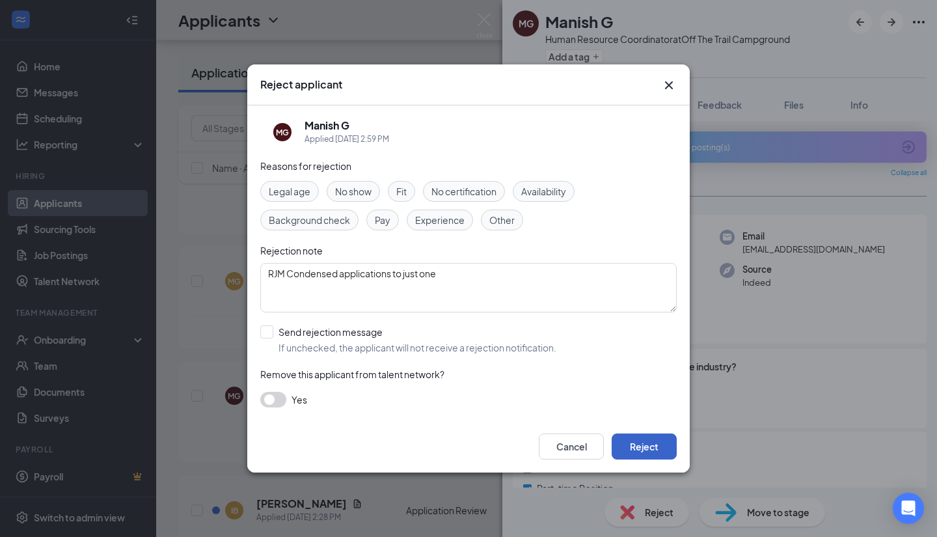
click at [643, 447] on button "Reject" at bounding box center [644, 446] width 65 height 26
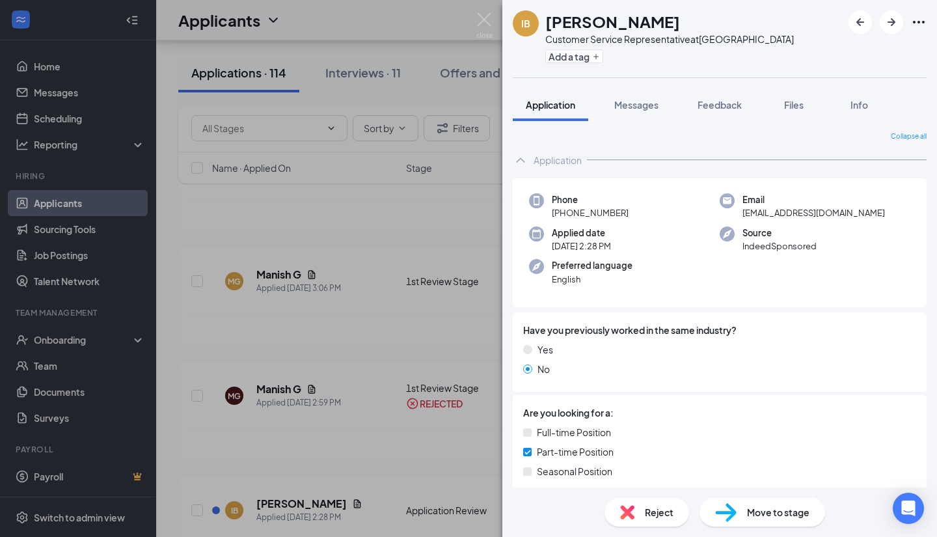
click at [344, 306] on div "IB [PERSON_NAME] Customer Service Representative at [GEOGRAPHIC_DATA] Add a tag…" at bounding box center [468, 268] width 937 height 537
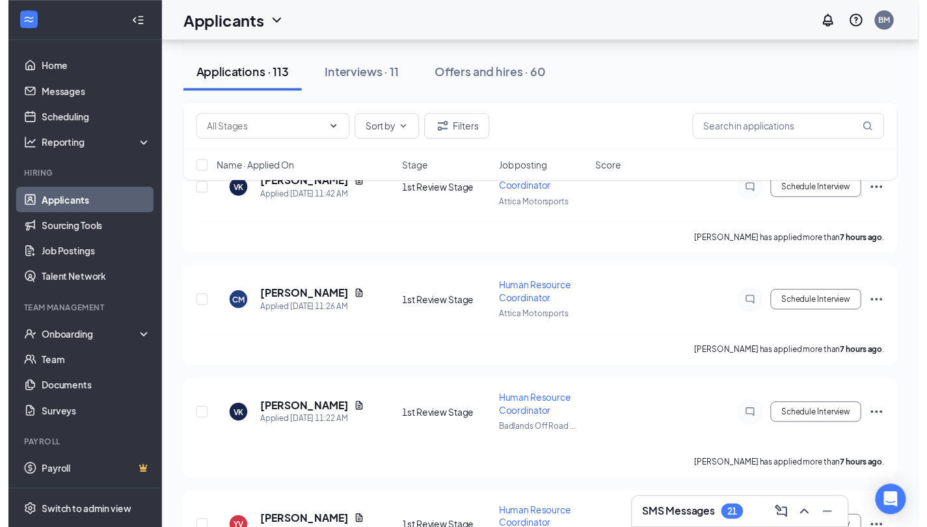
scroll to position [911, 0]
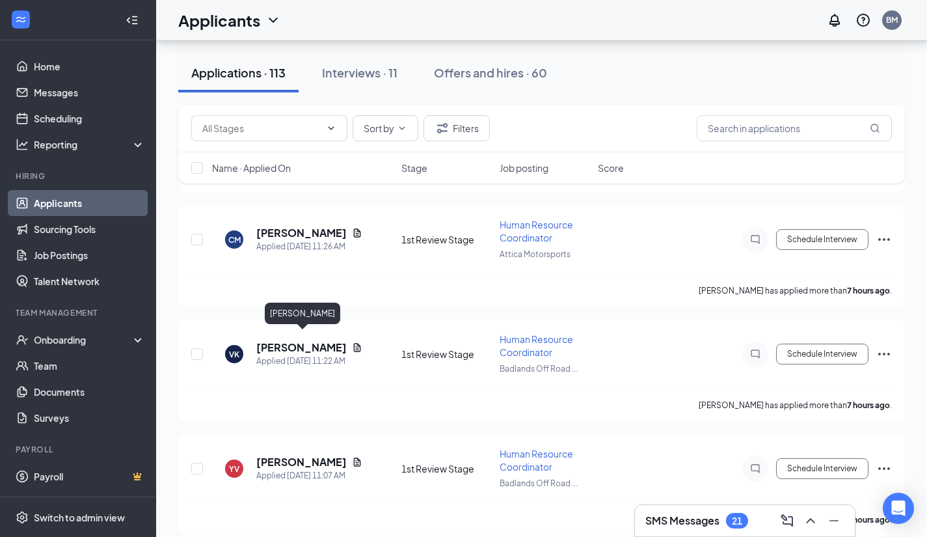
click at [300, 341] on h5 "[PERSON_NAME]" at bounding box center [301, 347] width 90 height 14
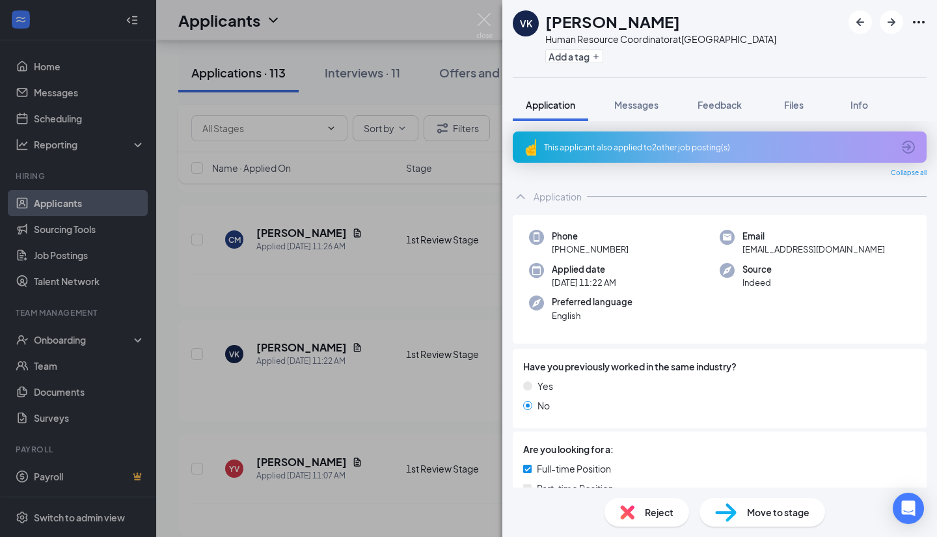
click at [652, 513] on span "Reject" at bounding box center [659, 512] width 29 height 14
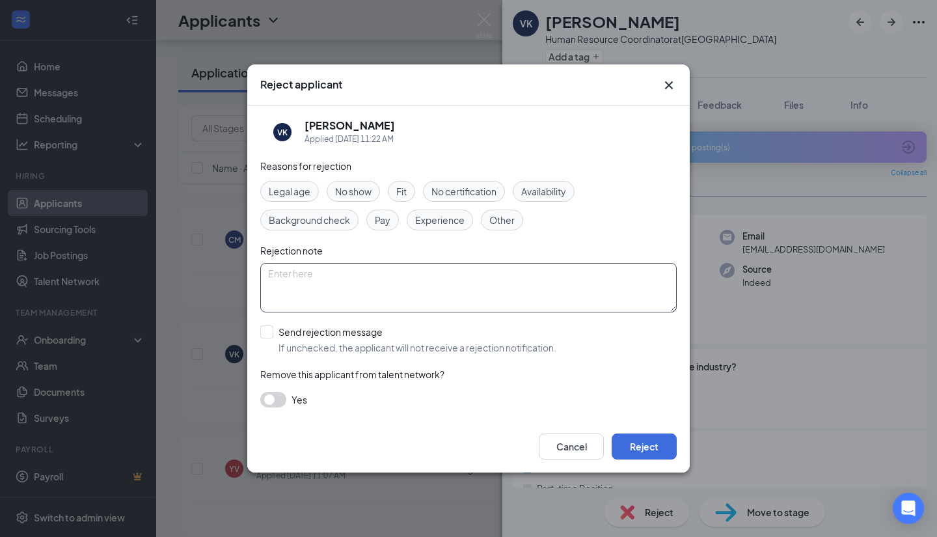
click at [312, 283] on textarea at bounding box center [468, 287] width 416 height 49
paste textarea "RJM Condensed applications to just AMS"
type textarea "RJM Condensed applications to just AMS"
click at [652, 451] on button "Reject" at bounding box center [644, 446] width 65 height 26
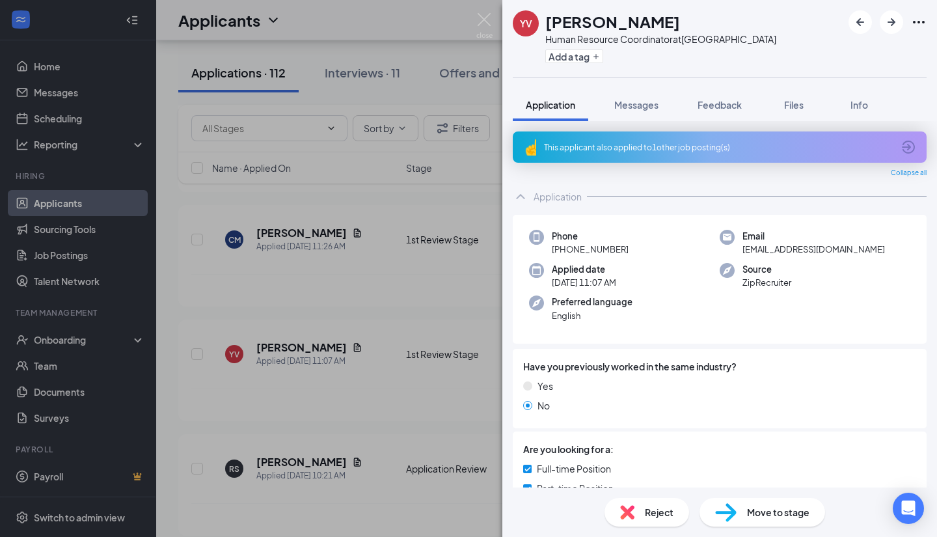
click at [378, 380] on div "YV [PERSON_NAME] Human Resource Coordinator at [GEOGRAPHIC_DATA] Add a tag Appl…" at bounding box center [468, 268] width 937 height 537
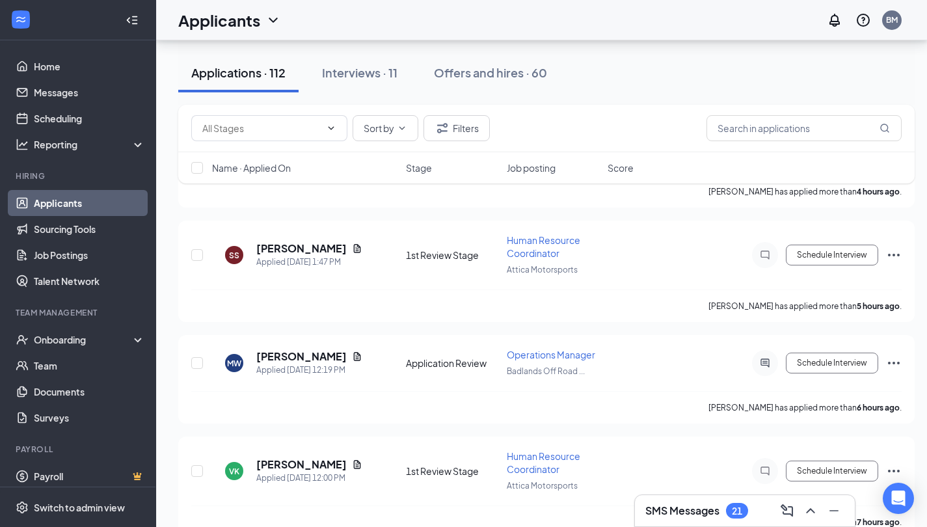
scroll to position [390, 0]
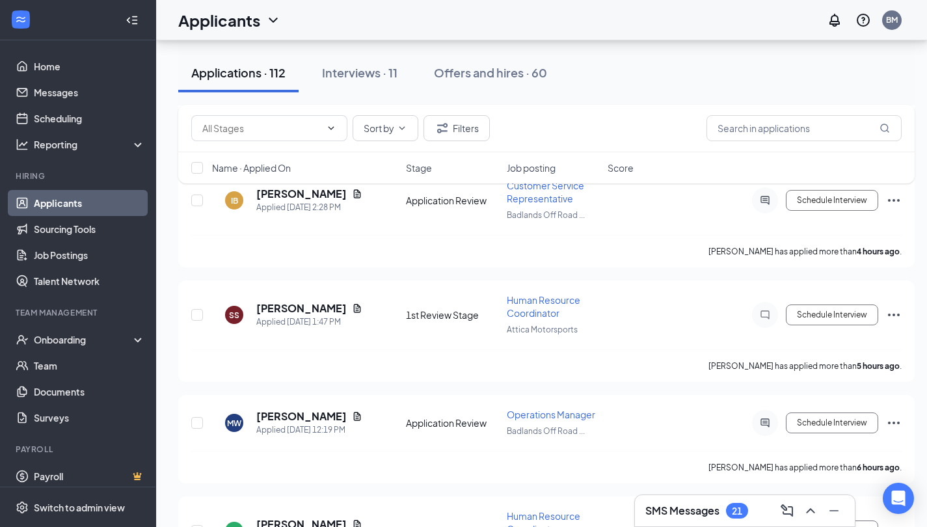
click at [381, 235] on div "[PERSON_NAME] has applied more than 4 hours ago ." at bounding box center [546, 251] width 710 height 33
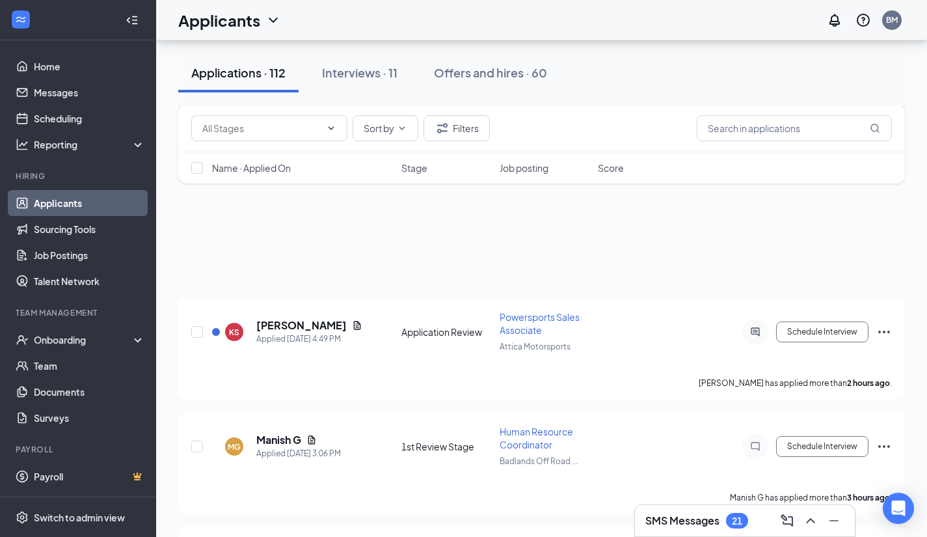
scroll to position [0, 0]
